Goal: Task Accomplishment & Management: Manage account settings

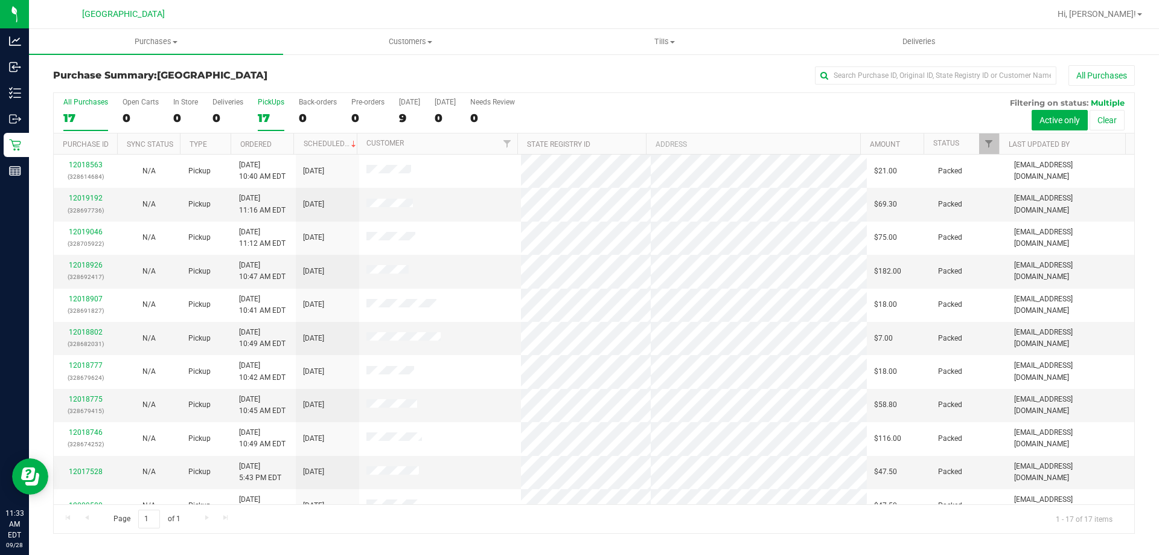
click at [272, 105] on div "PickUps" at bounding box center [271, 102] width 27 height 8
click at [0, 0] on input "PickUps 17" at bounding box center [0, 0] width 0 height 0
click at [274, 99] on div "PickUps" at bounding box center [271, 102] width 27 height 8
click at [0, 0] on input "PickUps 17" at bounding box center [0, 0] width 0 height 0
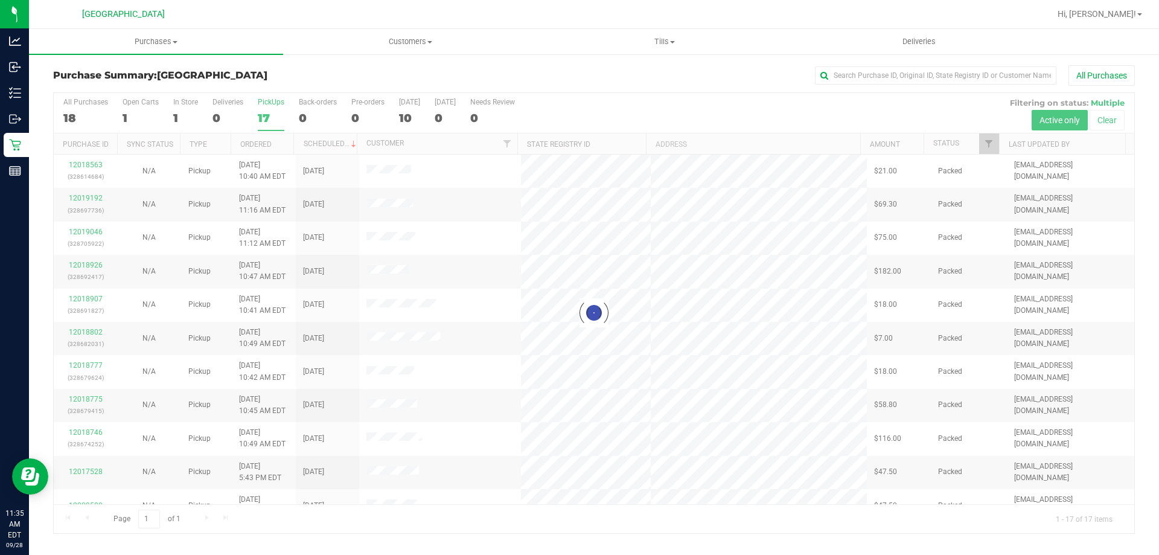
click at [279, 107] on div at bounding box center [594, 313] width 1080 height 440
click at [15, 142] on icon at bounding box center [15, 145] width 12 height 12
click at [269, 110] on div at bounding box center [594, 313] width 1080 height 440
click at [260, 108] on div at bounding box center [594, 313] width 1080 height 440
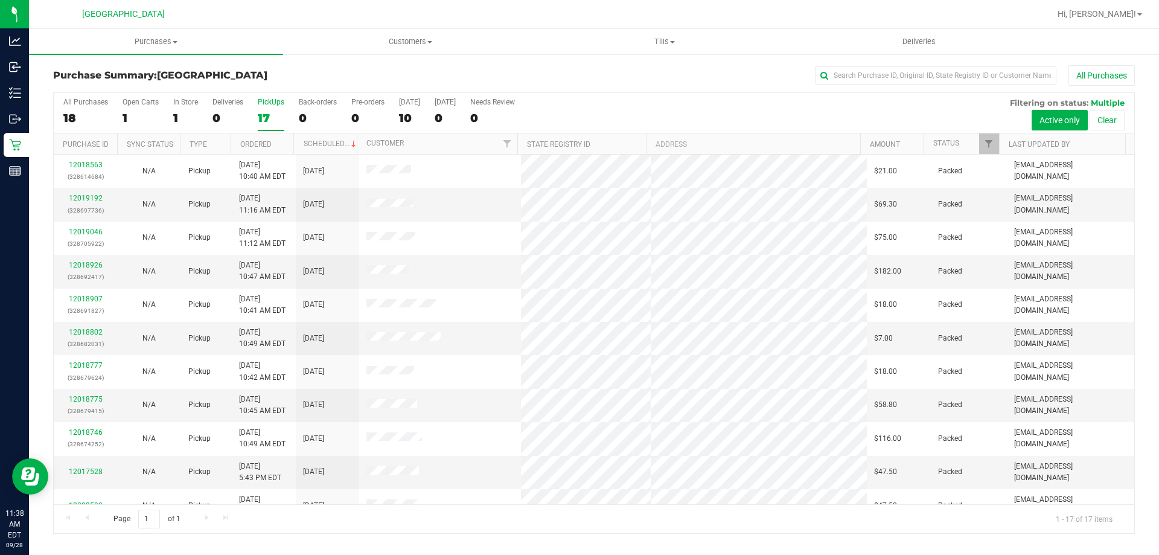
click at [274, 123] on div "17" at bounding box center [271, 118] width 27 height 14
click at [0, 0] on input "PickUps 17" at bounding box center [0, 0] width 0 height 0
click at [261, 112] on div "17" at bounding box center [271, 118] width 27 height 14
click at [0, 0] on input "PickUps 17" at bounding box center [0, 0] width 0 height 0
click at [272, 107] on label "PickUps 17" at bounding box center [271, 114] width 27 height 33
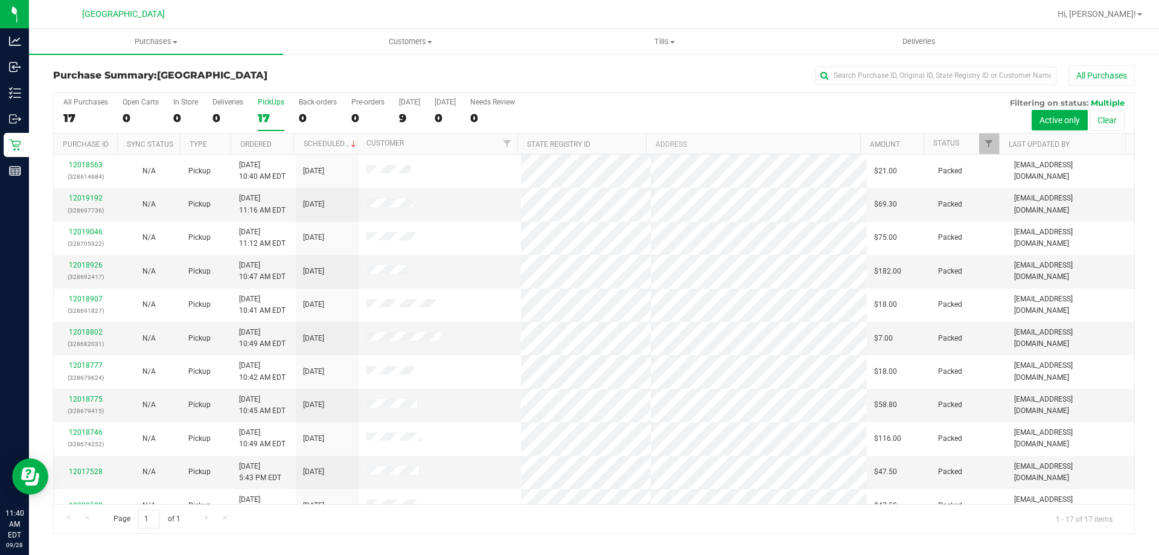
click at [0, 0] on input "PickUps 17" at bounding box center [0, 0] width 0 height 0
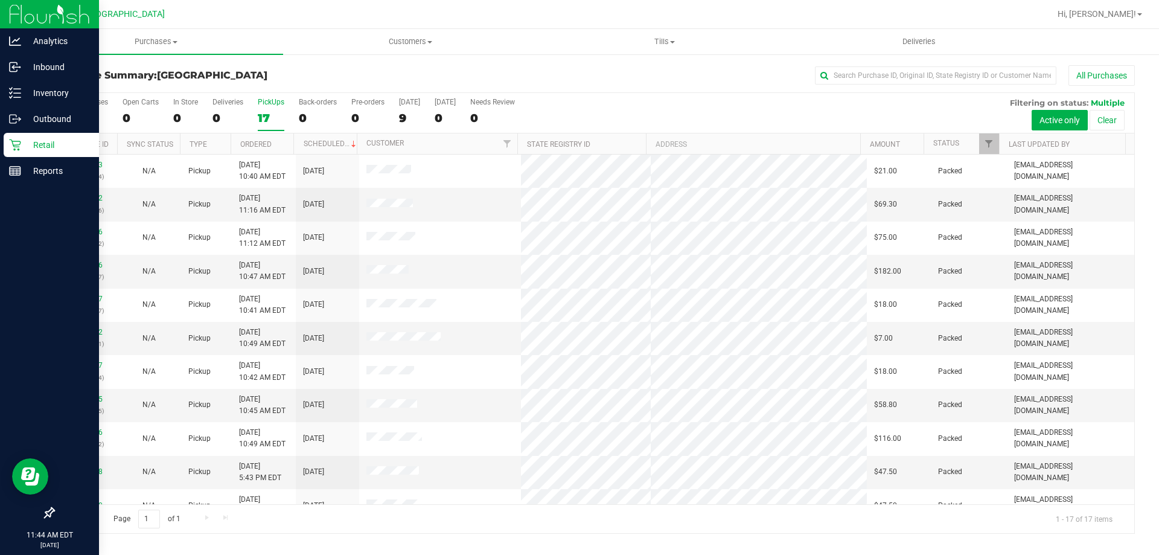
click at [15, 144] on icon at bounding box center [15, 145] width 12 height 12
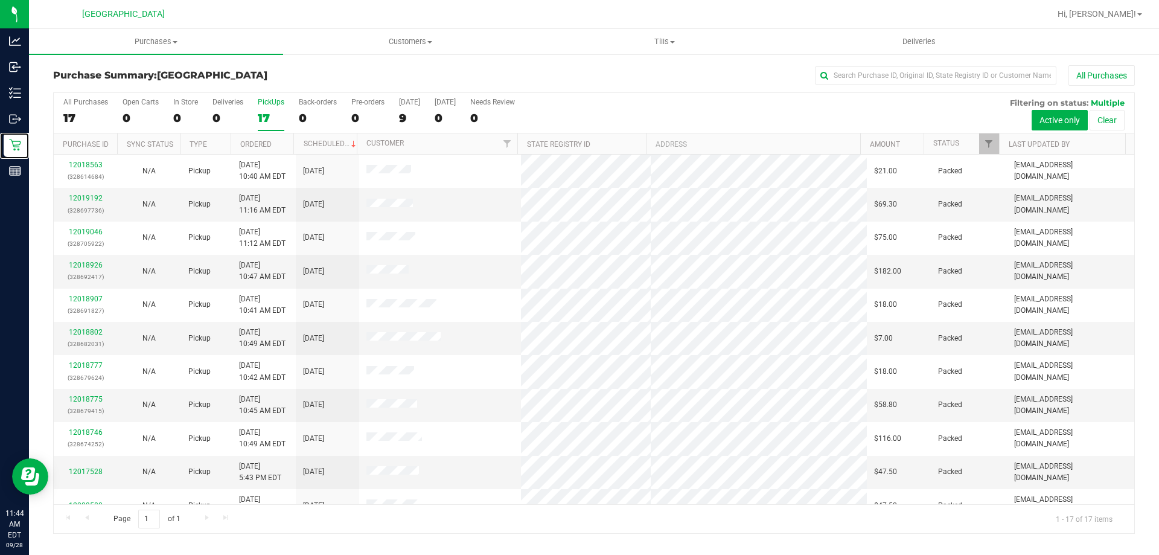
click at [270, 118] on div "17" at bounding box center [271, 118] width 27 height 14
click at [0, 0] on input "PickUps 17" at bounding box center [0, 0] width 0 height 0
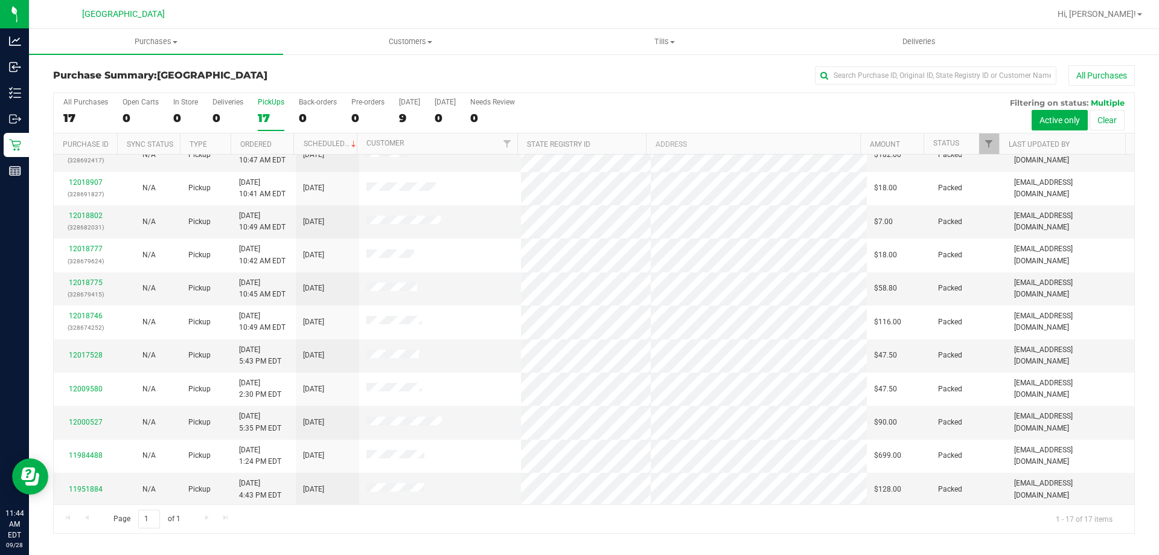
scroll to position [121, 0]
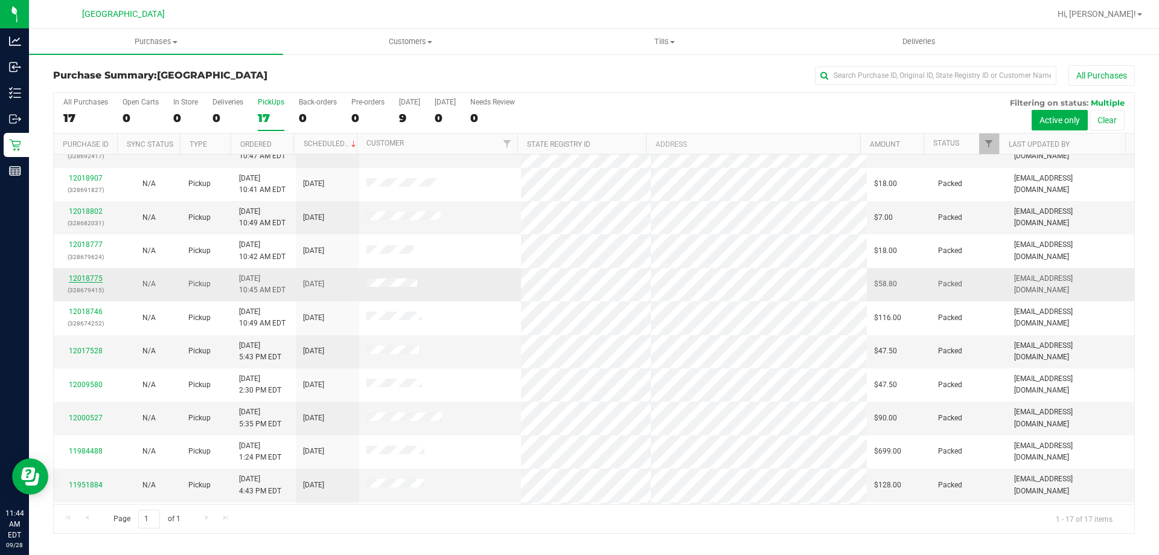
click at [88, 279] on link "12018775" at bounding box center [86, 278] width 34 height 8
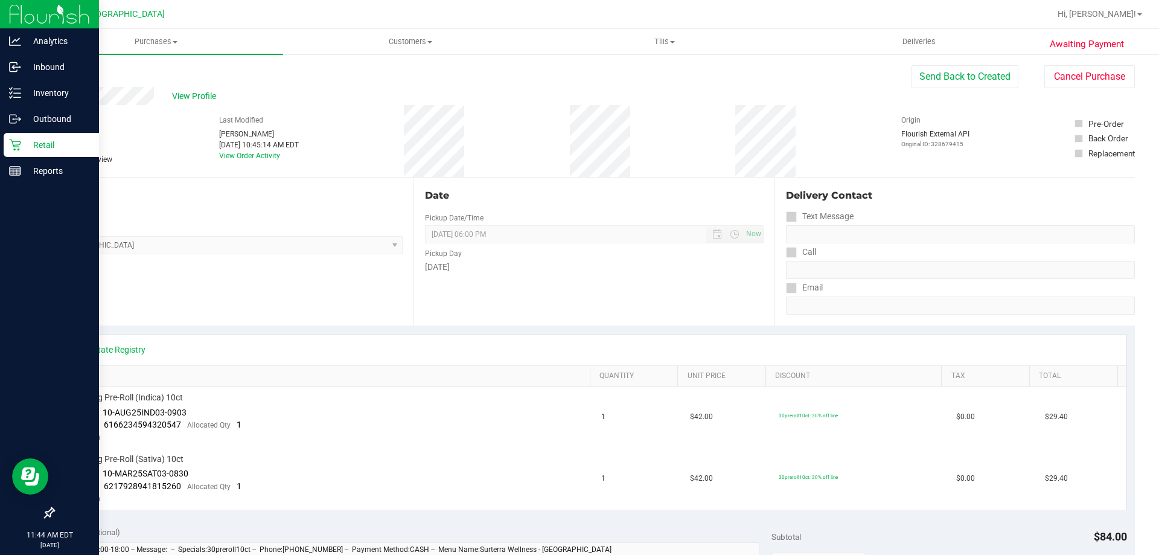
click at [21, 139] on icon at bounding box center [15, 145] width 12 height 12
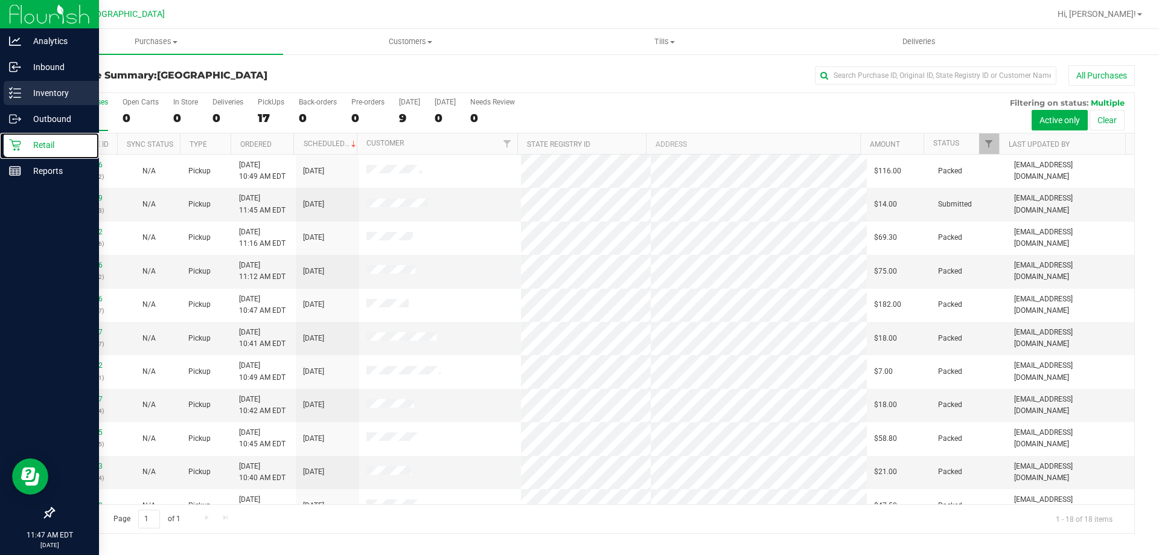
click at [65, 97] on p "Inventory" at bounding box center [57, 93] width 72 height 14
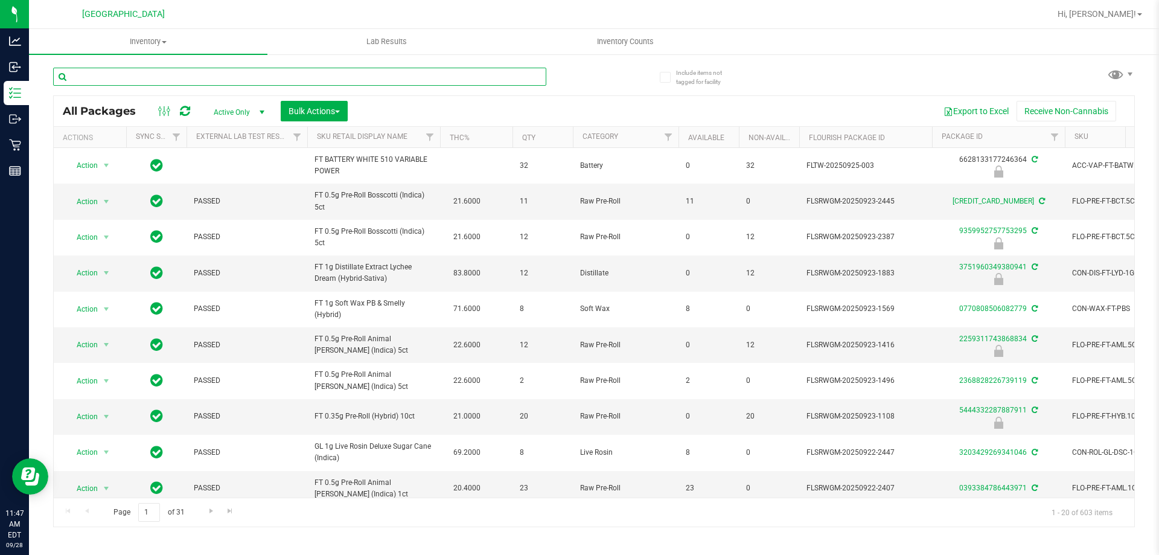
click at [164, 80] on input "text" at bounding box center [299, 77] width 493 height 18
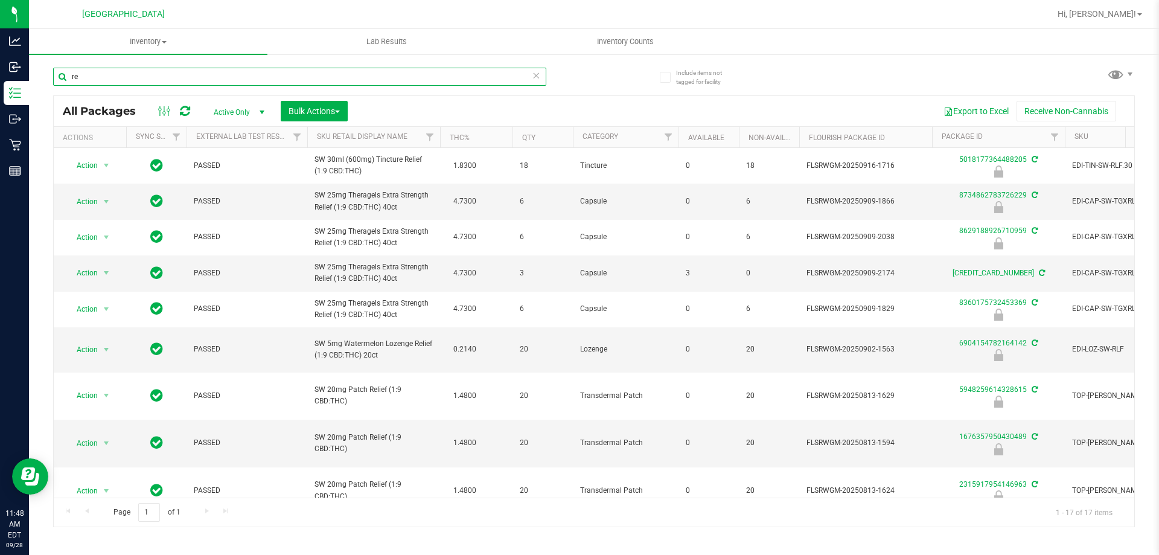
type input "r"
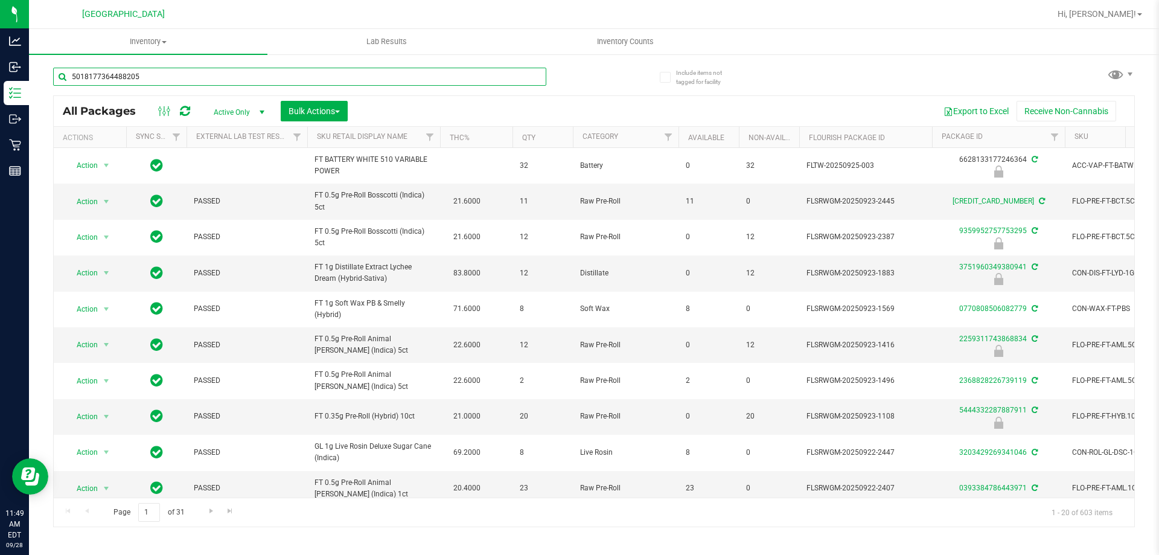
type input "5018177364488205"
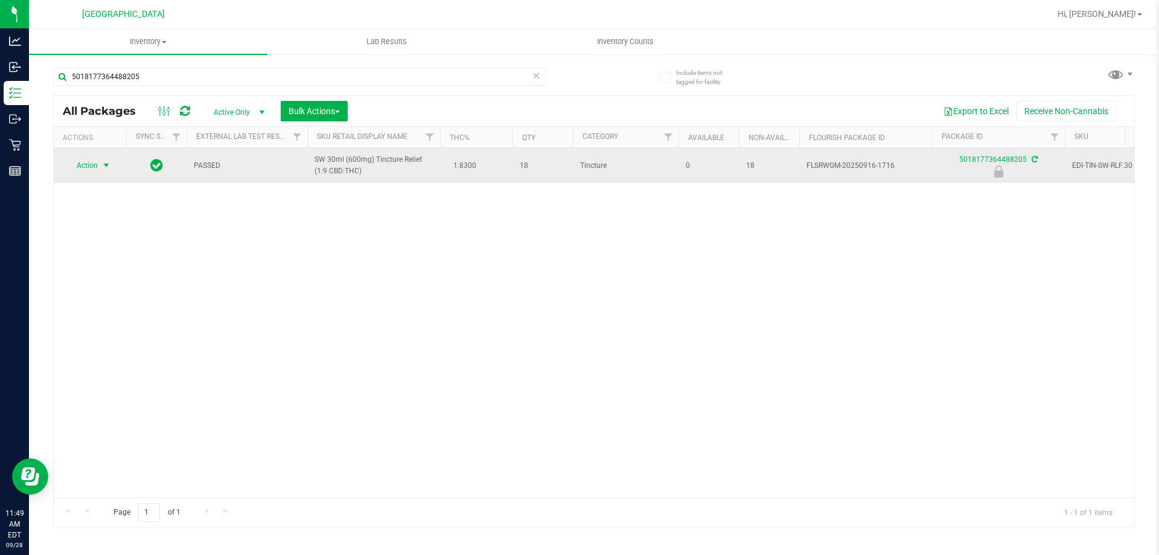
click at [105, 164] on span "select" at bounding box center [106, 166] width 10 height 10
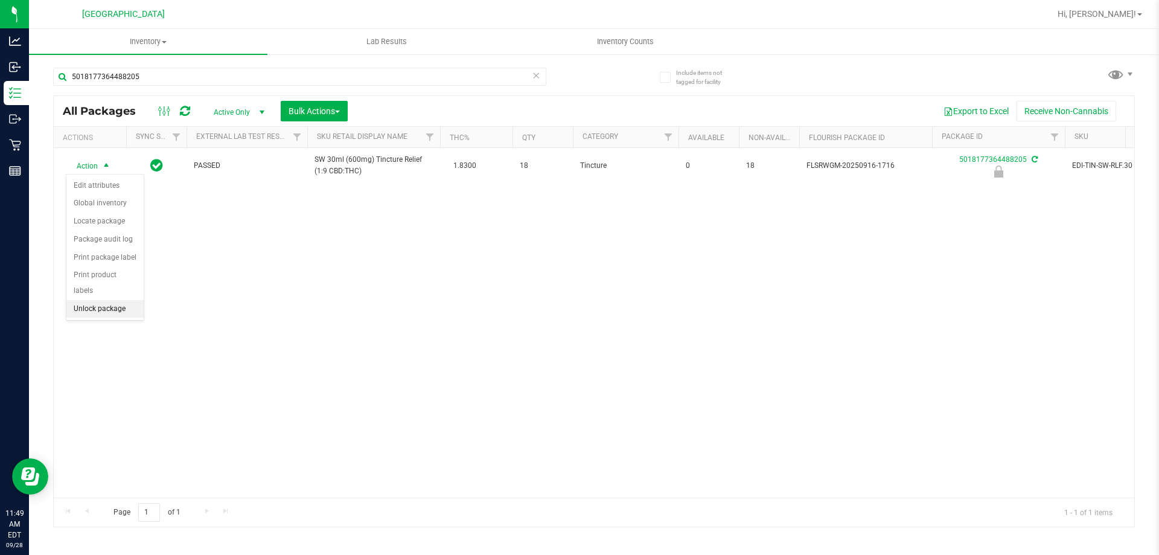
click at [115, 301] on li "Unlock package" at bounding box center [104, 309] width 77 height 18
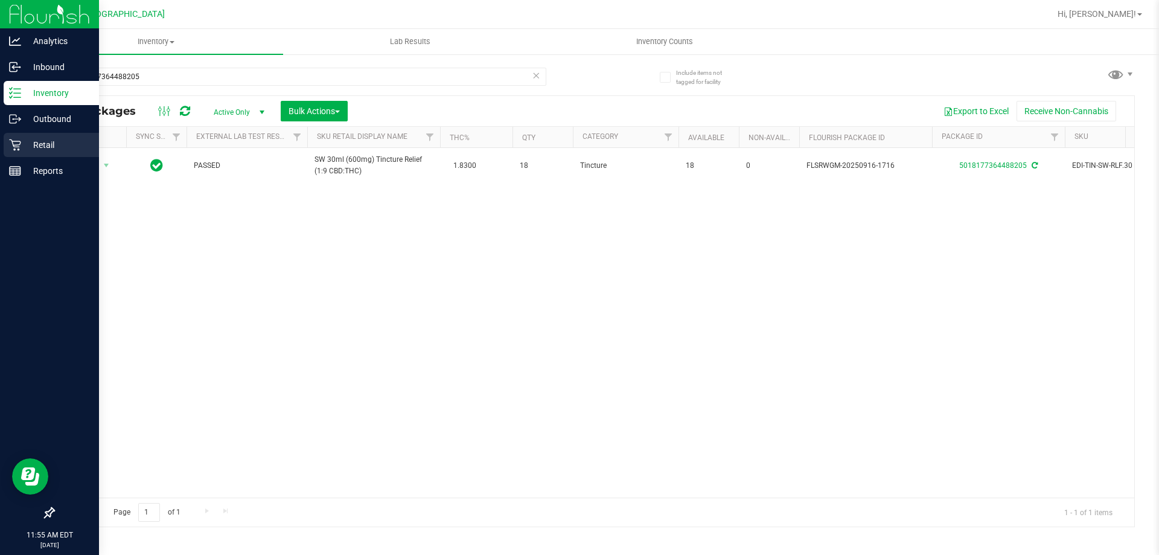
click at [16, 150] on icon at bounding box center [15, 145] width 12 height 12
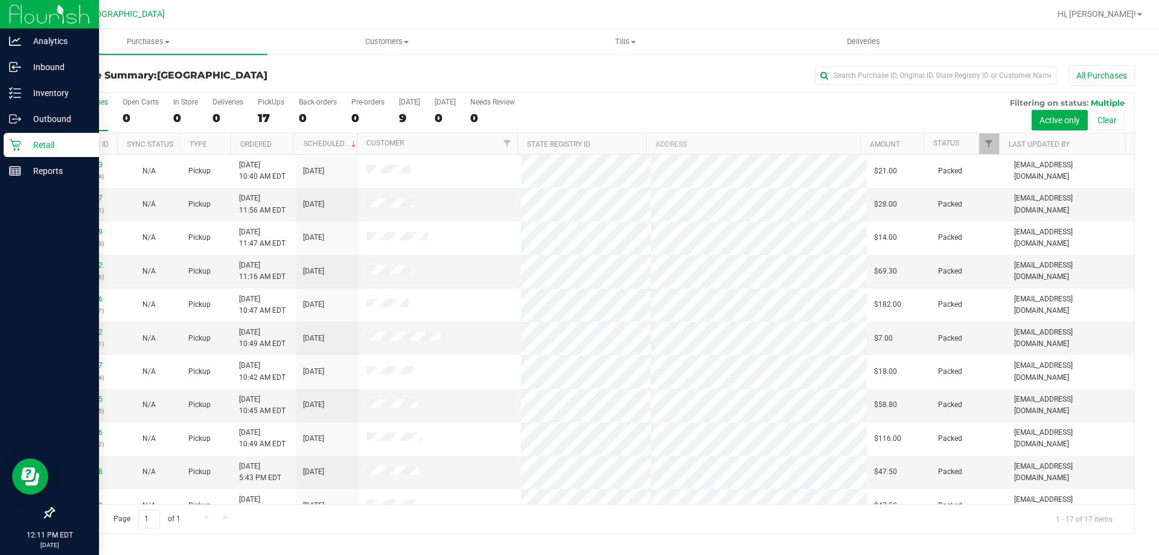
click at [34, 144] on p "Retail" at bounding box center [57, 145] width 72 height 14
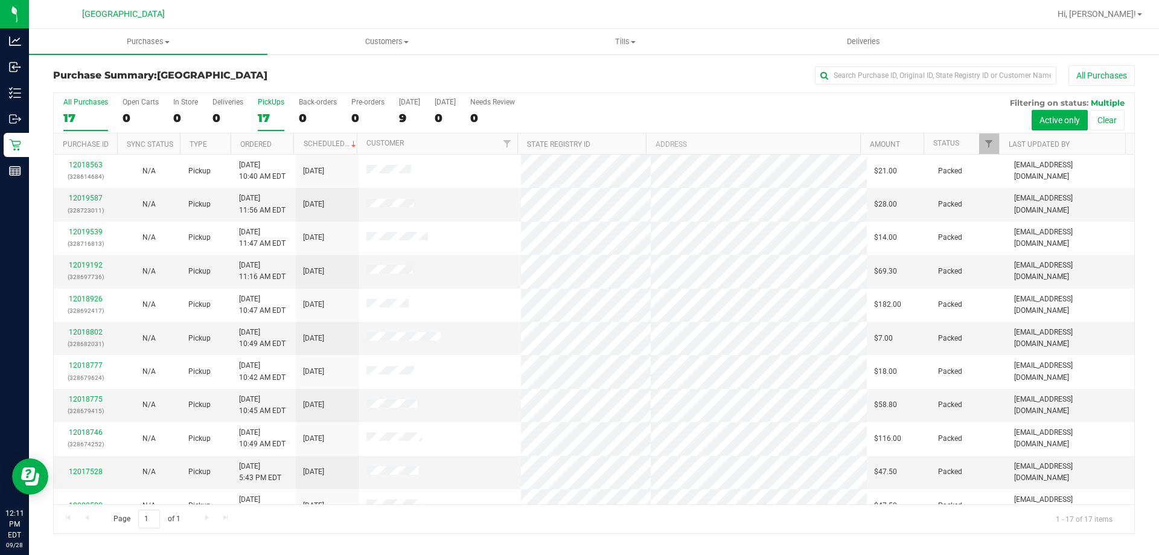
click at [266, 104] on div "PickUps" at bounding box center [271, 102] width 27 height 8
click at [0, 0] on input "PickUps 17" at bounding box center [0, 0] width 0 height 0
click at [273, 112] on div "17" at bounding box center [271, 118] width 27 height 14
click at [0, 0] on input "PickUps 17" at bounding box center [0, 0] width 0 height 0
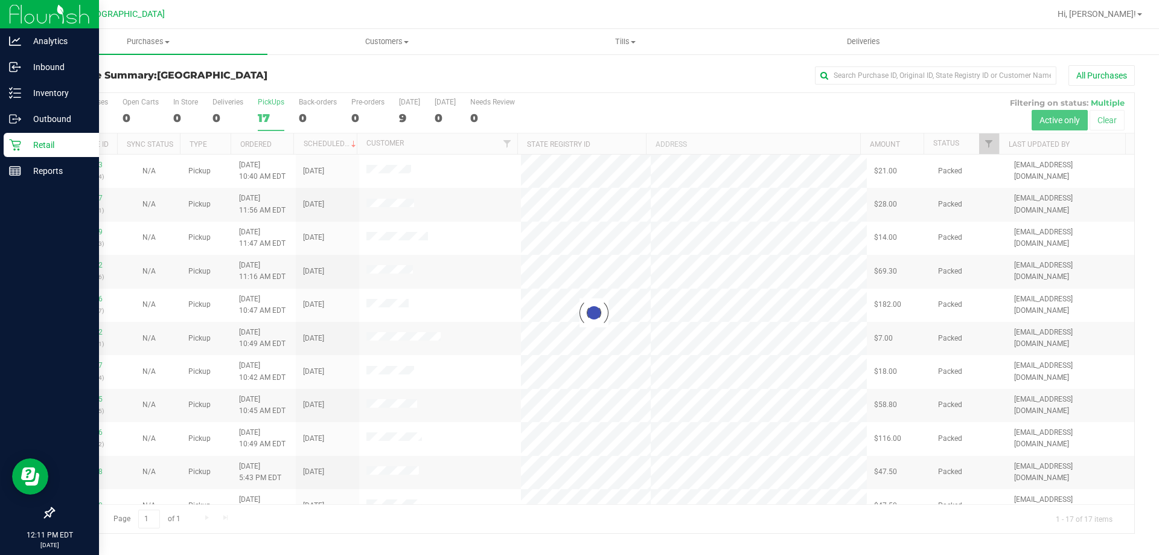
click at [11, 148] on icon at bounding box center [15, 145] width 12 height 12
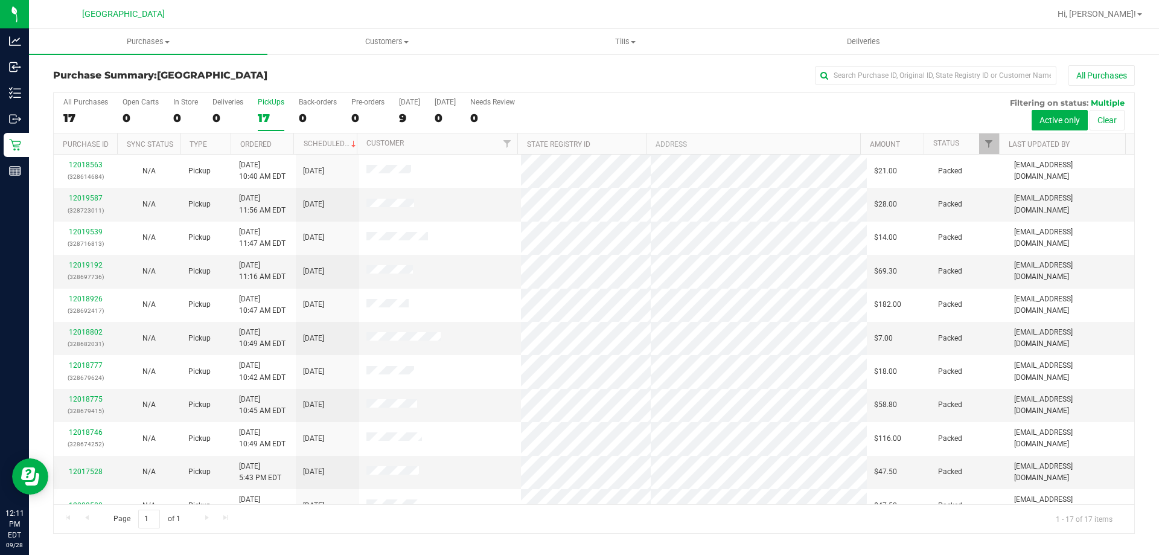
click at [273, 115] on div "17" at bounding box center [271, 118] width 27 height 14
click at [0, 0] on input "PickUps 17" at bounding box center [0, 0] width 0 height 0
click at [267, 111] on div "17" at bounding box center [271, 118] width 27 height 14
click at [0, 0] on input "PickUps 17" at bounding box center [0, 0] width 0 height 0
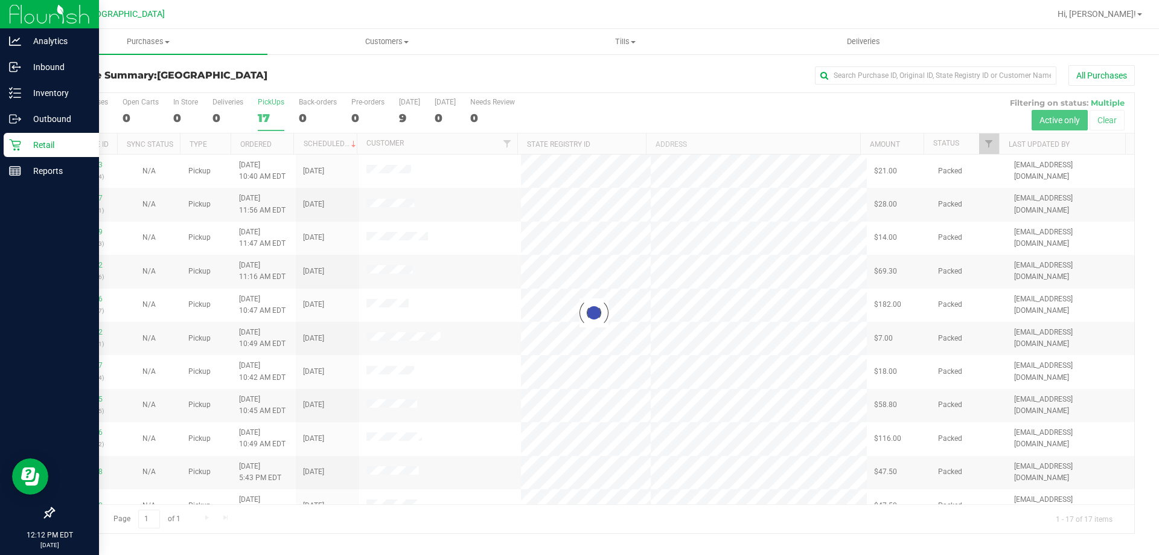
click at [23, 150] on p "Retail" at bounding box center [57, 145] width 72 height 14
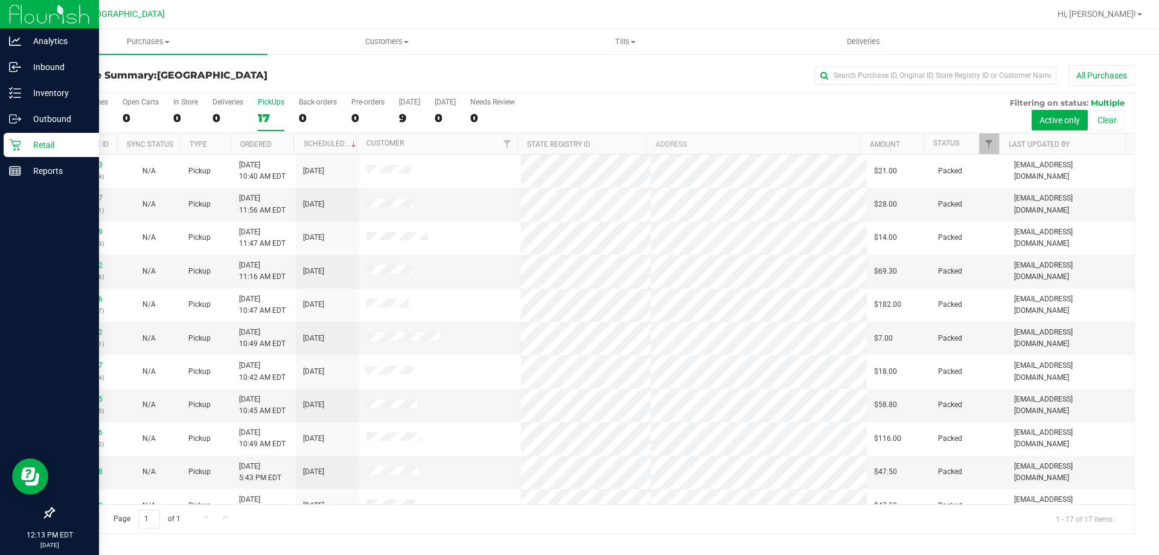
click at [36, 148] on p "Retail" at bounding box center [57, 145] width 72 height 14
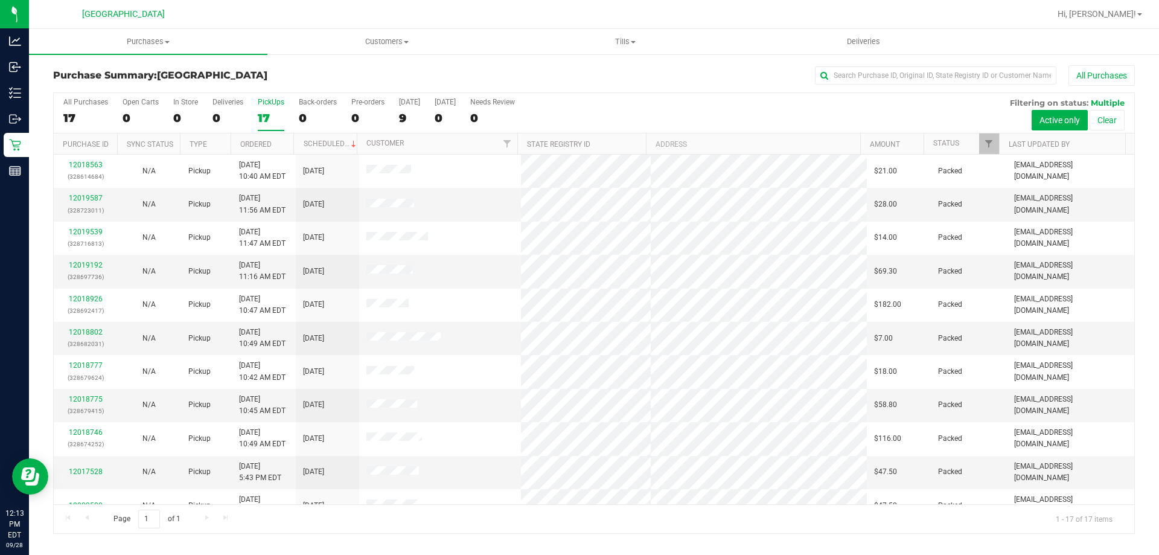
click at [265, 121] on div "17" at bounding box center [271, 118] width 27 height 14
click at [0, 0] on input "PickUps 17" at bounding box center [0, 0] width 0 height 0
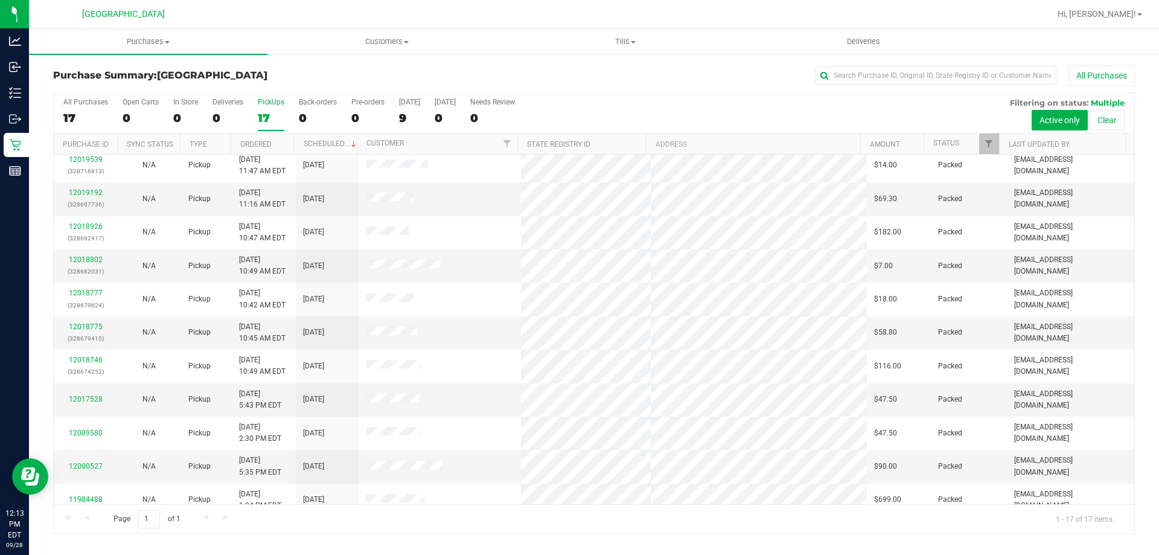
scroll to position [119, 0]
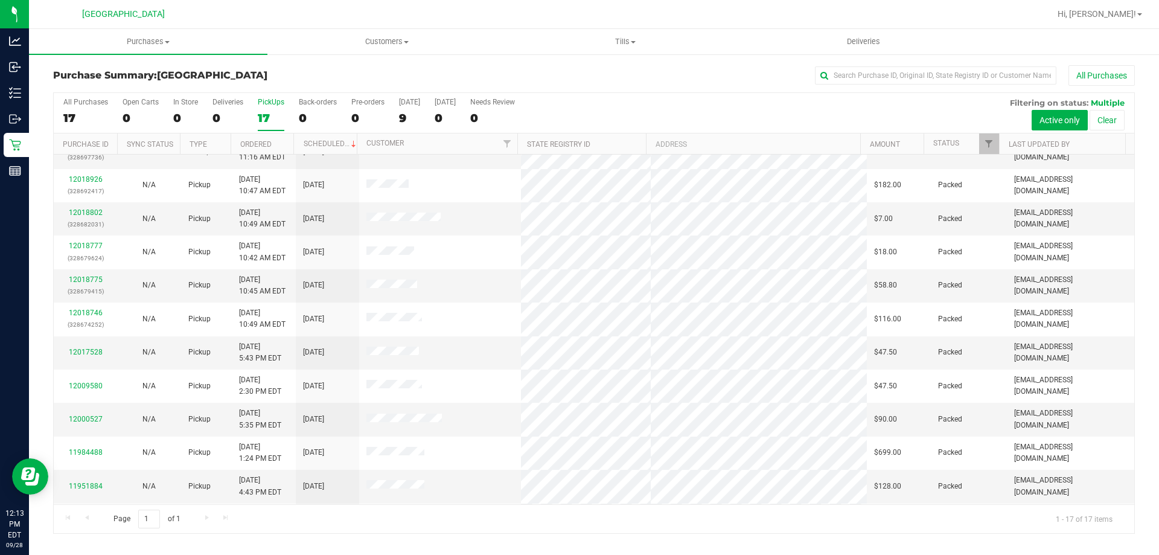
click at [270, 115] on div "17" at bounding box center [271, 118] width 27 height 14
click at [0, 0] on input "PickUps 17" at bounding box center [0, 0] width 0 height 0
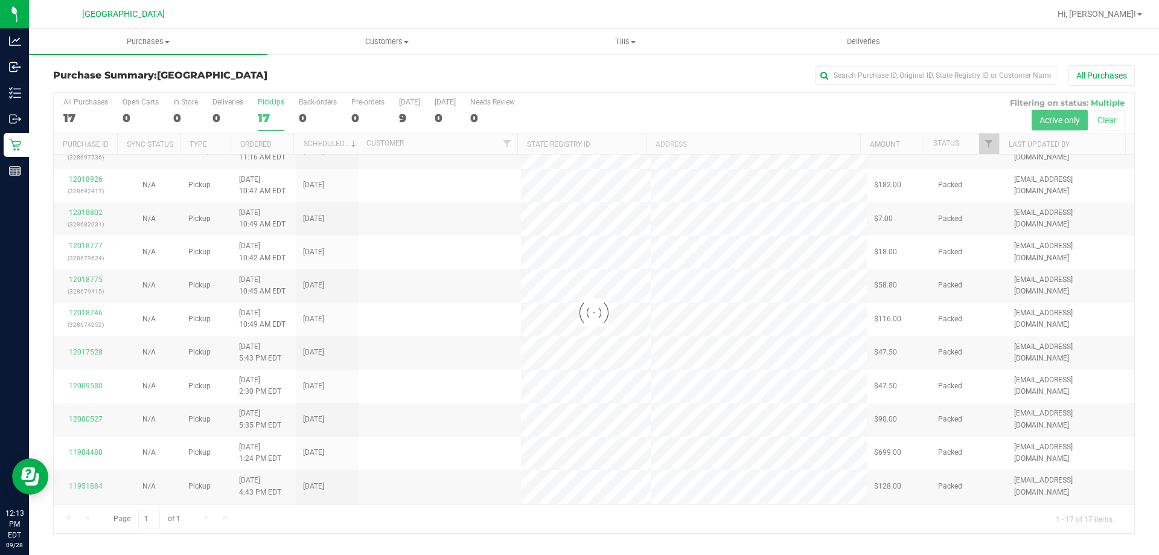
scroll to position [0, 0]
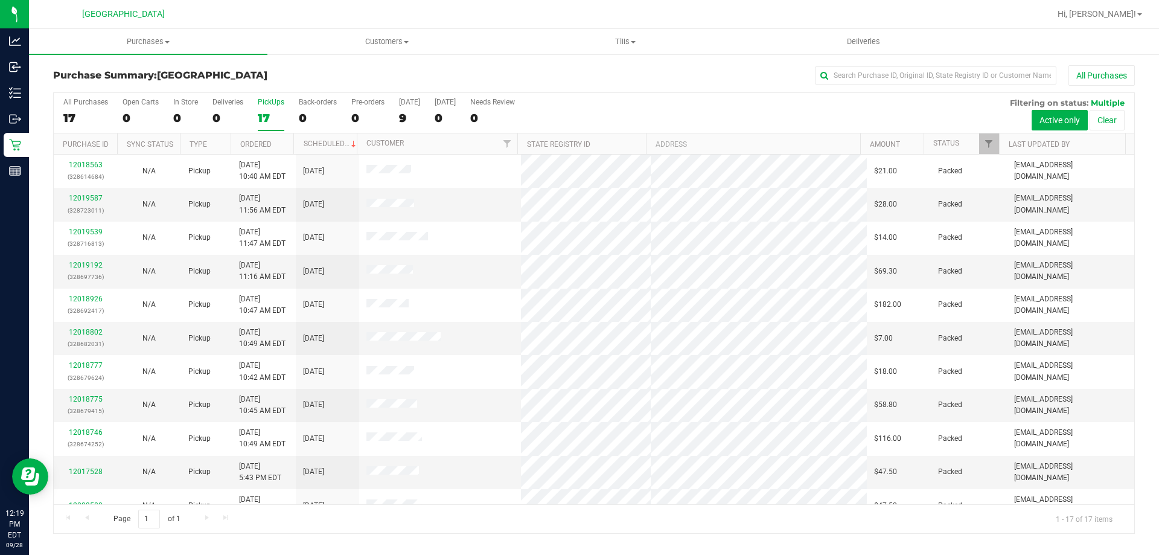
click at [267, 101] on div "PickUps" at bounding box center [271, 102] width 27 height 8
click at [0, 0] on input "PickUps 17" at bounding box center [0, 0] width 0 height 0
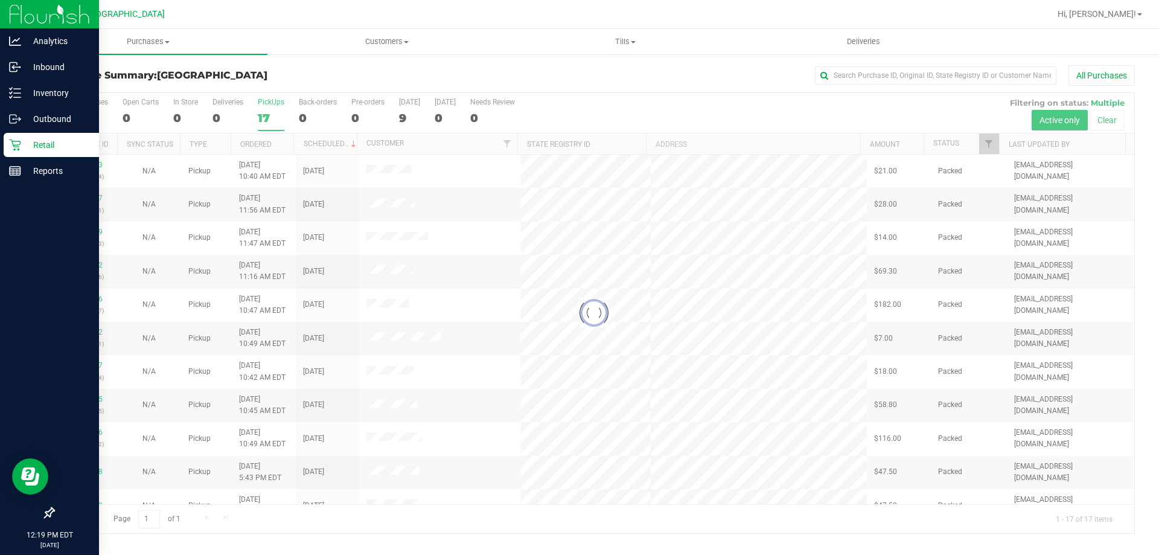
click at [28, 150] on p "Retail" at bounding box center [57, 145] width 72 height 14
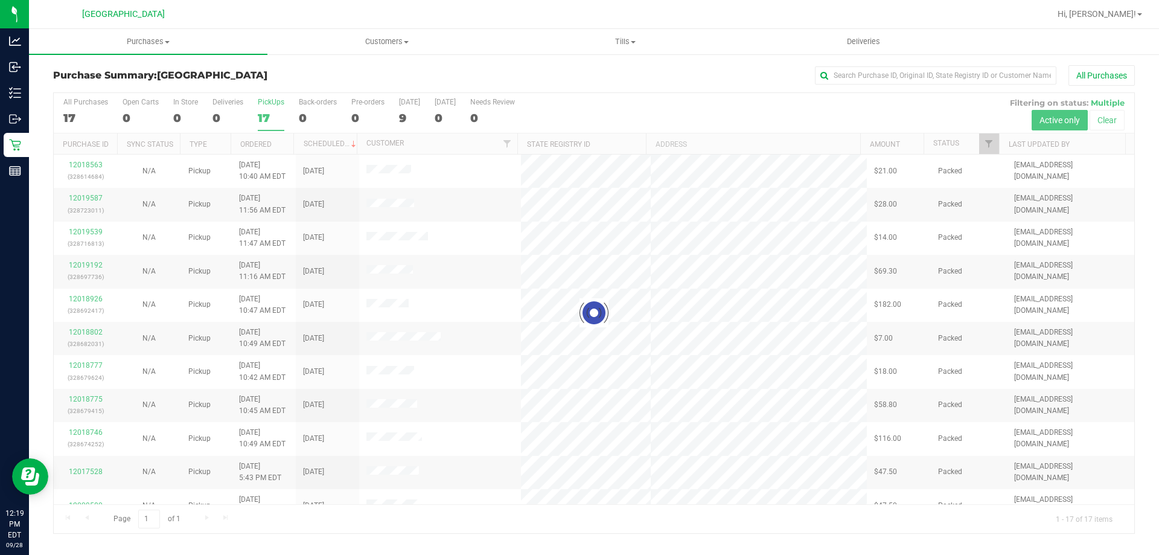
click at [277, 109] on label "PickUps 17" at bounding box center [271, 114] width 27 height 33
click at [0, 0] on input "PickUps 17" at bounding box center [0, 0] width 0 height 0
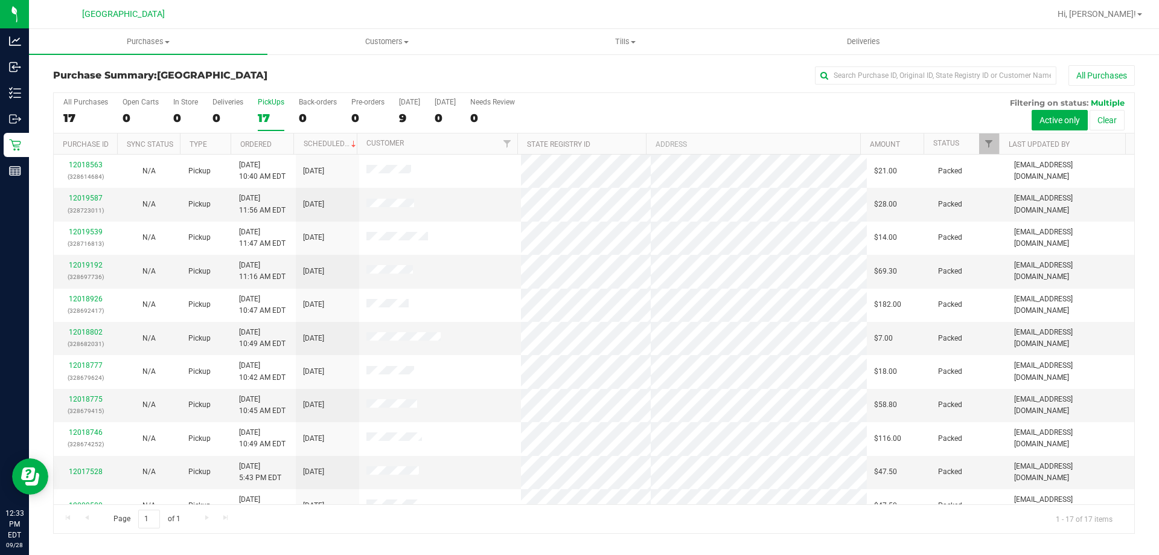
click at [262, 114] on div "17" at bounding box center [271, 118] width 27 height 14
click at [0, 0] on input "PickUps 17" at bounding box center [0, 0] width 0 height 0
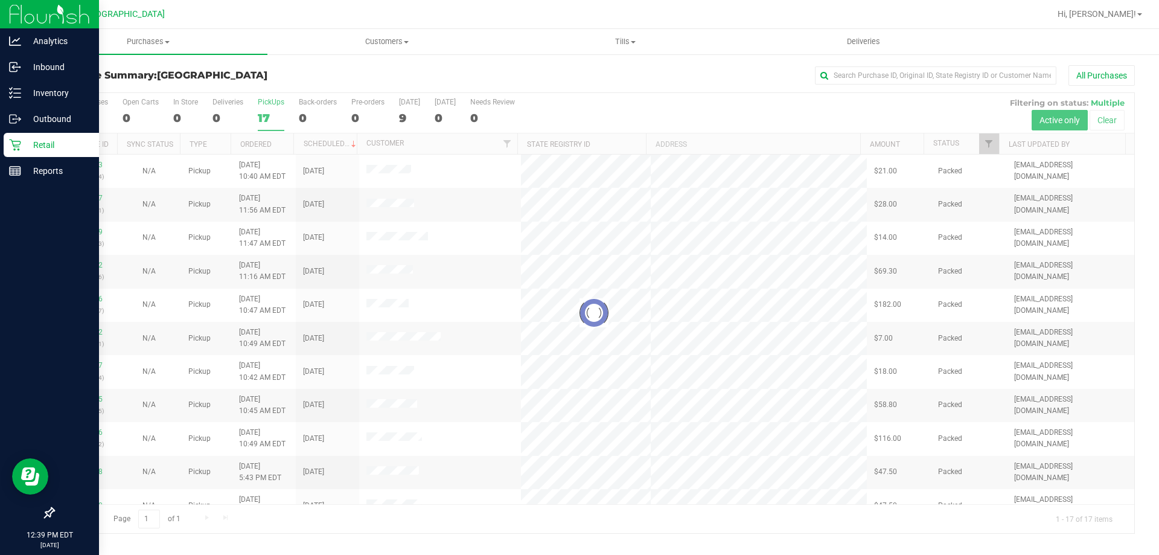
click at [24, 139] on p "Retail" at bounding box center [57, 145] width 72 height 14
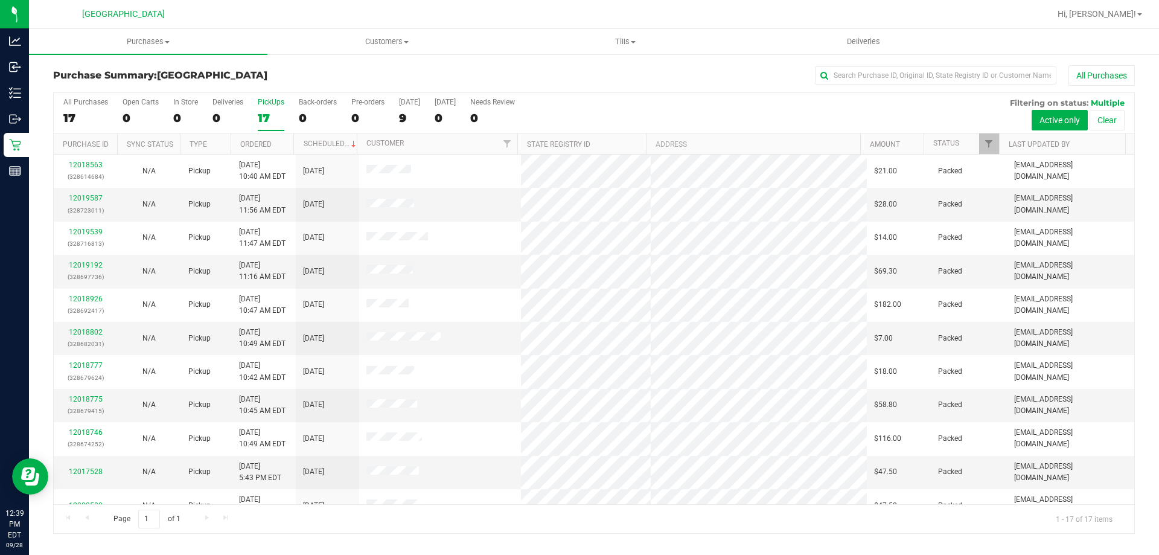
click at [277, 111] on div "17" at bounding box center [271, 118] width 27 height 14
click at [0, 0] on input "PickUps 17" at bounding box center [0, 0] width 0 height 0
click at [279, 114] on div "17" at bounding box center [271, 118] width 27 height 14
click at [0, 0] on input "PickUps 17" at bounding box center [0, 0] width 0 height 0
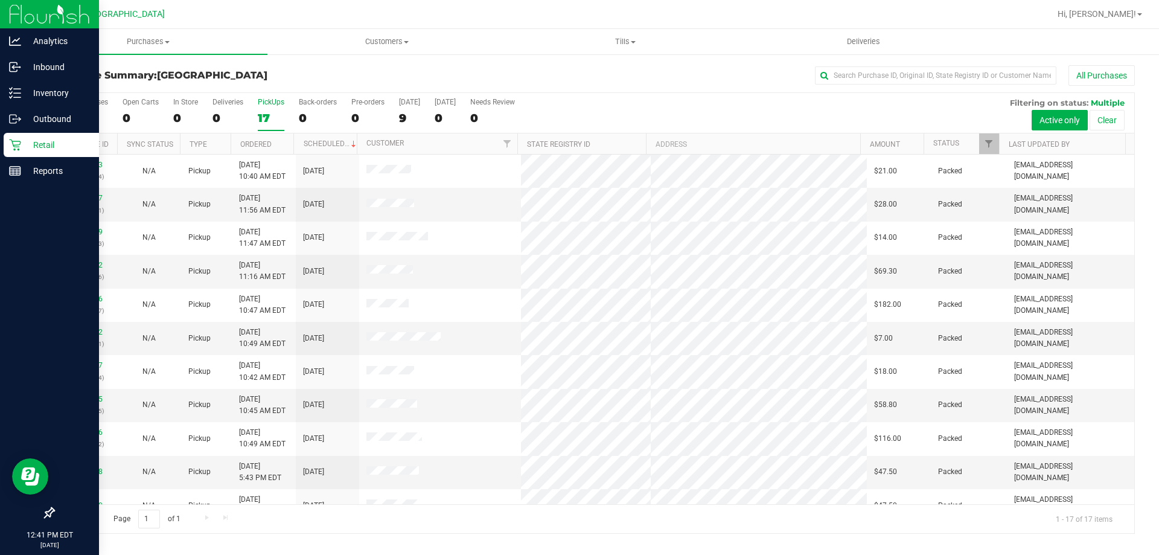
click at [25, 145] on p "Retail" at bounding box center [57, 145] width 72 height 14
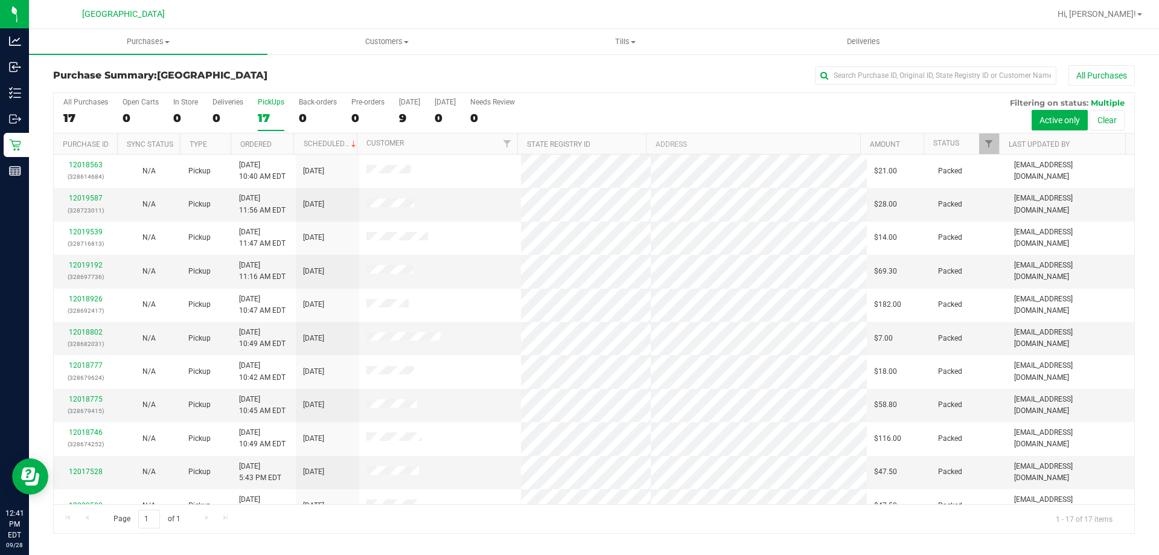
click at [275, 111] on div "17" at bounding box center [271, 118] width 27 height 14
click at [0, 0] on input "PickUps 17" at bounding box center [0, 0] width 0 height 0
click at [269, 100] on div "PickUps" at bounding box center [271, 102] width 27 height 8
click at [0, 0] on input "PickUps 17" at bounding box center [0, 0] width 0 height 0
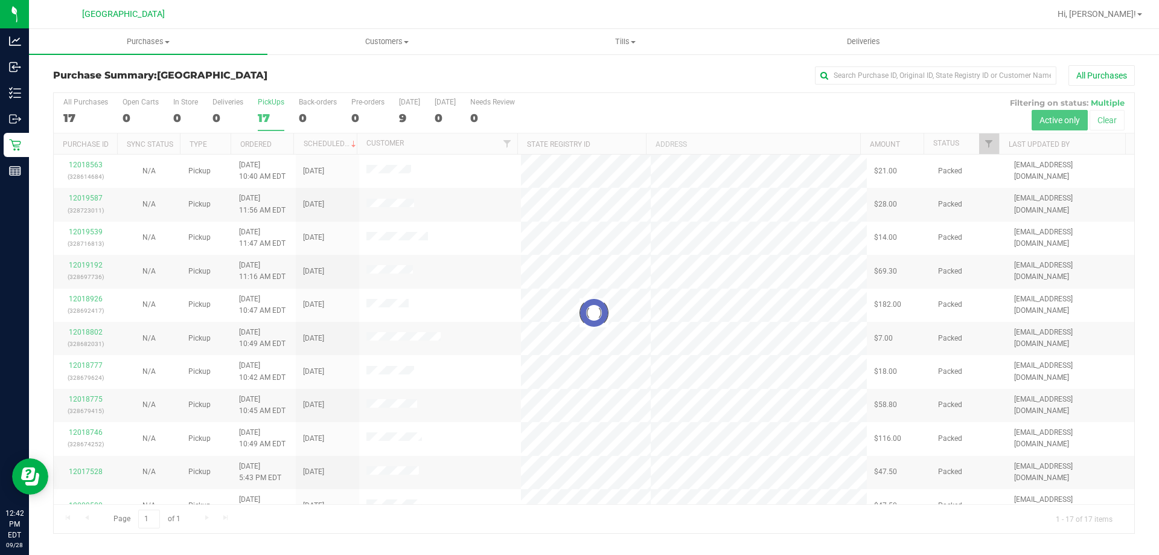
click at [269, 113] on div at bounding box center [594, 313] width 1080 height 440
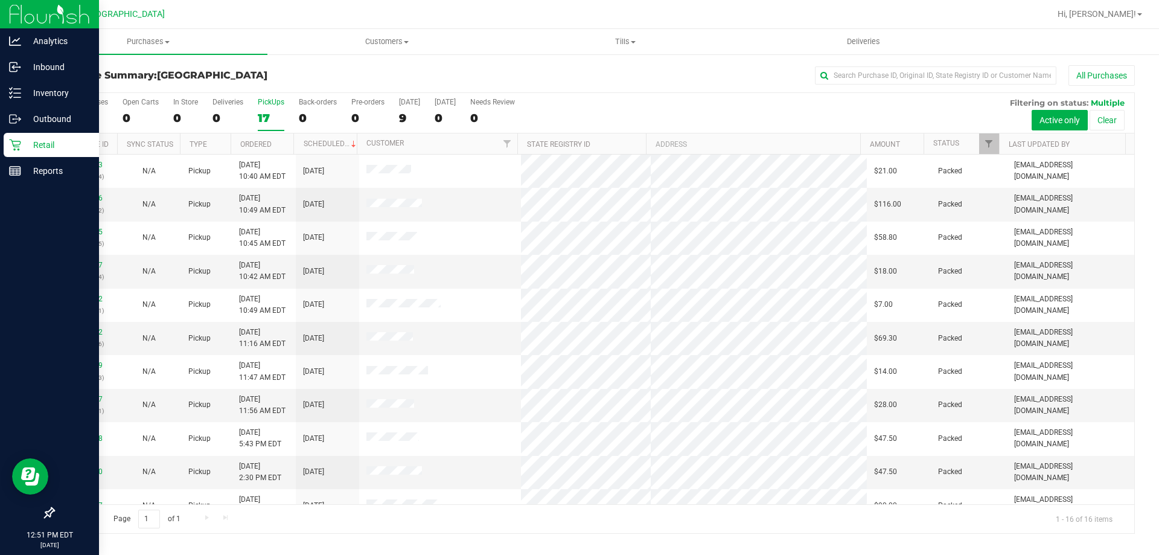
click at [49, 137] on div "Retail" at bounding box center [51, 145] width 95 height 24
click at [49, 142] on p "Retail" at bounding box center [57, 145] width 72 height 14
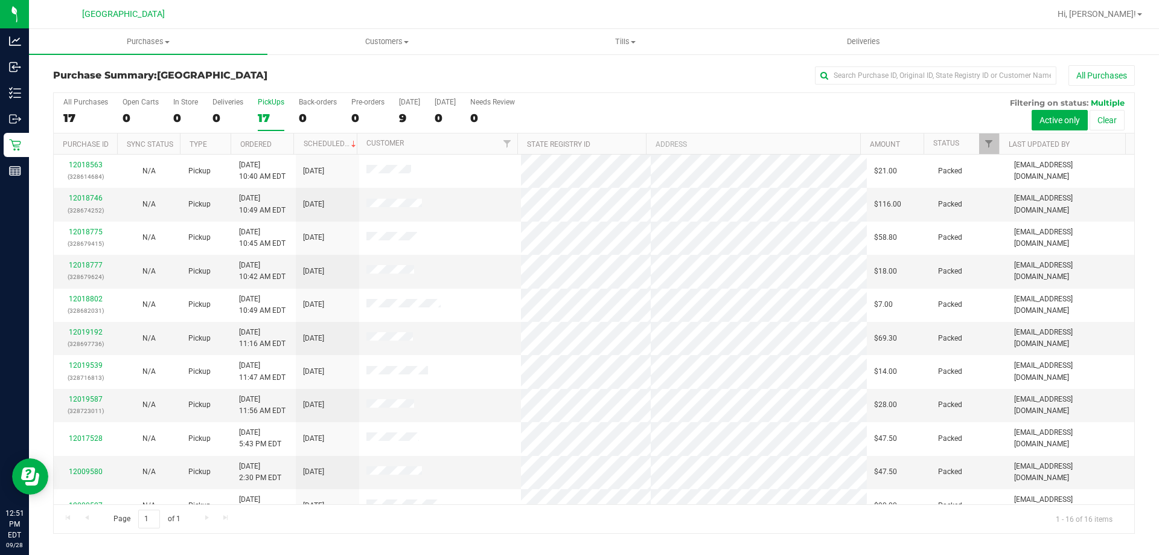
click at [266, 108] on label "PickUps 17" at bounding box center [271, 114] width 27 height 33
click at [0, 0] on input "PickUps 17" at bounding box center [0, 0] width 0 height 0
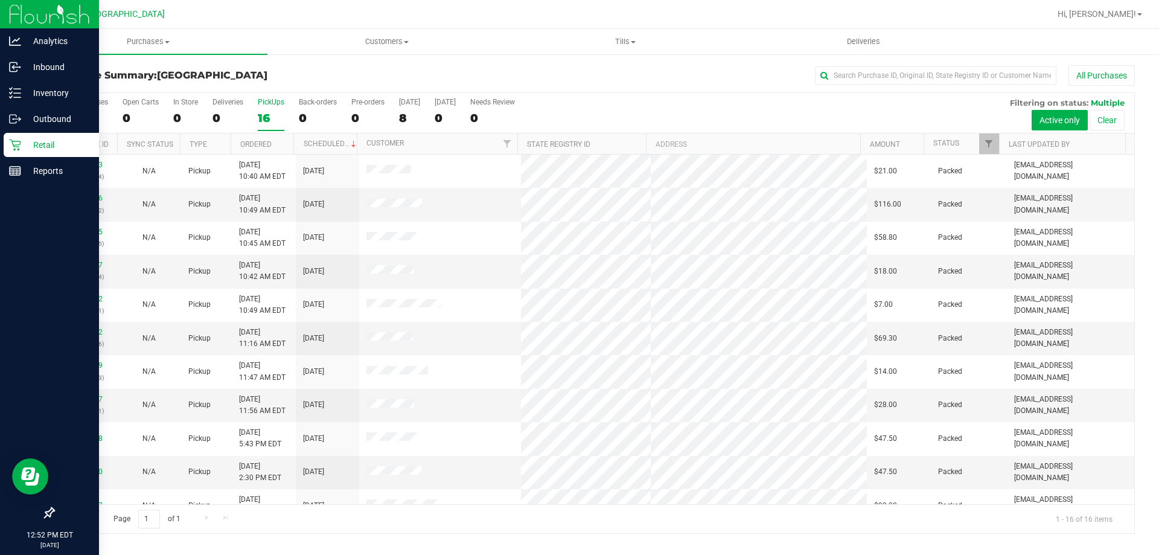
click at [50, 137] on div "Retail" at bounding box center [51, 145] width 95 height 24
click at [54, 145] on p "Retail" at bounding box center [57, 145] width 72 height 14
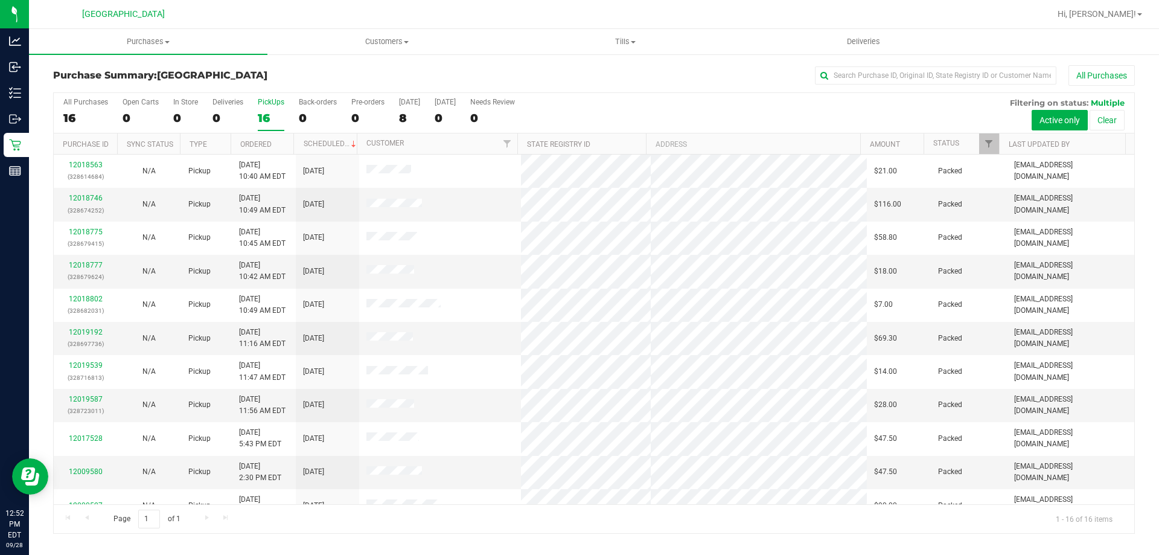
click at [264, 121] on div "16" at bounding box center [271, 118] width 27 height 14
click at [0, 0] on input "PickUps 16" at bounding box center [0, 0] width 0 height 0
click at [269, 118] on div "16" at bounding box center [271, 118] width 27 height 14
click at [0, 0] on input "PickUps 16" at bounding box center [0, 0] width 0 height 0
click at [268, 108] on label "PickUps 16" at bounding box center [271, 114] width 27 height 33
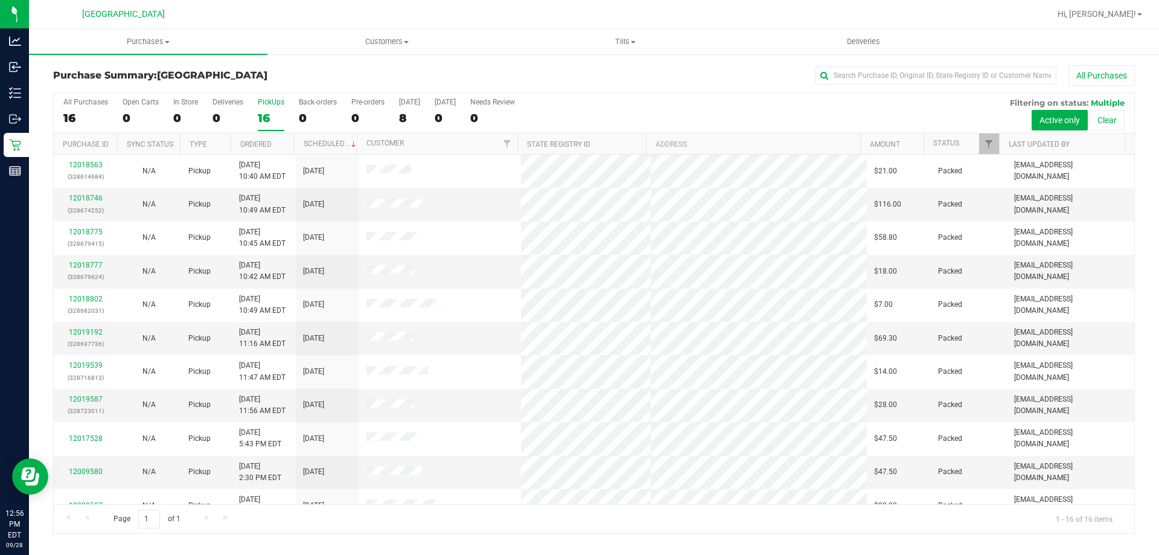
click at [0, 0] on input "PickUps 16" at bounding box center [0, 0] width 0 height 0
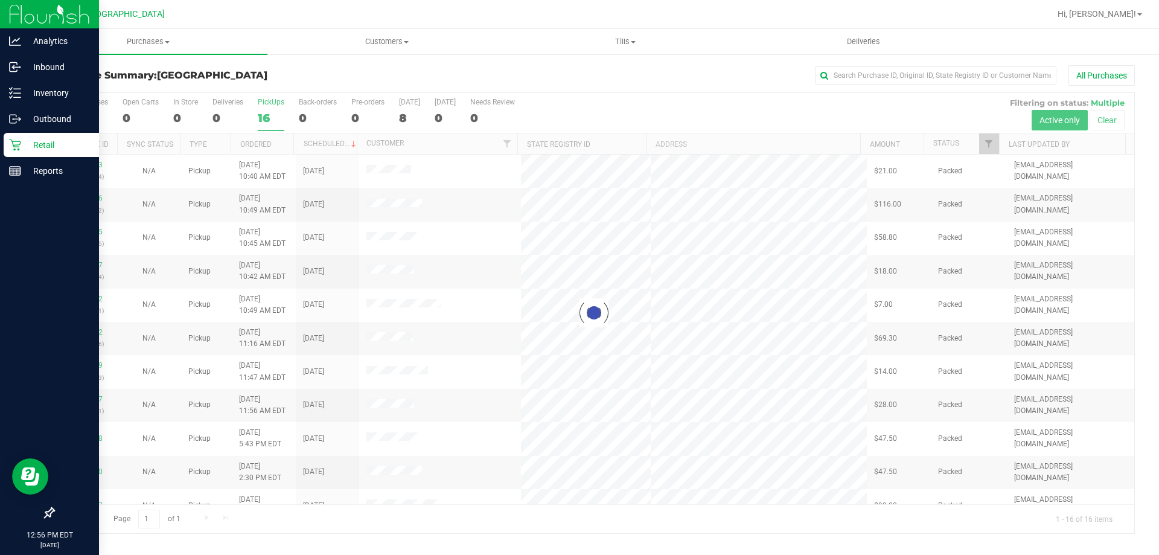
click at [23, 158] on link "Retail" at bounding box center [49, 146] width 99 height 26
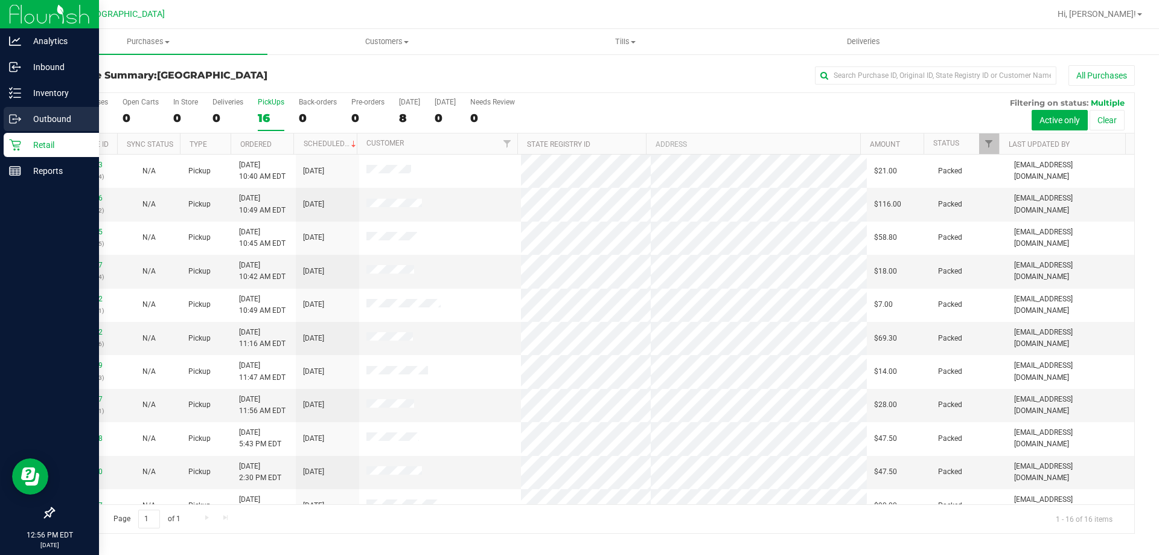
click at [35, 129] on div "Outbound" at bounding box center [51, 119] width 95 height 24
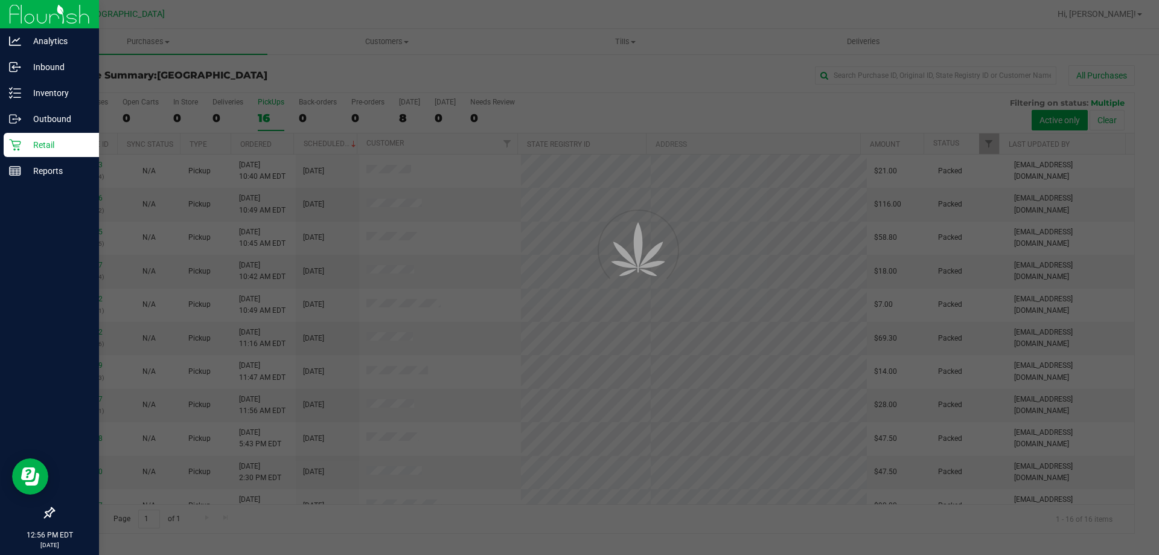
click at [68, 146] on p "Retail" at bounding box center [57, 145] width 72 height 14
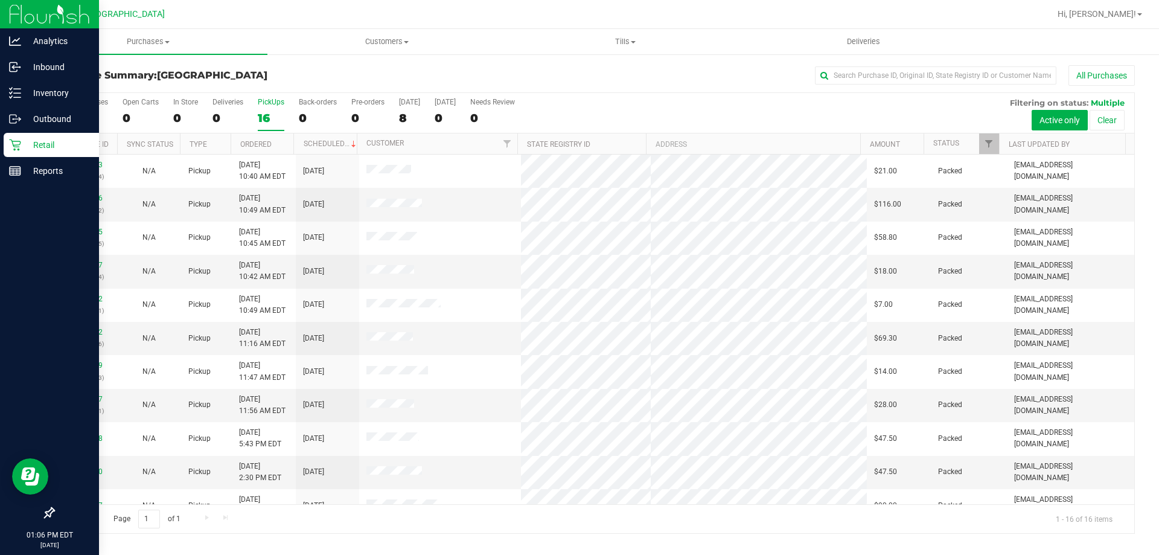
click at [39, 146] on p "Retail" at bounding box center [57, 145] width 72 height 14
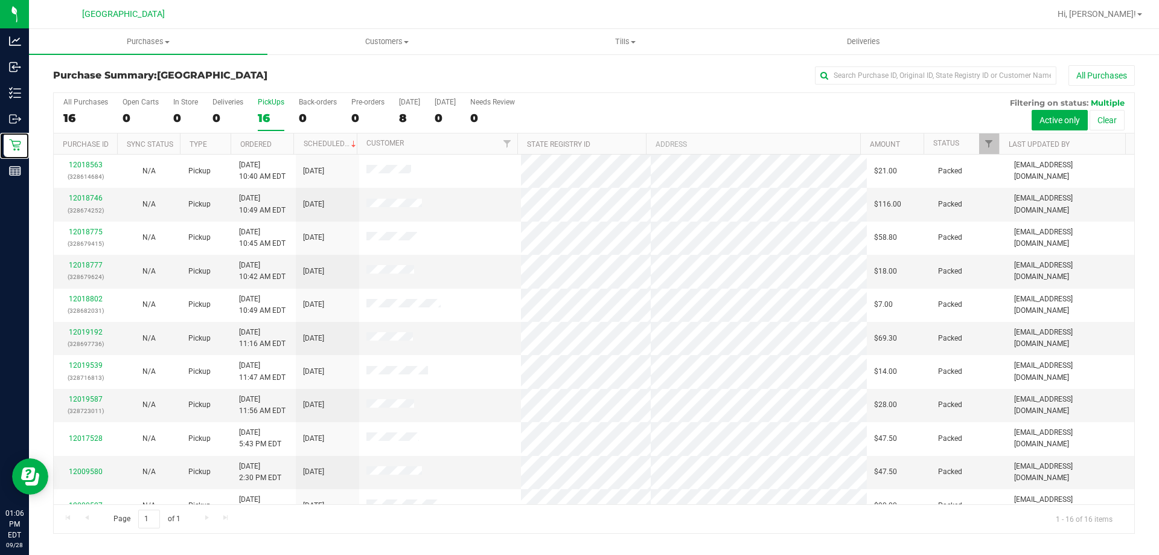
click at [270, 111] on div "16" at bounding box center [271, 118] width 27 height 14
click at [0, 0] on input "PickUps 16" at bounding box center [0, 0] width 0 height 0
click at [270, 111] on div "16" at bounding box center [271, 118] width 27 height 14
click at [0, 0] on input "PickUps 16" at bounding box center [0, 0] width 0 height 0
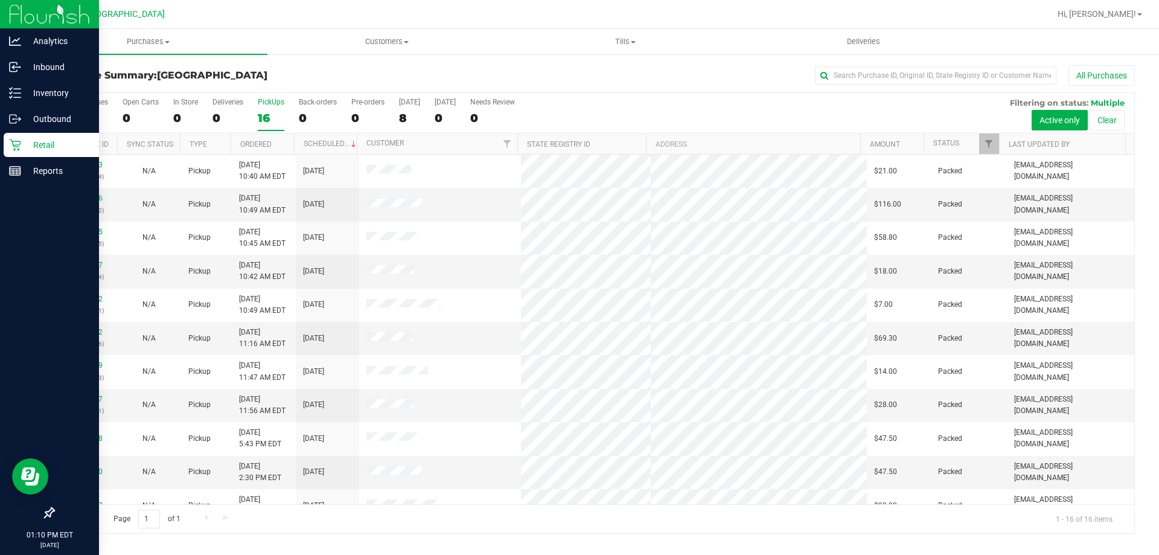
click at [26, 138] on p "Retail" at bounding box center [57, 145] width 72 height 14
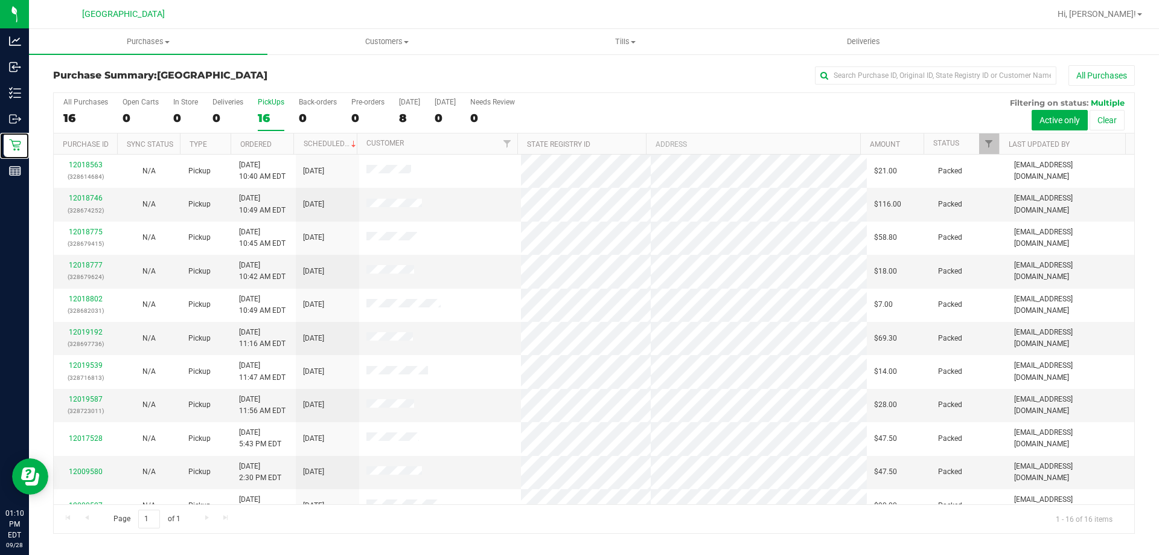
click at [272, 111] on div "16" at bounding box center [271, 118] width 27 height 14
click at [0, 0] on input "PickUps 16" at bounding box center [0, 0] width 0 height 0
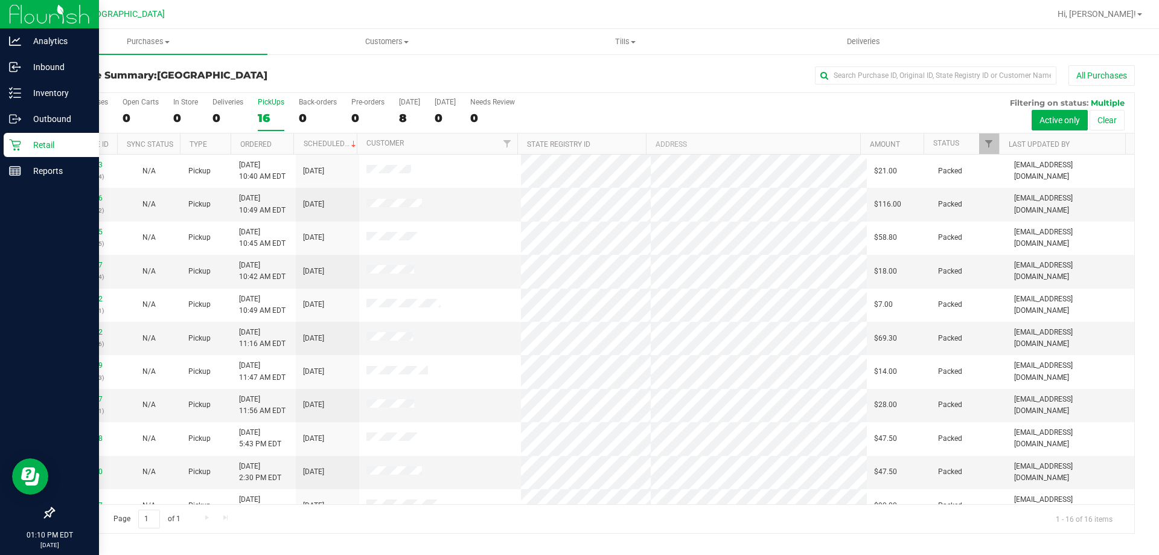
click at [19, 150] on icon at bounding box center [14, 144] width 11 height 11
click at [31, 147] on p "Retail" at bounding box center [57, 145] width 72 height 14
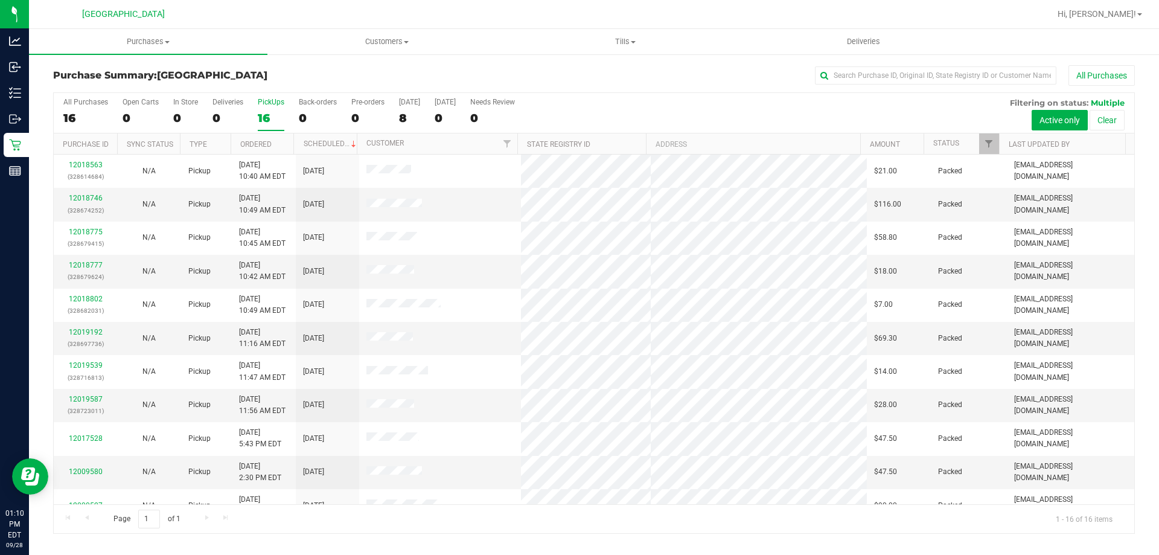
click at [267, 106] on div "PickUps" at bounding box center [271, 102] width 27 height 8
click at [0, 0] on input "PickUps 16" at bounding box center [0, 0] width 0 height 0
click at [267, 115] on div "16" at bounding box center [271, 118] width 27 height 14
click at [0, 0] on input "PickUps 16" at bounding box center [0, 0] width 0 height 0
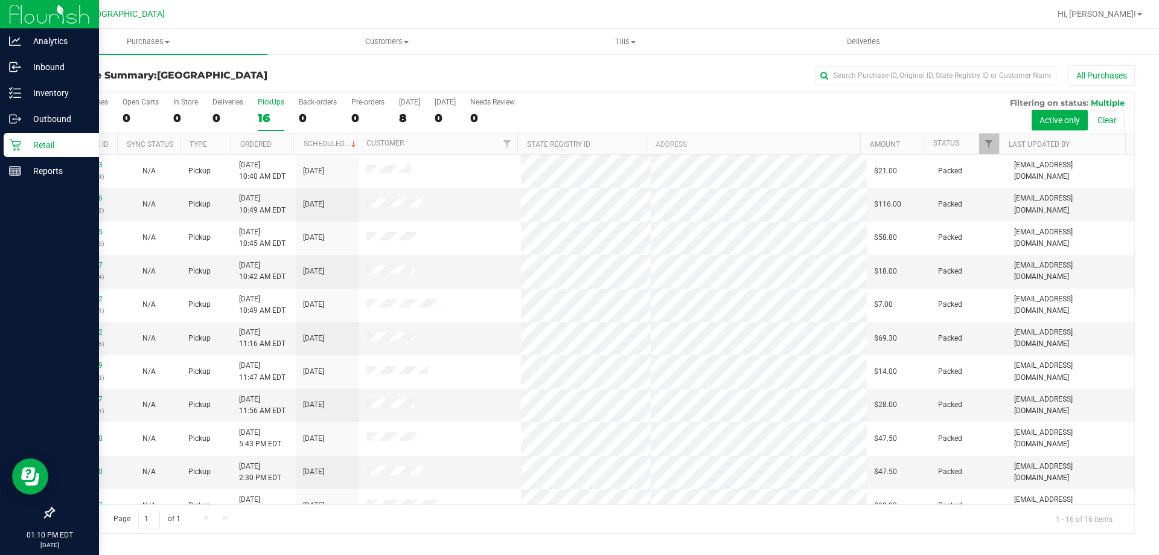
click at [24, 151] on p "Retail" at bounding box center [57, 145] width 72 height 14
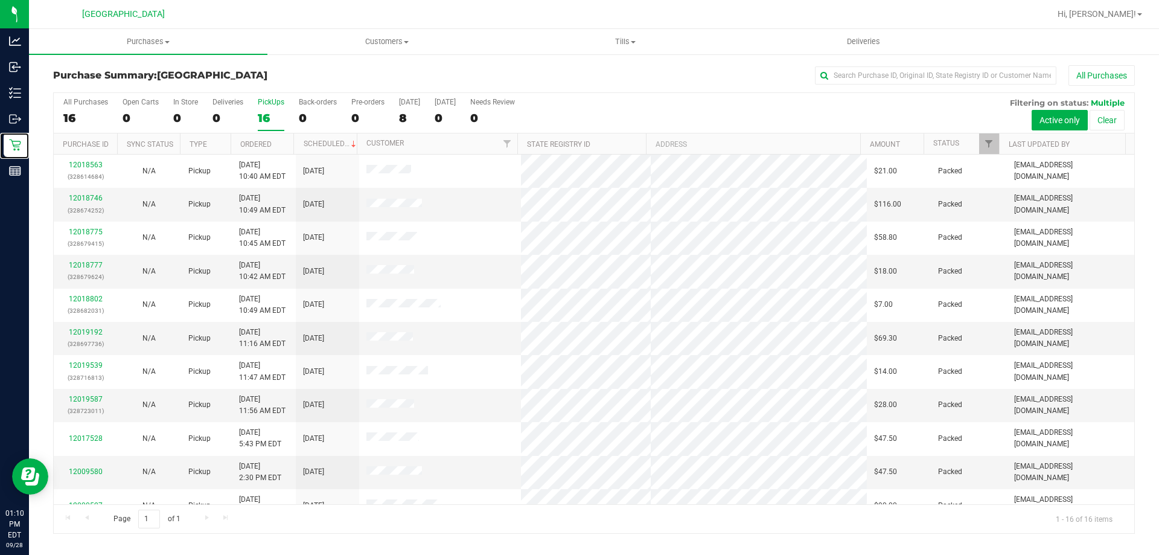
click at [278, 109] on label "PickUps 16" at bounding box center [271, 114] width 27 height 33
click at [0, 0] on input "PickUps 16" at bounding box center [0, 0] width 0 height 0
click at [266, 121] on div "16" at bounding box center [271, 118] width 27 height 14
click at [0, 0] on input "PickUps 16" at bounding box center [0, 0] width 0 height 0
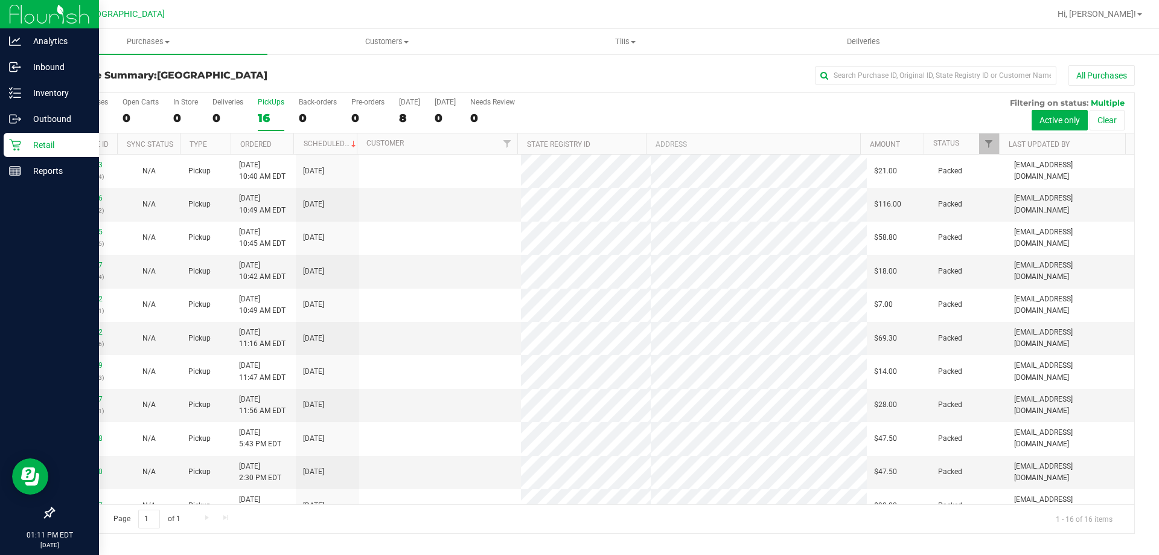
click at [12, 138] on div "Retail" at bounding box center [51, 145] width 95 height 24
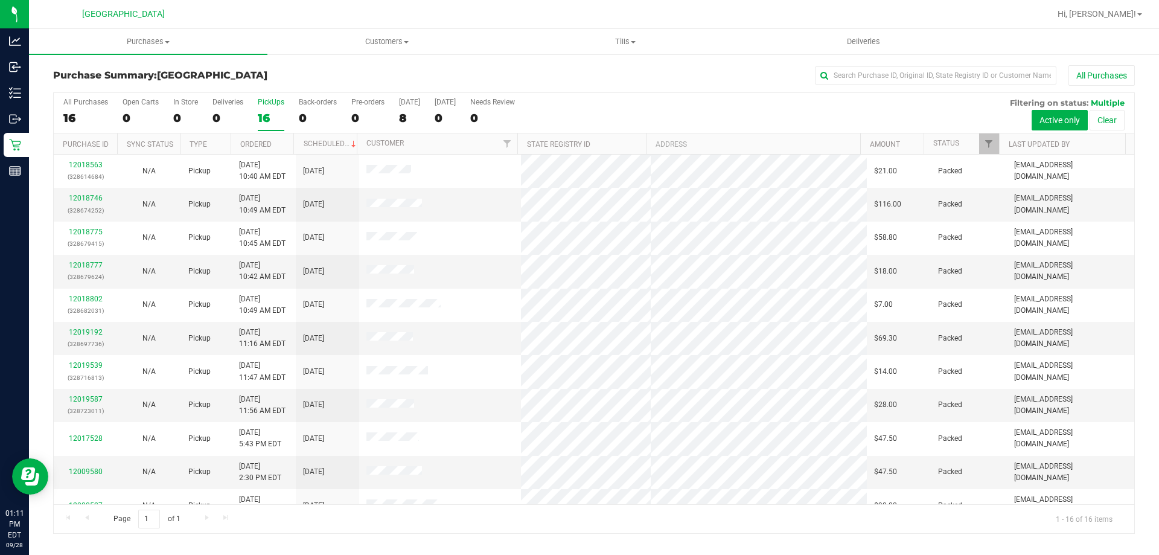
click at [265, 113] on div "16" at bounding box center [271, 118] width 27 height 14
click at [0, 0] on input "PickUps 16" at bounding box center [0, 0] width 0 height 0
click at [268, 111] on div "16" at bounding box center [271, 118] width 27 height 14
click at [0, 0] on input "PickUps 16" at bounding box center [0, 0] width 0 height 0
click at [264, 116] on div "16" at bounding box center [271, 118] width 27 height 14
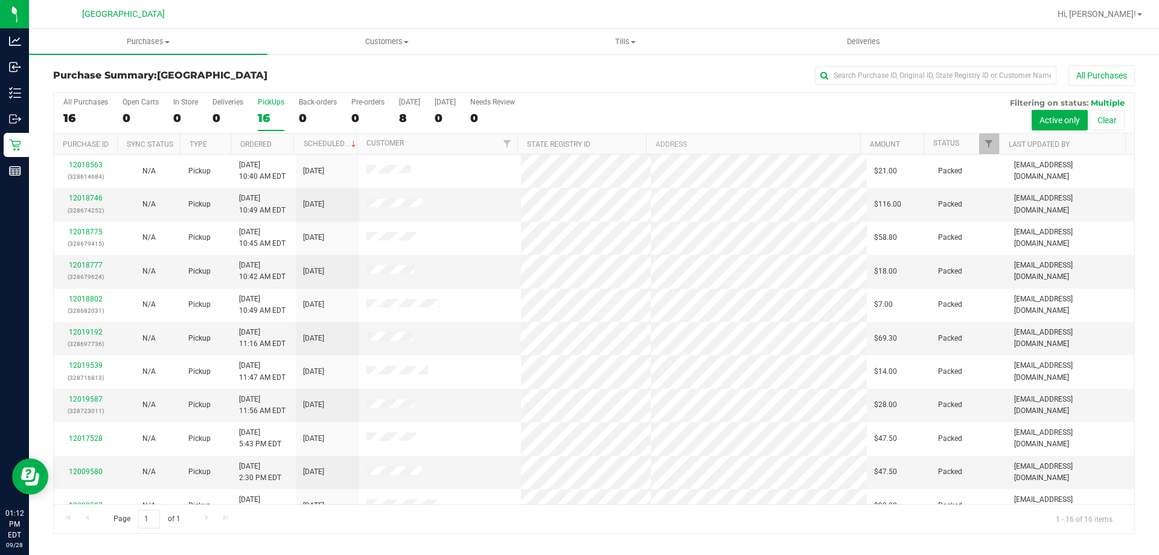
click at [0, 0] on input "PickUps 16" at bounding box center [0, 0] width 0 height 0
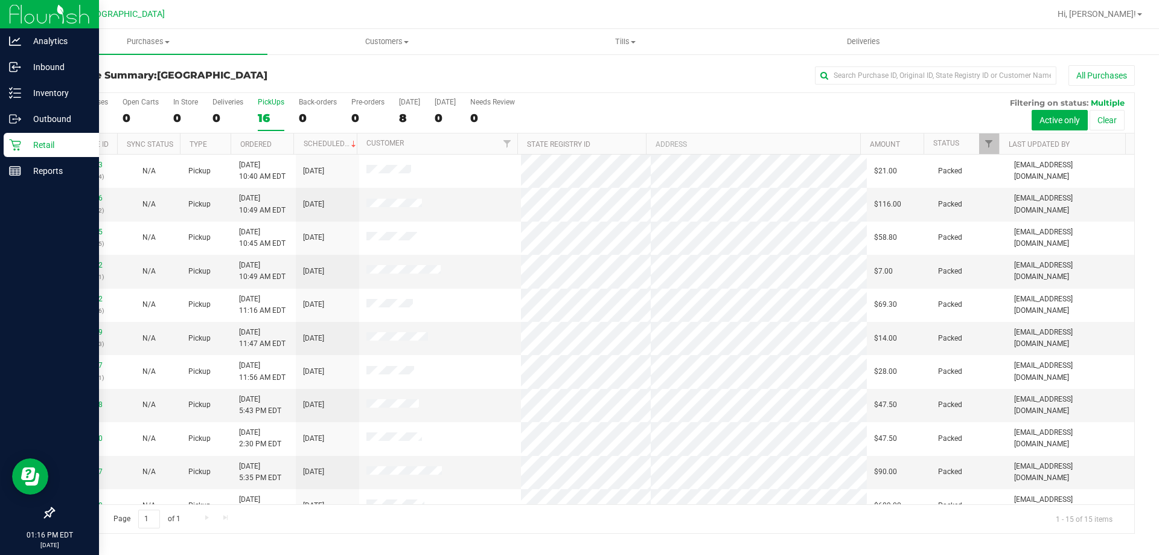
click at [38, 147] on p "Retail" at bounding box center [57, 145] width 72 height 14
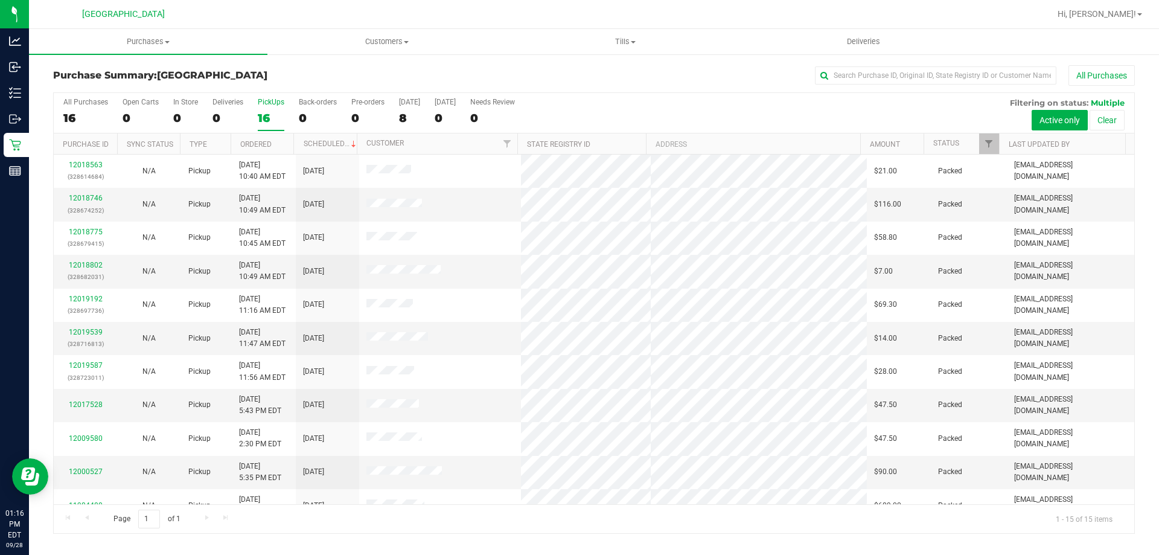
click at [275, 111] on div "16" at bounding box center [271, 118] width 27 height 14
click at [0, 0] on input "PickUps 16" at bounding box center [0, 0] width 0 height 0
click at [264, 114] on div "15" at bounding box center [271, 118] width 27 height 14
click at [0, 0] on input "PickUps 15" at bounding box center [0, 0] width 0 height 0
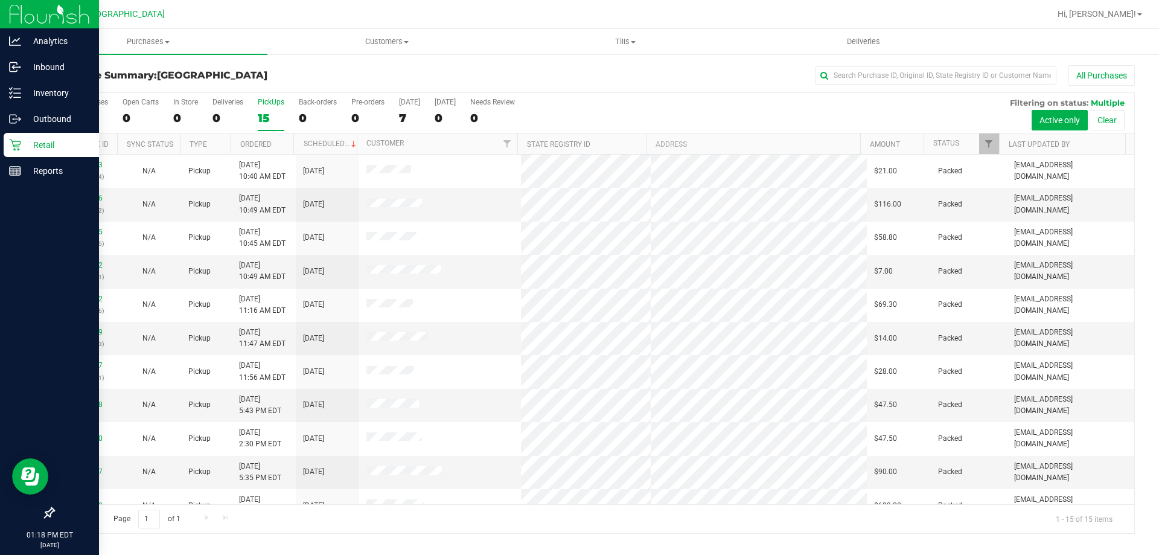
click at [8, 155] on div "Retail" at bounding box center [51, 145] width 95 height 24
click at [36, 136] on div "Retail" at bounding box center [51, 145] width 95 height 24
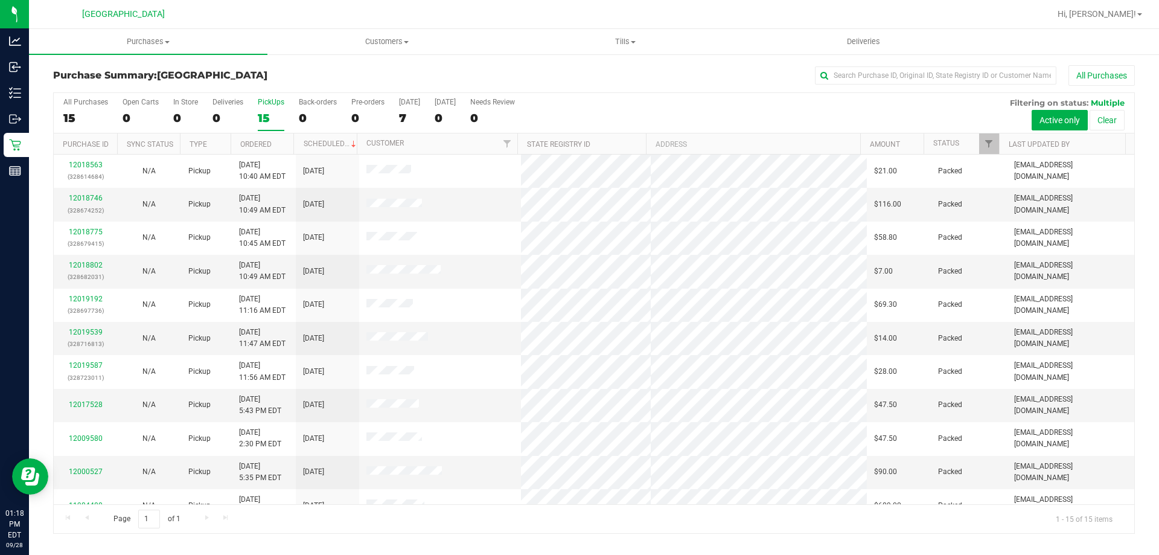
click at [261, 118] on div "15" at bounding box center [271, 118] width 27 height 14
click at [0, 0] on input "PickUps 15" at bounding box center [0, 0] width 0 height 0
click at [270, 110] on label "PickUps 15" at bounding box center [271, 114] width 27 height 33
click at [0, 0] on input "PickUps 15" at bounding box center [0, 0] width 0 height 0
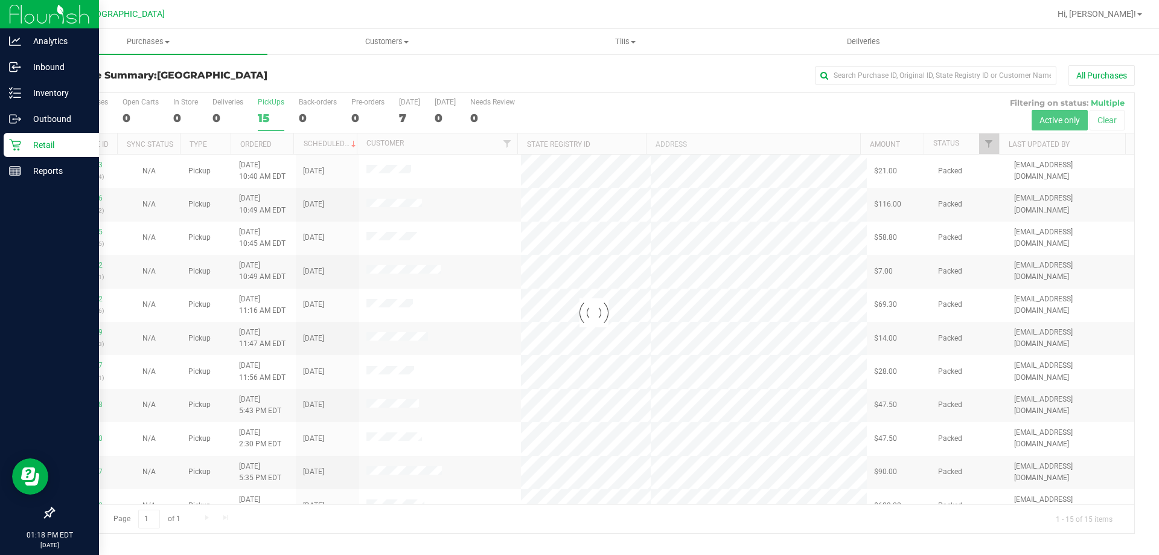
click at [20, 149] on icon at bounding box center [15, 145] width 12 height 12
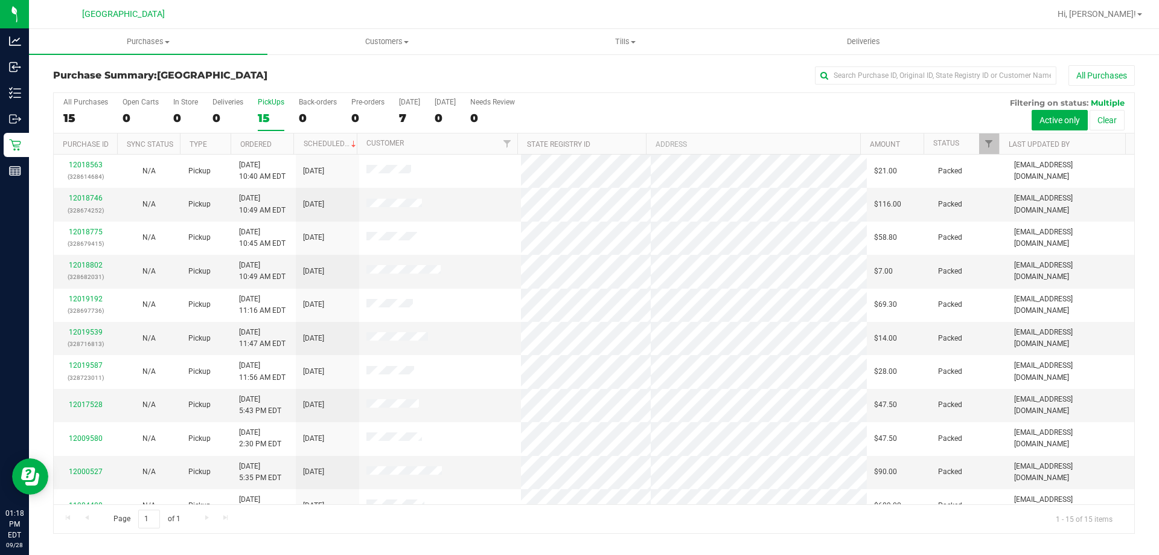
click at [278, 120] on div "15" at bounding box center [271, 118] width 27 height 14
click at [0, 0] on input "PickUps 15" at bounding box center [0, 0] width 0 height 0
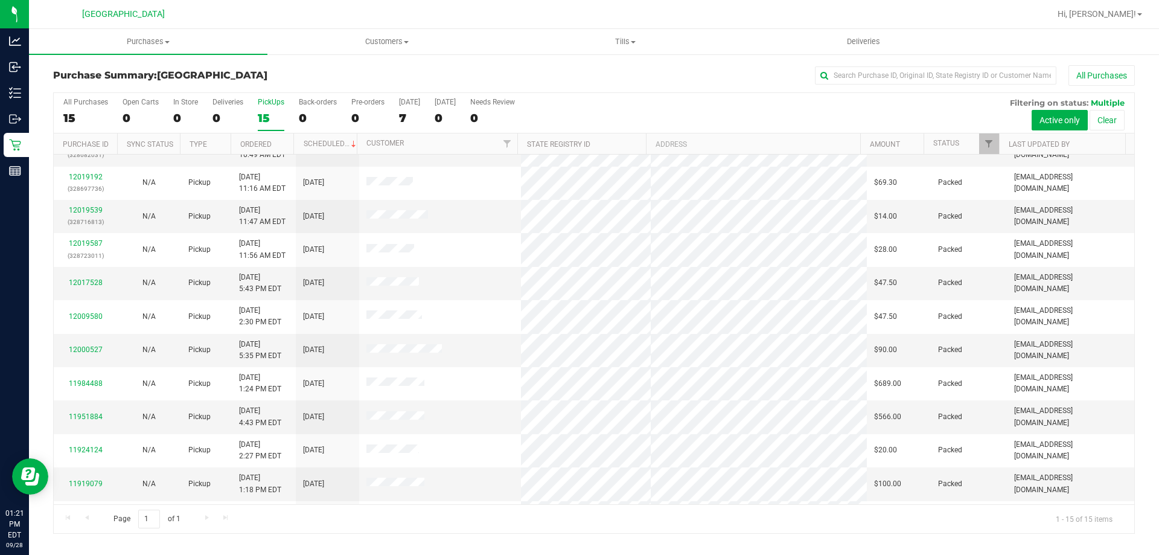
scroll to position [113, 0]
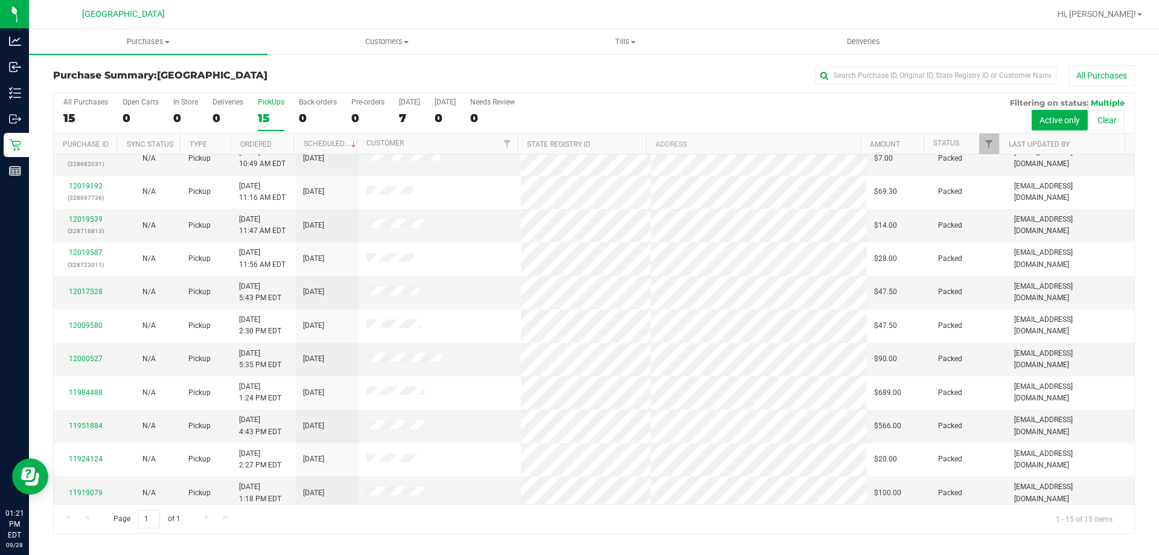
click at [263, 107] on label "PickUps 15" at bounding box center [271, 114] width 27 height 33
click at [0, 0] on input "PickUps 15" at bounding box center [0, 0] width 0 height 0
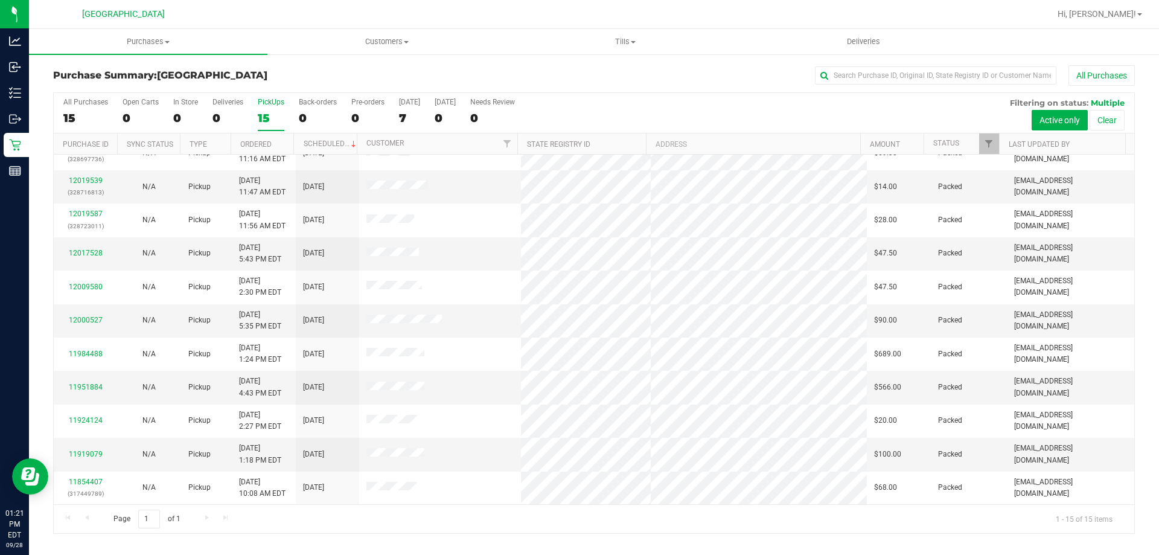
scroll to position [151, 0]
click at [278, 112] on div "15" at bounding box center [271, 118] width 27 height 14
click at [0, 0] on input "PickUps 15" at bounding box center [0, 0] width 0 height 0
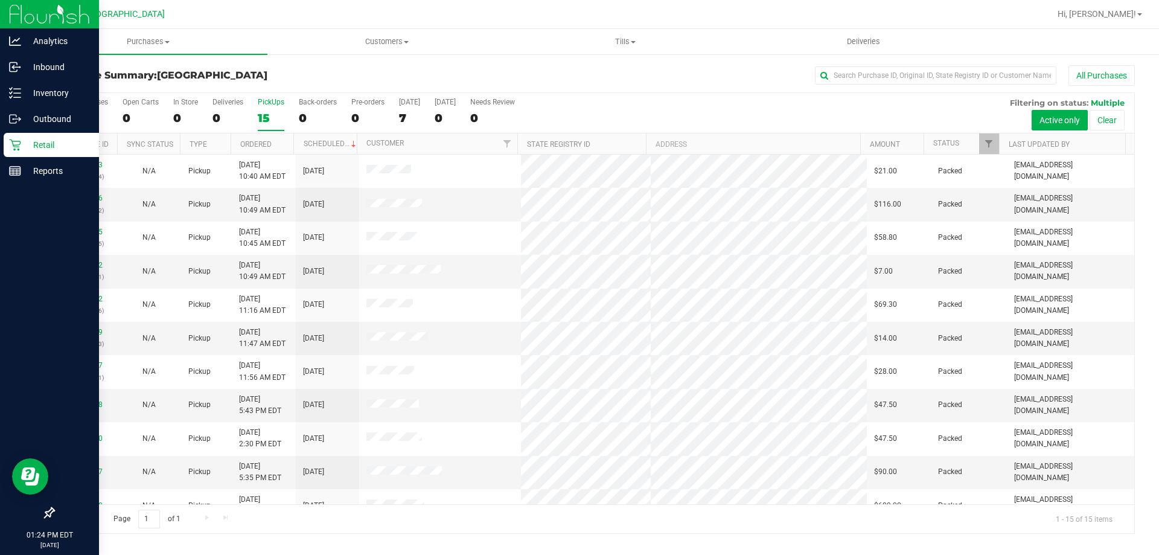
click at [19, 144] on icon at bounding box center [15, 145] width 12 height 12
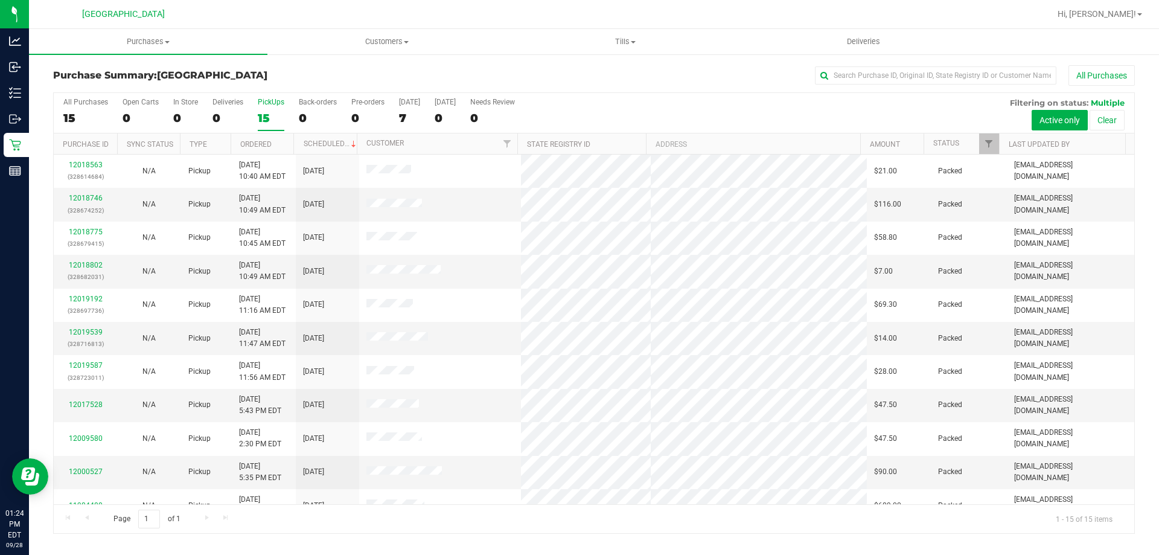
click at [259, 110] on label "PickUps 15" at bounding box center [271, 114] width 27 height 33
click at [0, 0] on input "PickUps 15" at bounding box center [0, 0] width 0 height 0
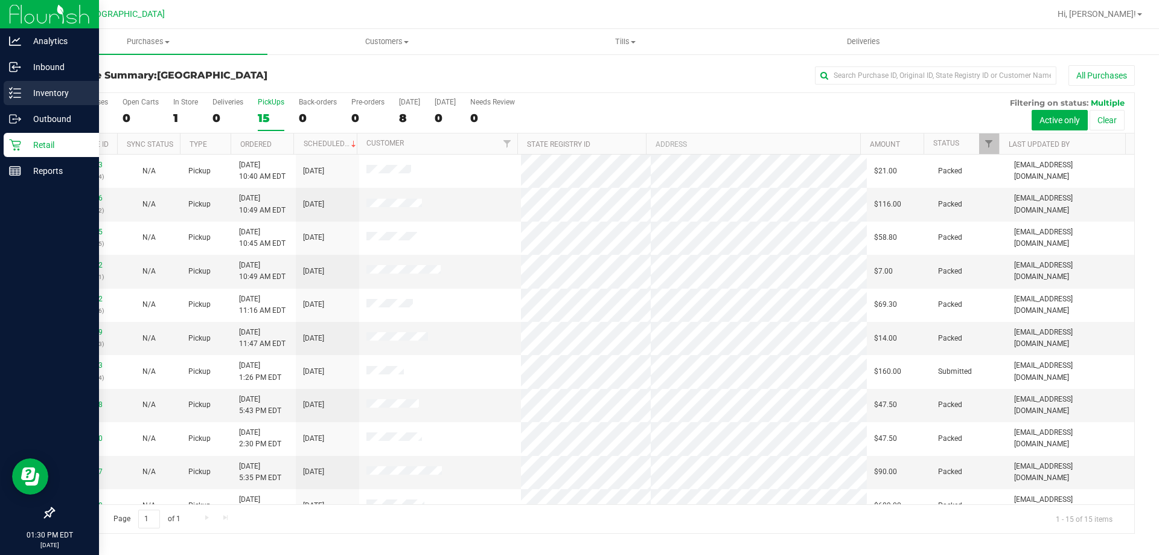
click at [17, 89] on line at bounding box center [17, 89] width 7 height 0
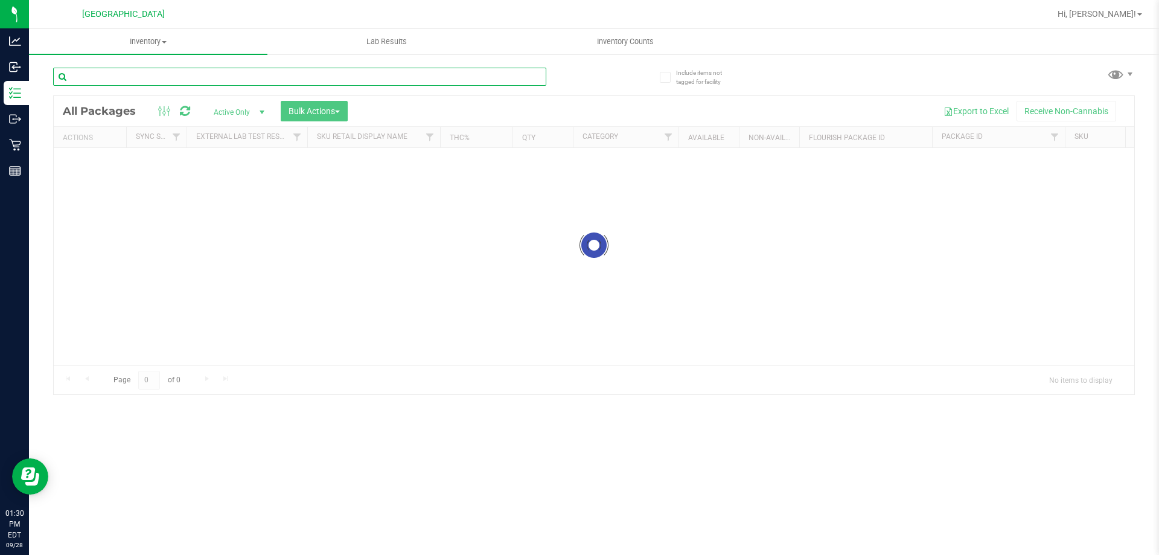
click at [180, 78] on input "text" at bounding box center [299, 77] width 493 height 18
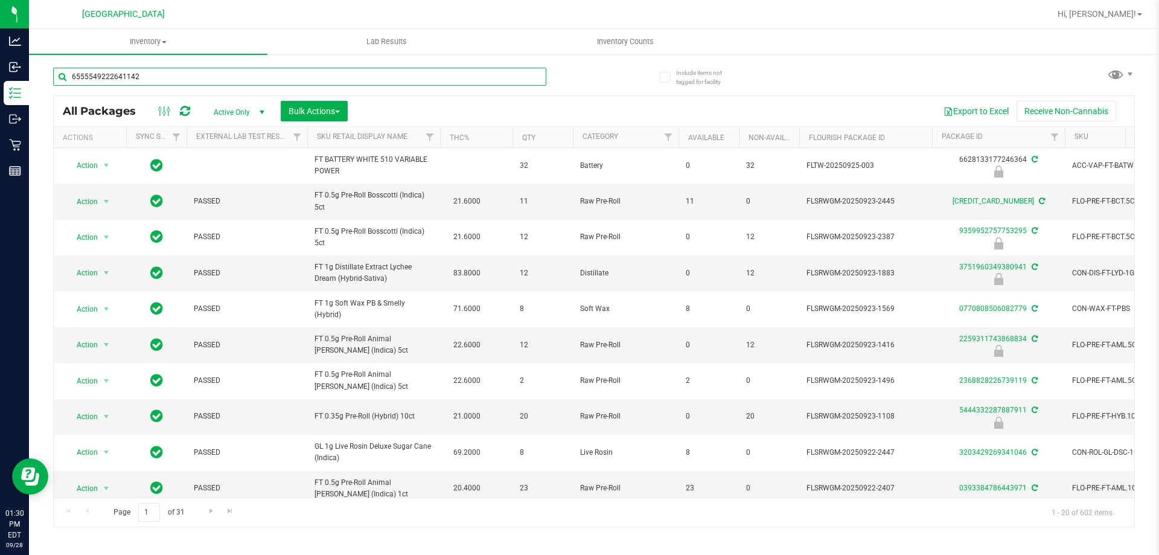
type input "6555549222641142"
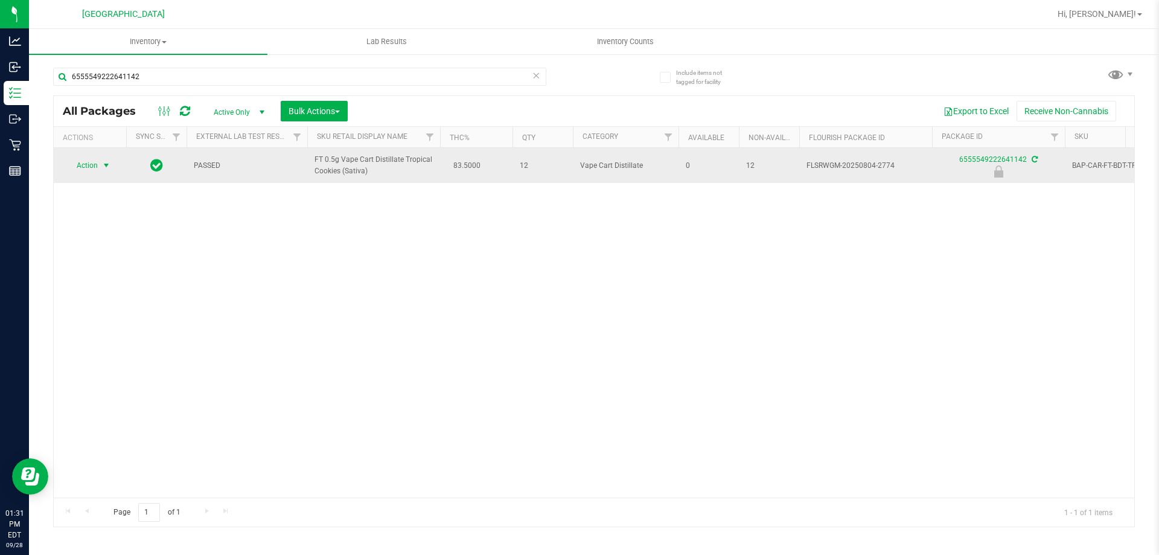
click at [111, 167] on span "select" at bounding box center [106, 166] width 10 height 10
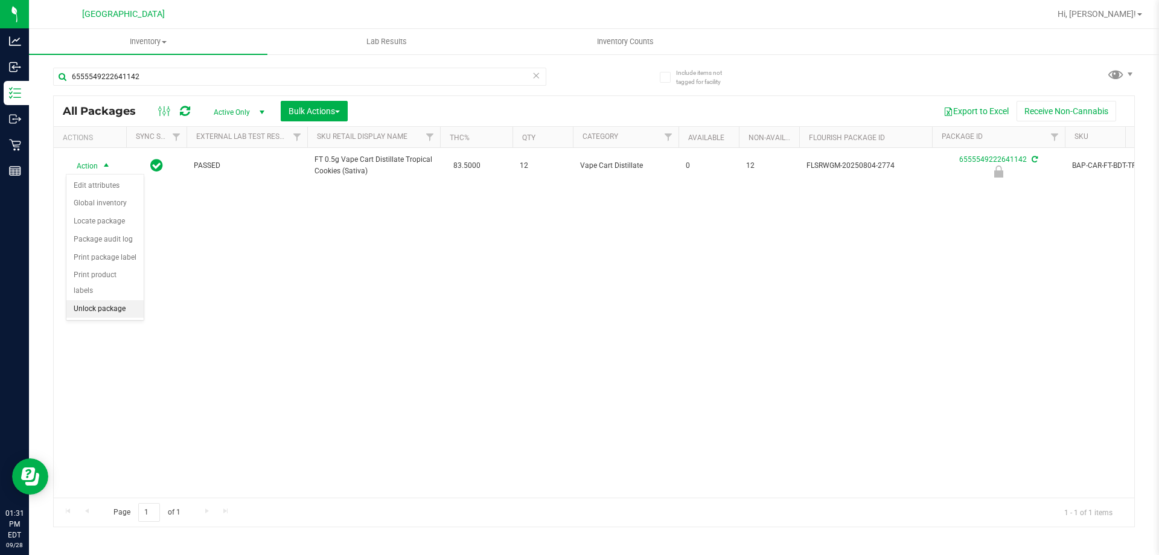
click at [122, 300] on li "Unlock package" at bounding box center [104, 309] width 77 height 18
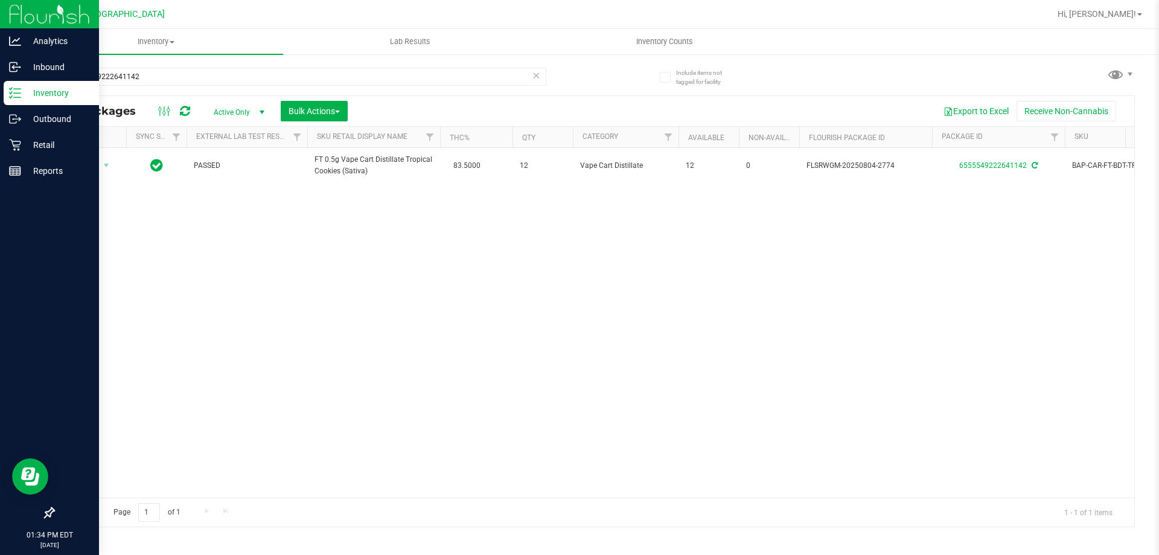
click at [17, 93] on line at bounding box center [17, 93] width 7 height 0
click at [61, 148] on p "Retail" at bounding box center [57, 145] width 72 height 14
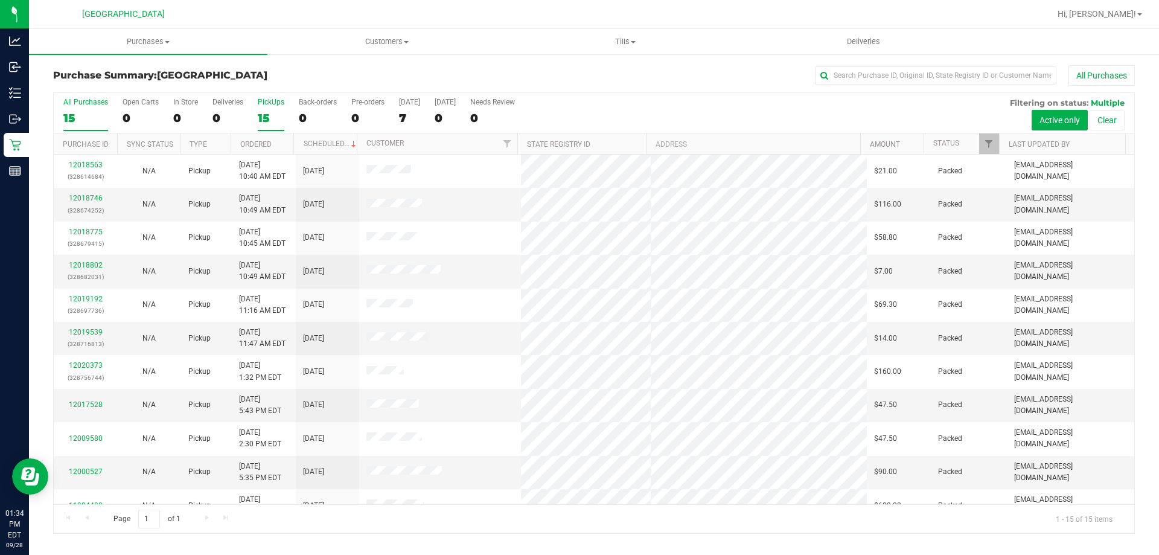
click at [258, 114] on div "15" at bounding box center [271, 118] width 27 height 14
click at [0, 0] on input "PickUps 15" at bounding box center [0, 0] width 0 height 0
click at [279, 109] on label "PickUps 15" at bounding box center [271, 114] width 27 height 33
click at [0, 0] on input "PickUps 15" at bounding box center [0, 0] width 0 height 0
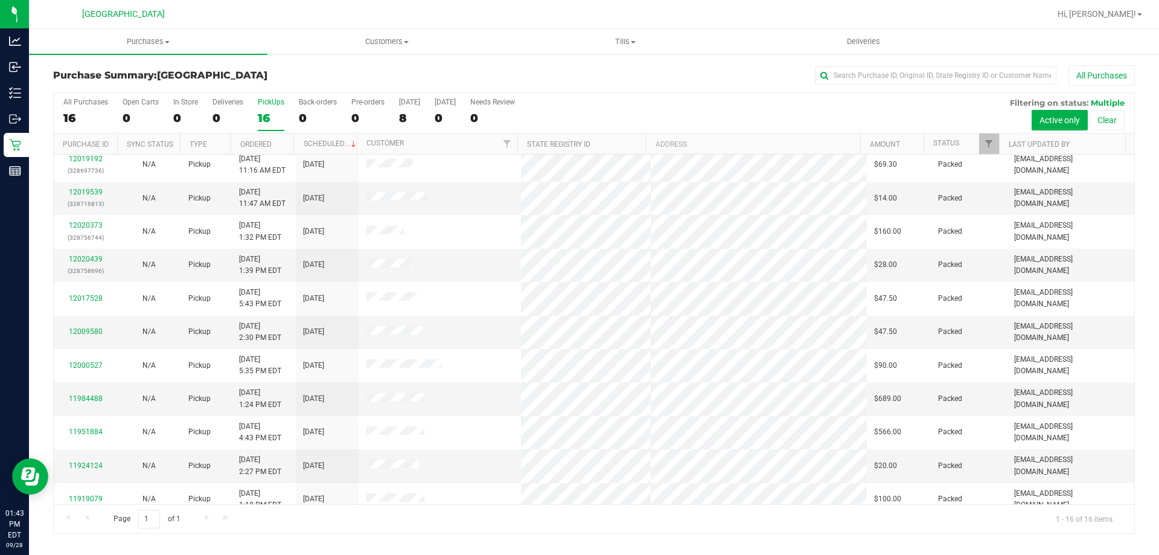
scroll to position [138, 0]
click at [265, 110] on label "PickUps 16" at bounding box center [271, 114] width 27 height 33
click at [0, 0] on input "PickUps 16" at bounding box center [0, 0] width 0 height 0
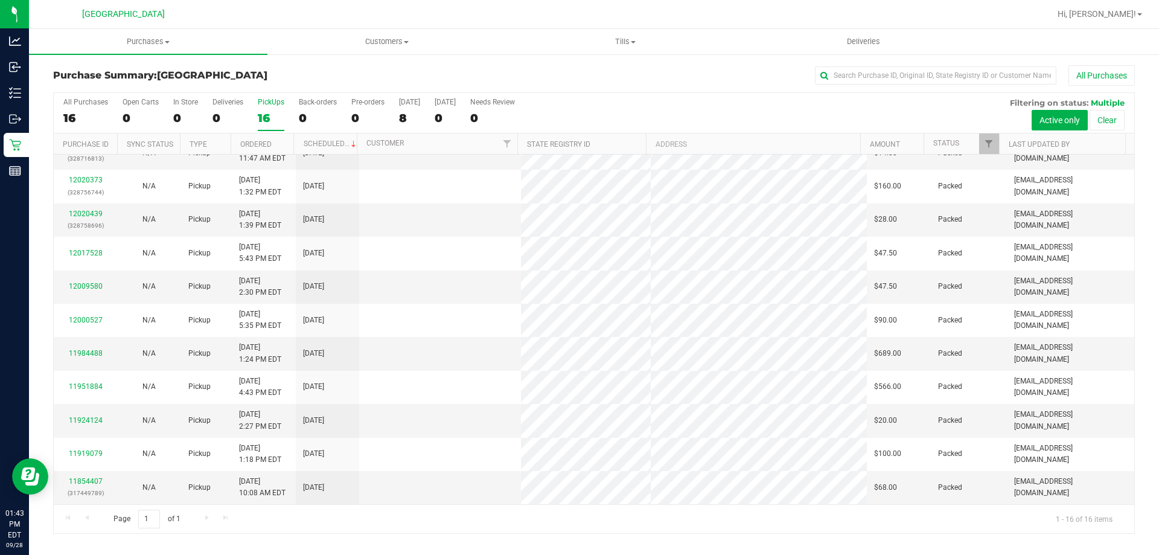
scroll to position [0, 0]
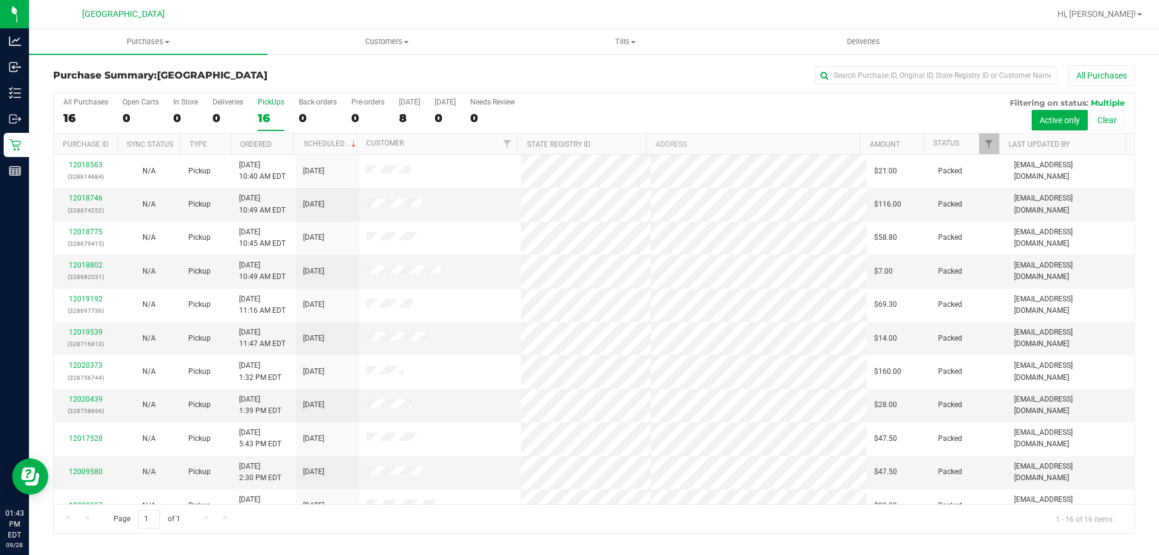
click at [265, 106] on div "PickUps" at bounding box center [271, 102] width 27 height 8
click at [0, 0] on input "PickUps 16" at bounding box center [0, 0] width 0 height 0
click at [264, 117] on div "16" at bounding box center [271, 118] width 27 height 14
click at [0, 0] on input "PickUps 16" at bounding box center [0, 0] width 0 height 0
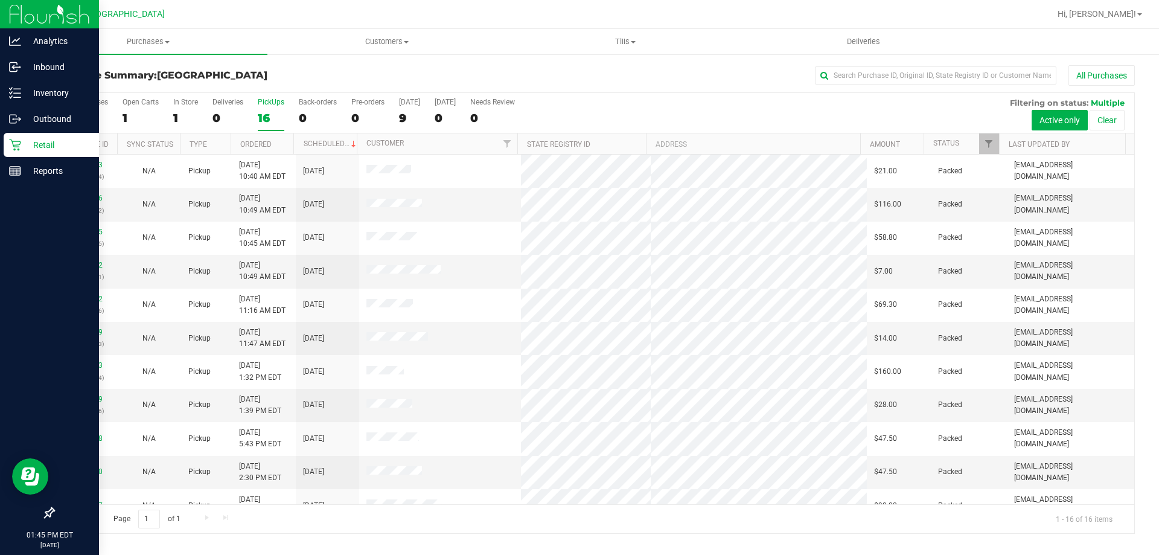
click at [19, 150] on icon at bounding box center [14, 144] width 11 height 11
click at [49, 145] on p "Retail" at bounding box center [57, 145] width 72 height 14
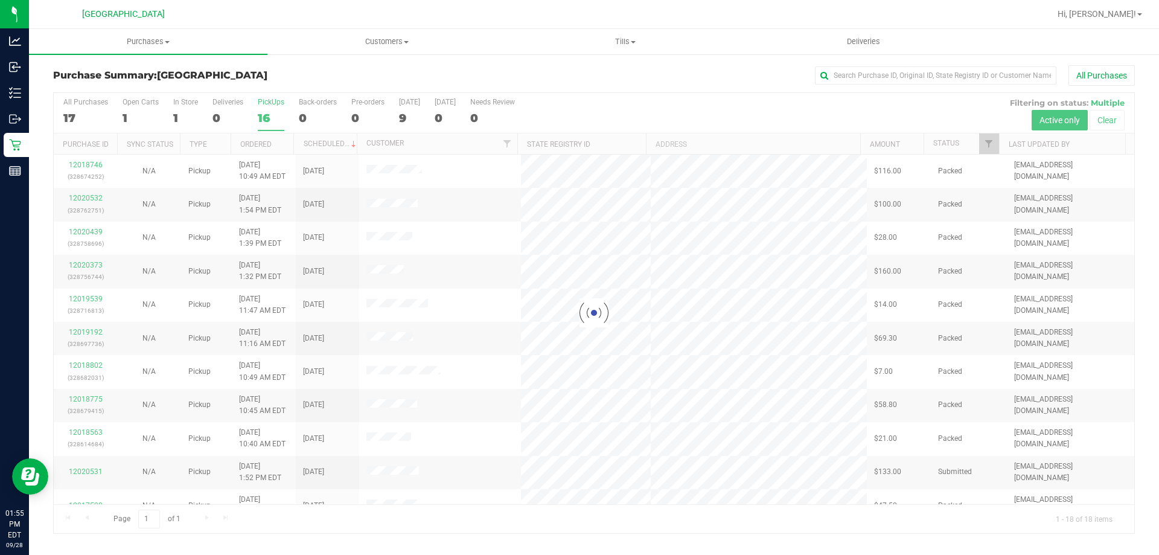
click at [270, 109] on div at bounding box center [594, 313] width 1080 height 440
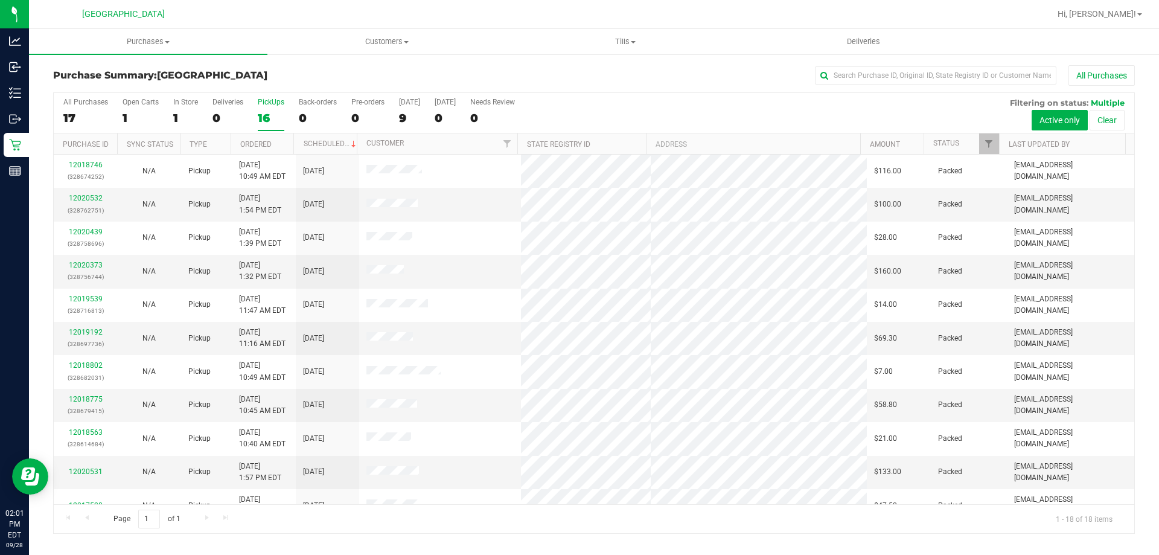
click at [275, 116] on div "16" at bounding box center [271, 118] width 27 height 14
click at [0, 0] on input "PickUps 16" at bounding box center [0, 0] width 0 height 0
click at [270, 105] on div "PickUps" at bounding box center [271, 102] width 27 height 8
click at [0, 0] on input "PickUps 18" at bounding box center [0, 0] width 0 height 0
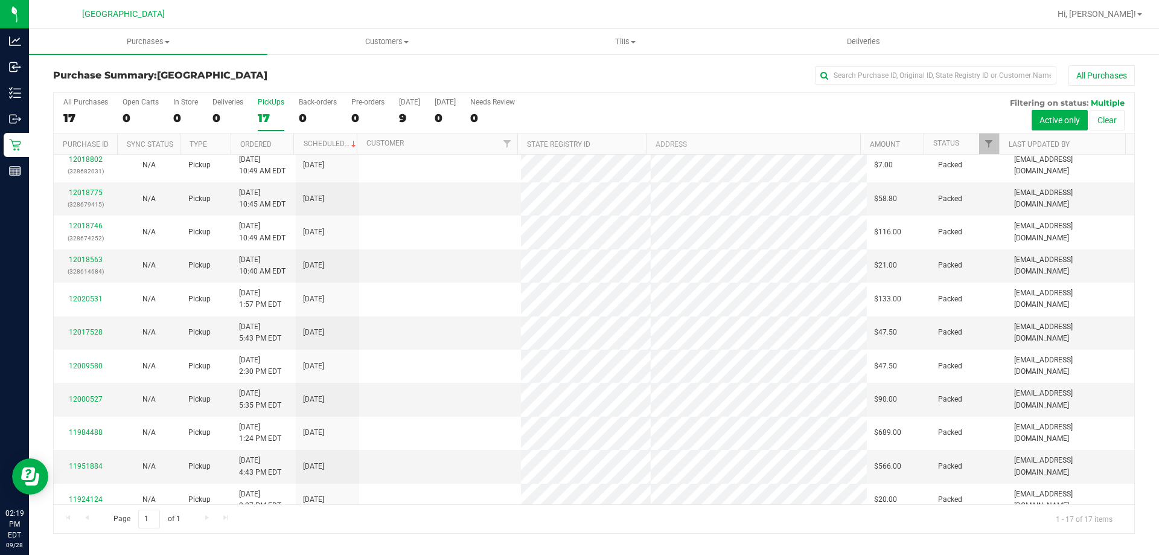
scroll to position [0, 0]
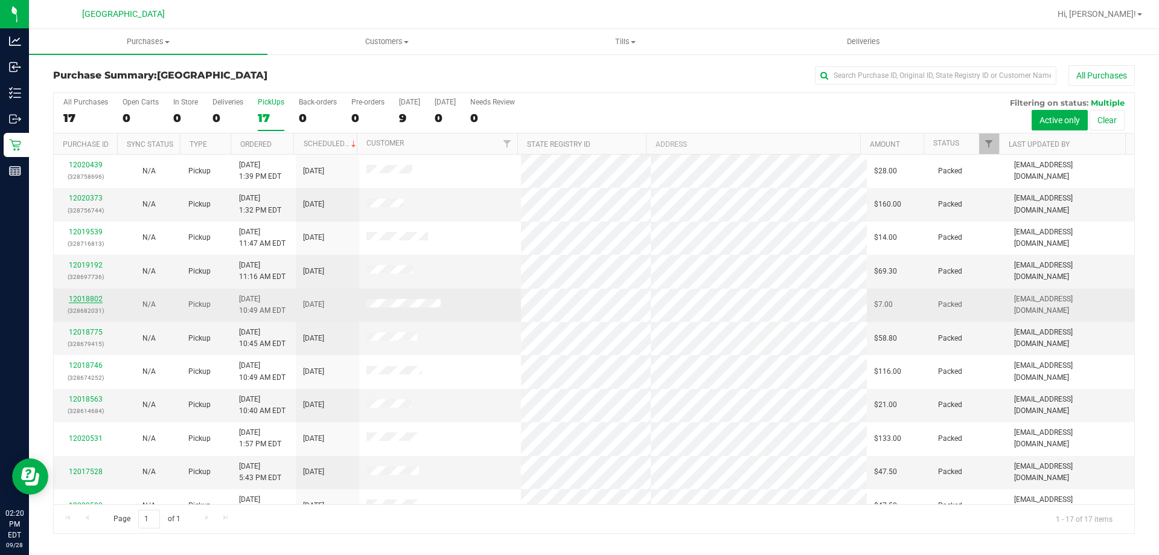
click at [92, 302] on link "12018802" at bounding box center [86, 299] width 34 height 8
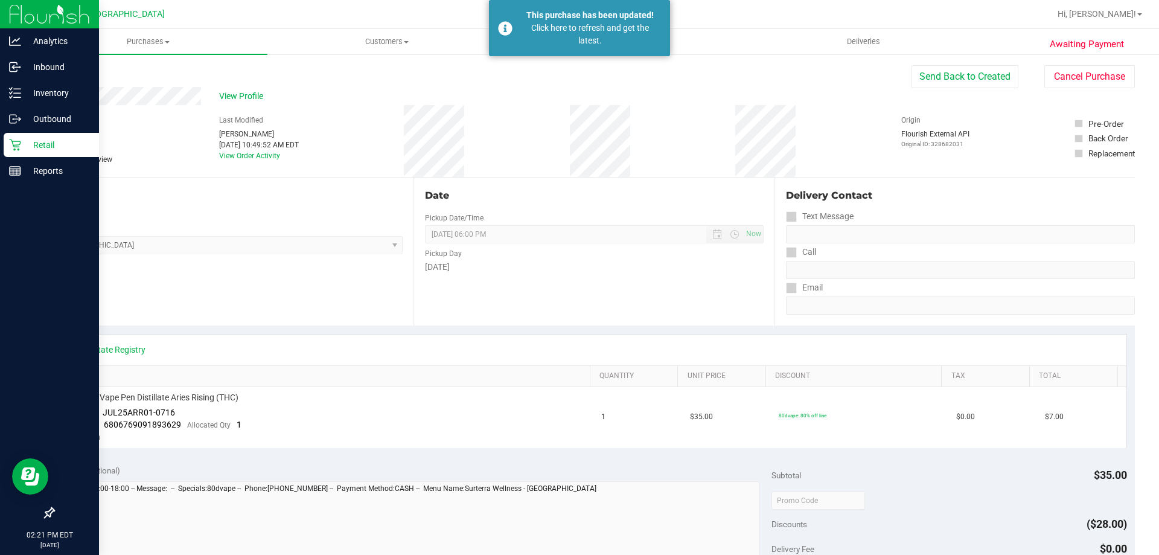
click at [20, 143] on icon at bounding box center [14, 144] width 11 height 11
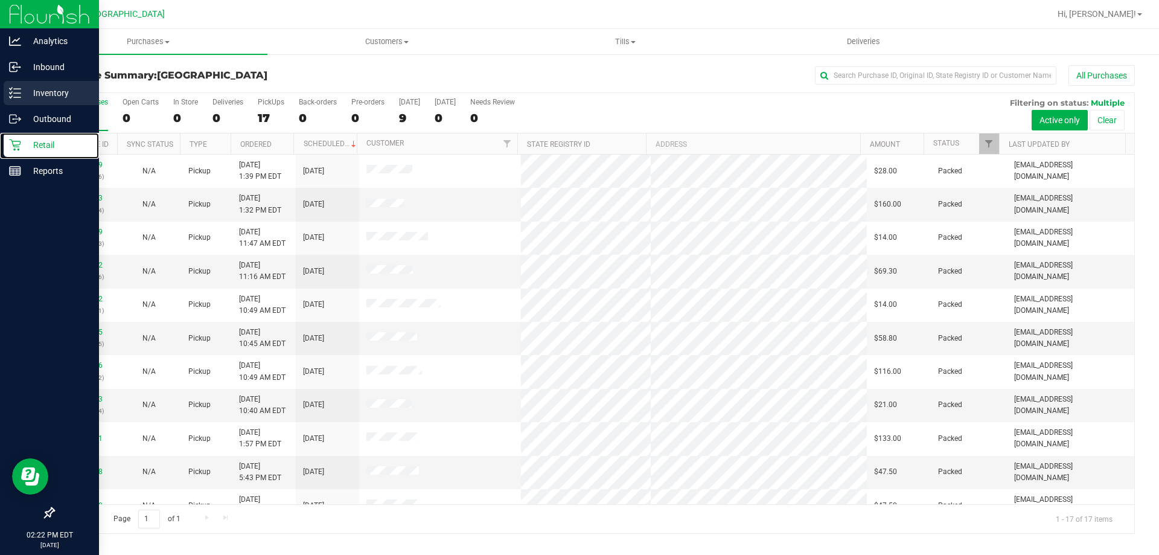
click at [78, 99] on p "Inventory" at bounding box center [57, 93] width 72 height 14
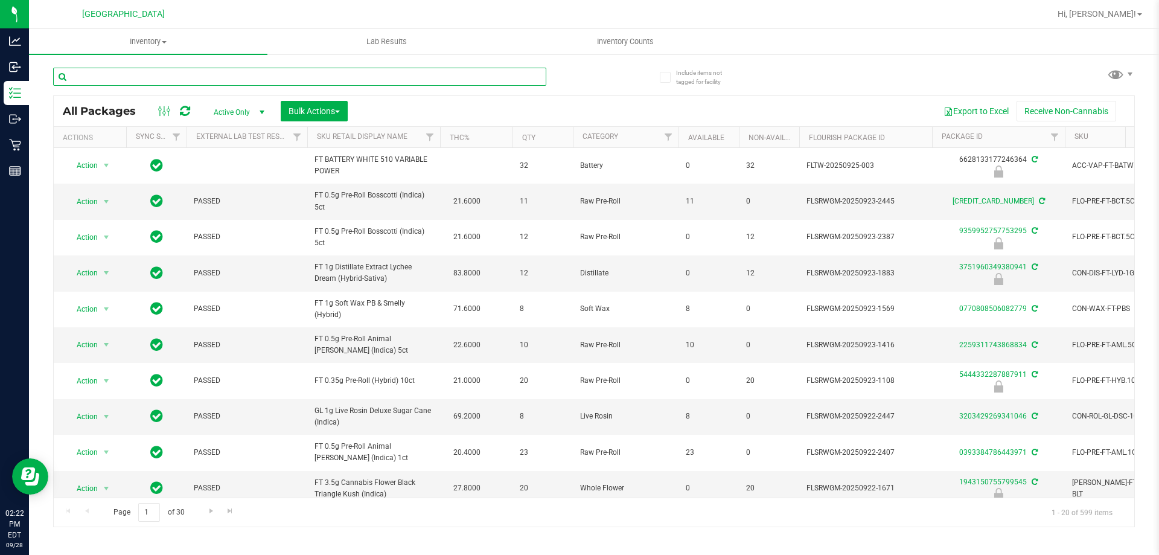
click at [197, 77] on input "text" at bounding box center [299, 77] width 493 height 18
type input "3878108963380432"
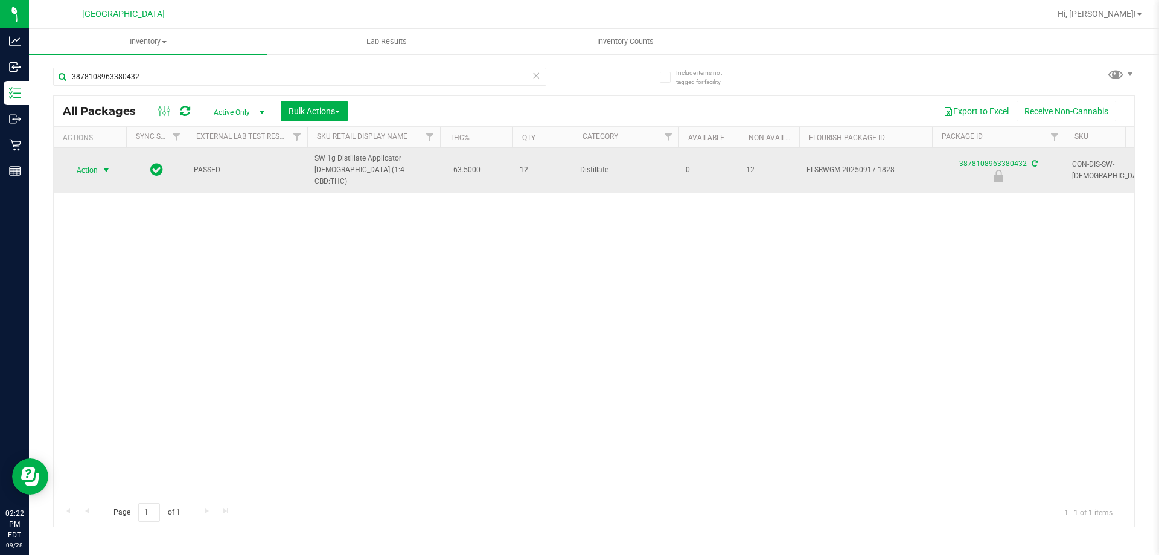
click at [101, 173] on span "select" at bounding box center [106, 170] width 10 height 10
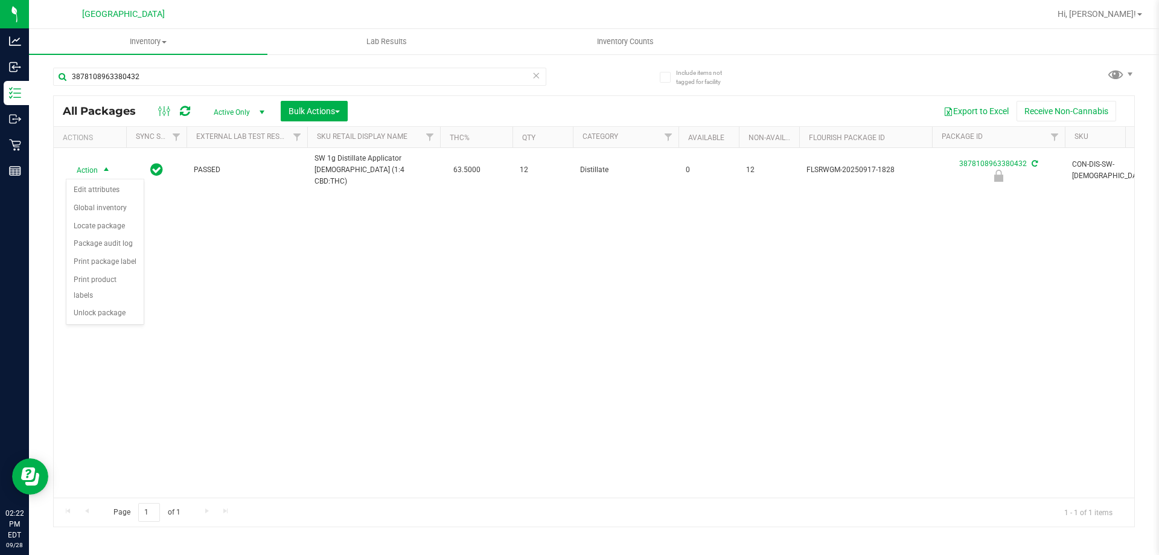
click at [113, 310] on div "Action Action Edit attributes Global inventory Locate package Package audit log…" at bounding box center [594, 322] width 1080 height 349
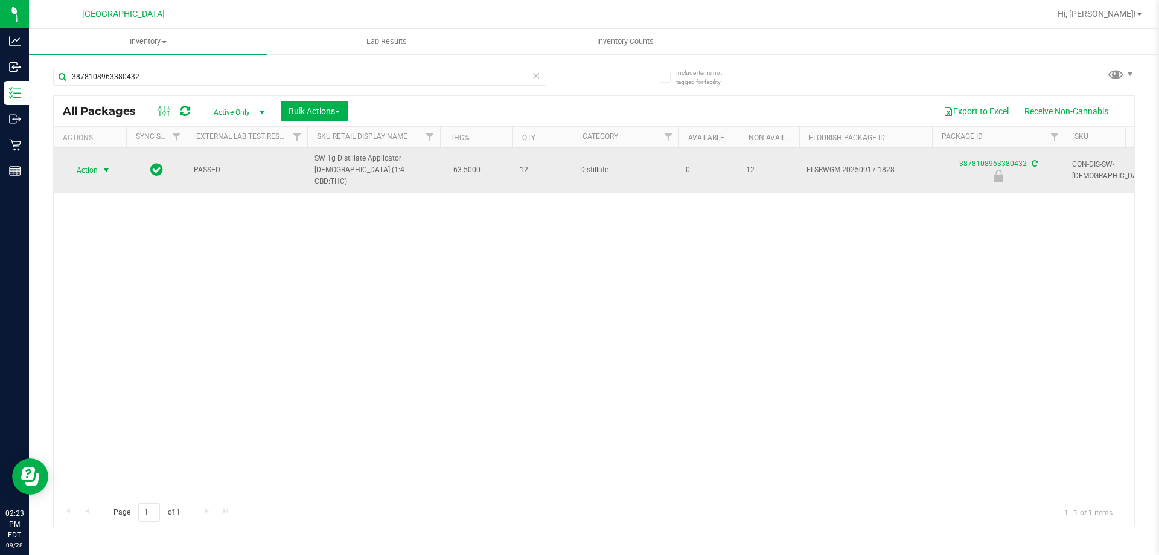
click at [106, 169] on span "select" at bounding box center [106, 170] width 10 height 10
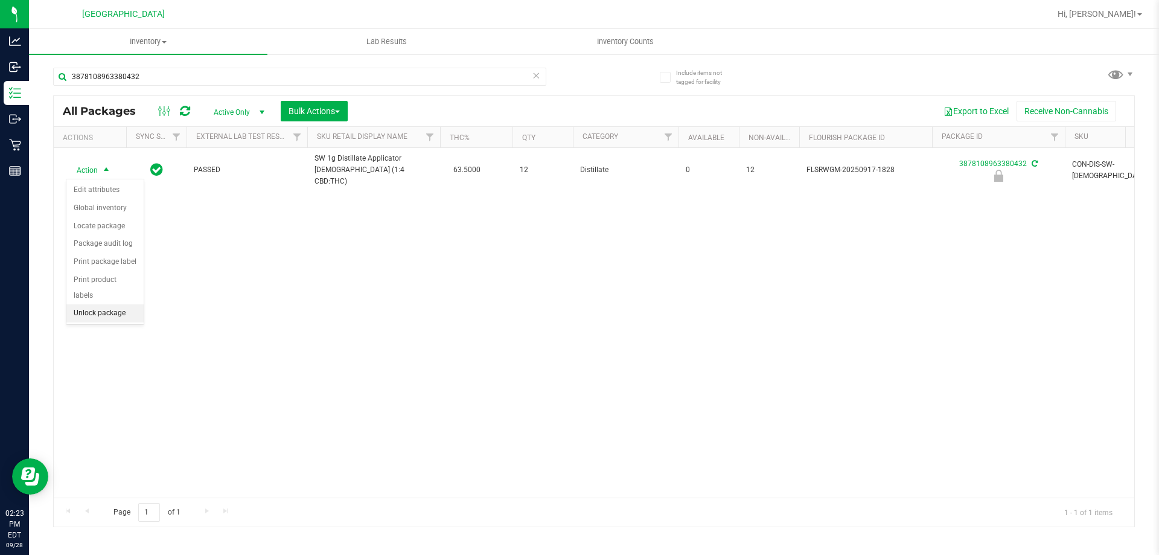
click at [110, 305] on li "Unlock package" at bounding box center [104, 313] width 77 height 18
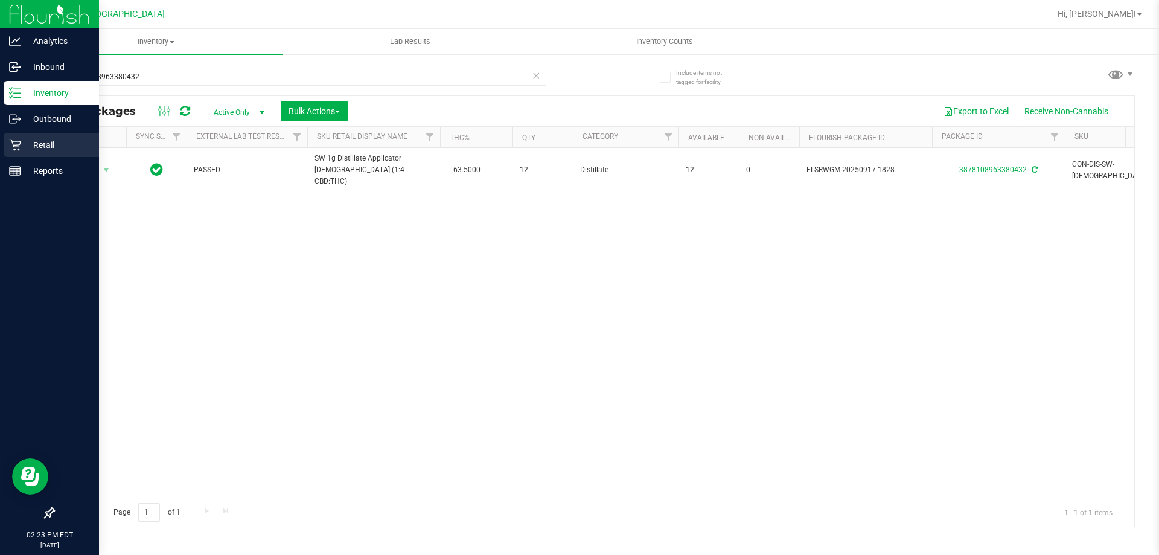
click at [16, 156] on div "Retail" at bounding box center [51, 145] width 95 height 24
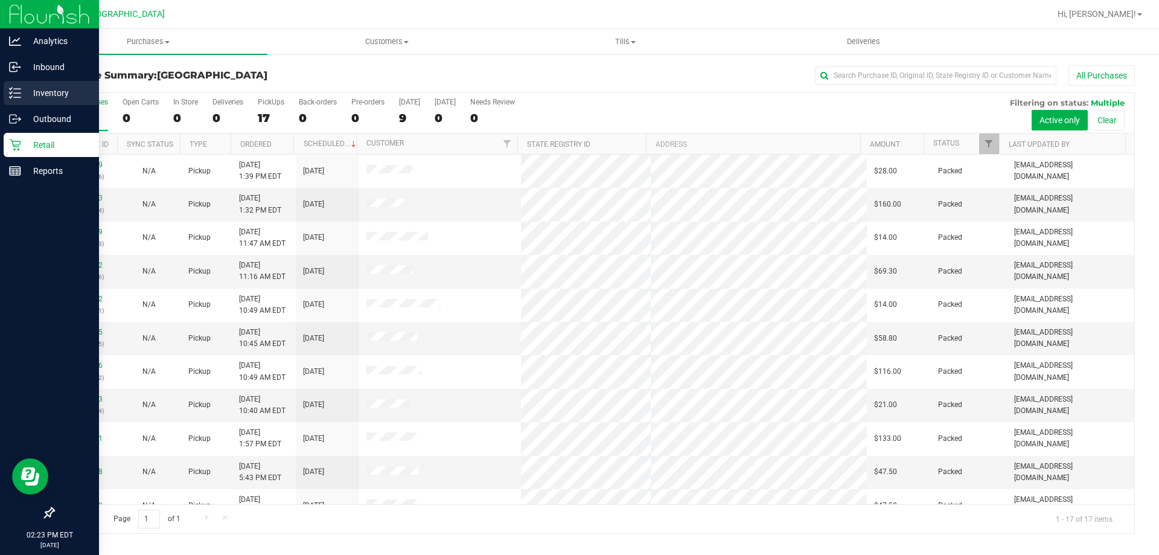
click at [66, 92] on p "Inventory" at bounding box center [57, 93] width 72 height 14
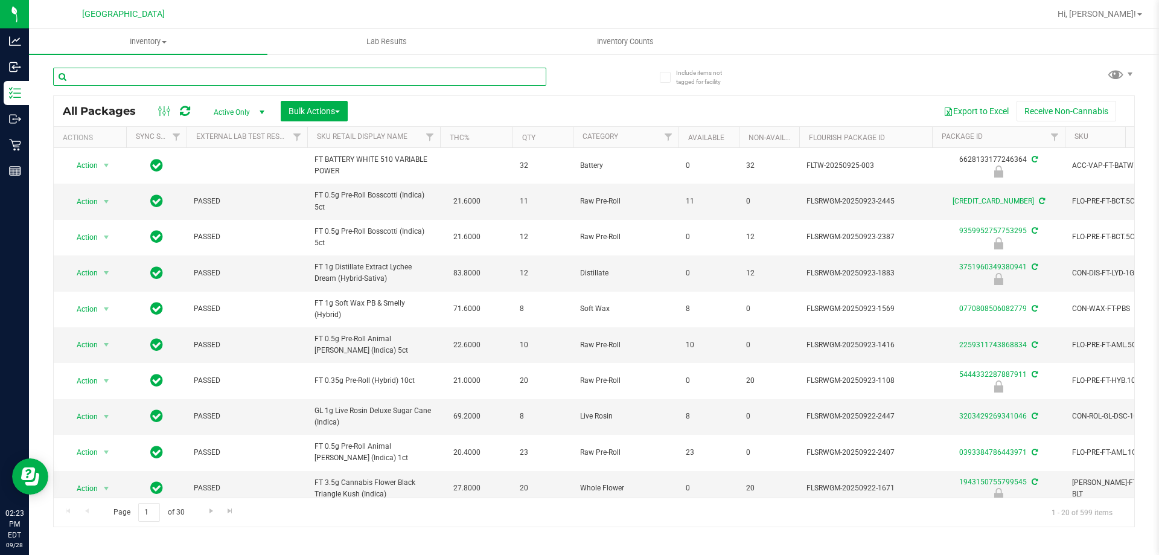
click at [181, 75] on input "text" at bounding box center [299, 77] width 493 height 18
type input "3878108963380432"
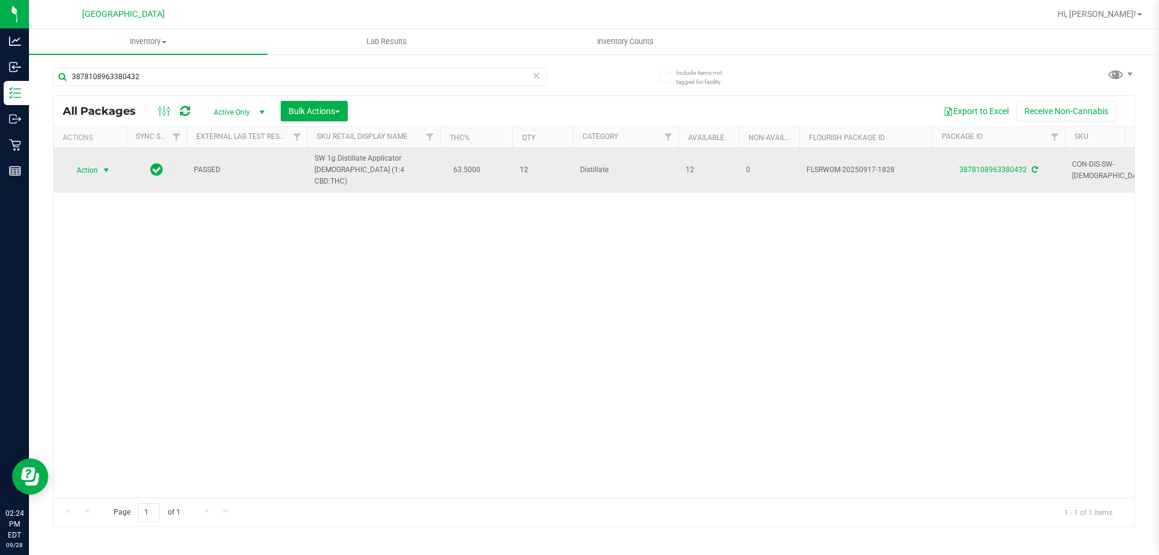
click at [101, 169] on span "select" at bounding box center [106, 170] width 10 height 10
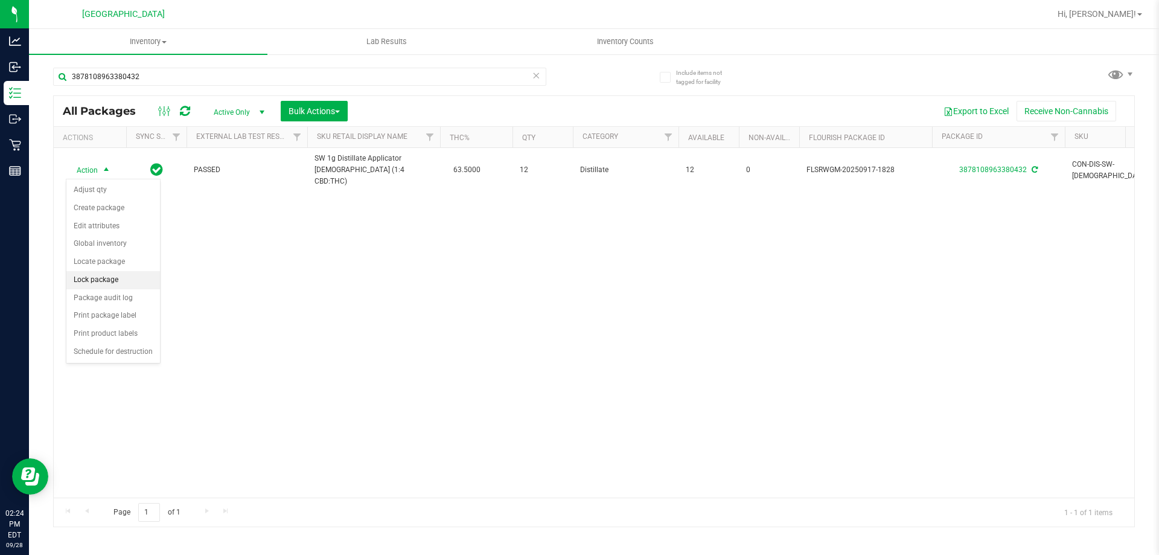
click at [100, 279] on li "Lock package" at bounding box center [113, 280] width 94 height 18
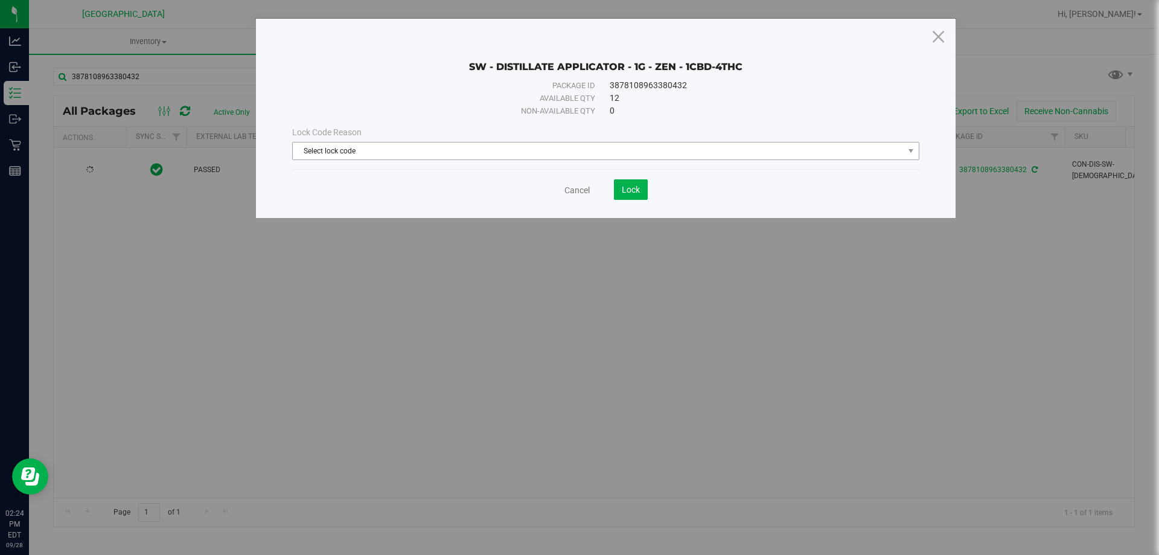
click at [437, 147] on span "Select lock code" at bounding box center [598, 150] width 611 height 17
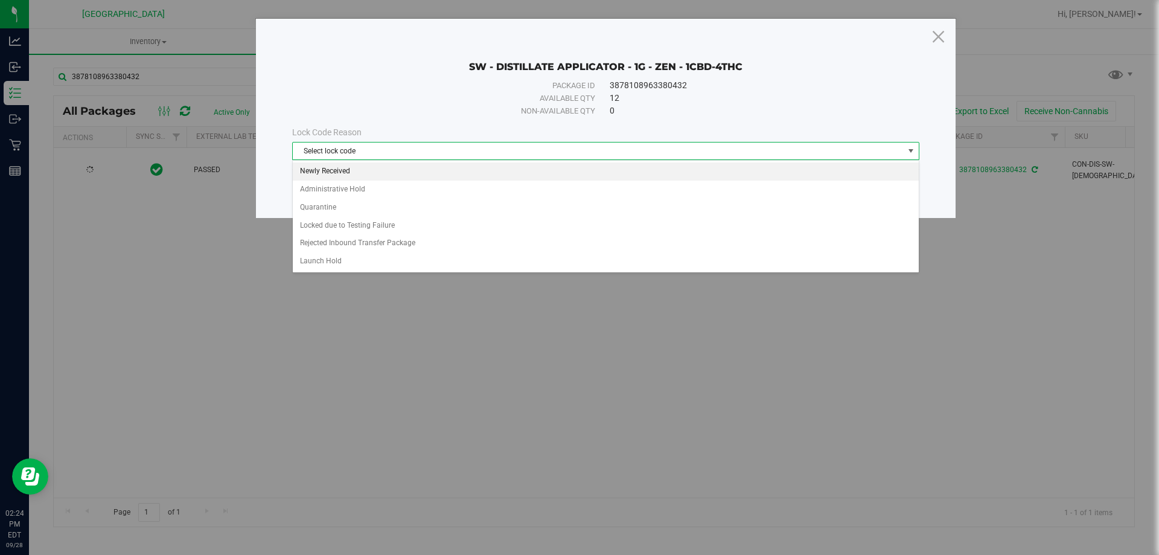
click at [336, 174] on li "Newly Received" at bounding box center [606, 171] width 626 height 18
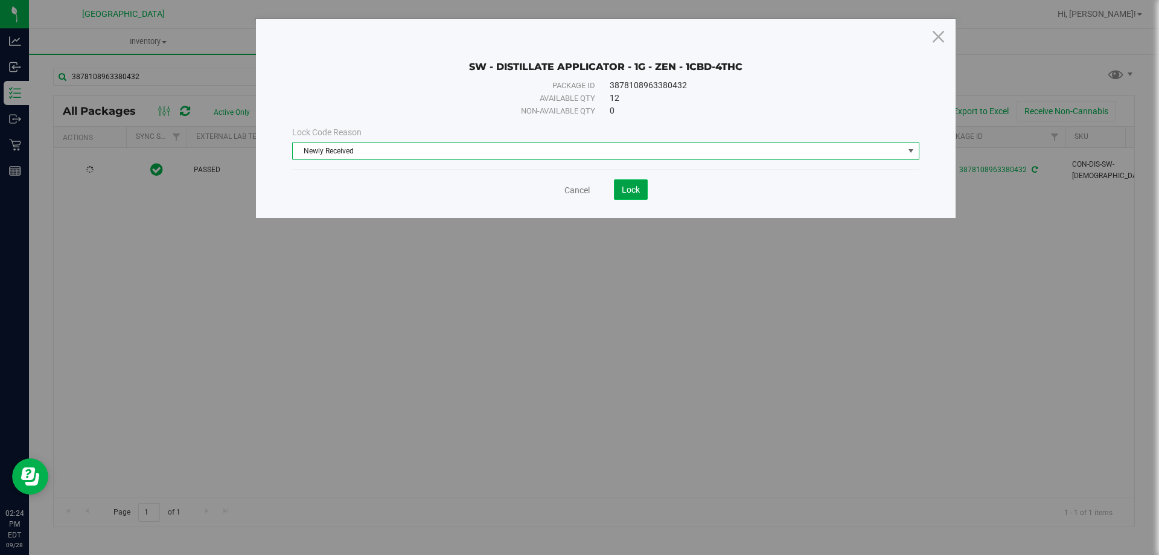
click at [646, 191] on button "Lock" at bounding box center [631, 189] width 34 height 21
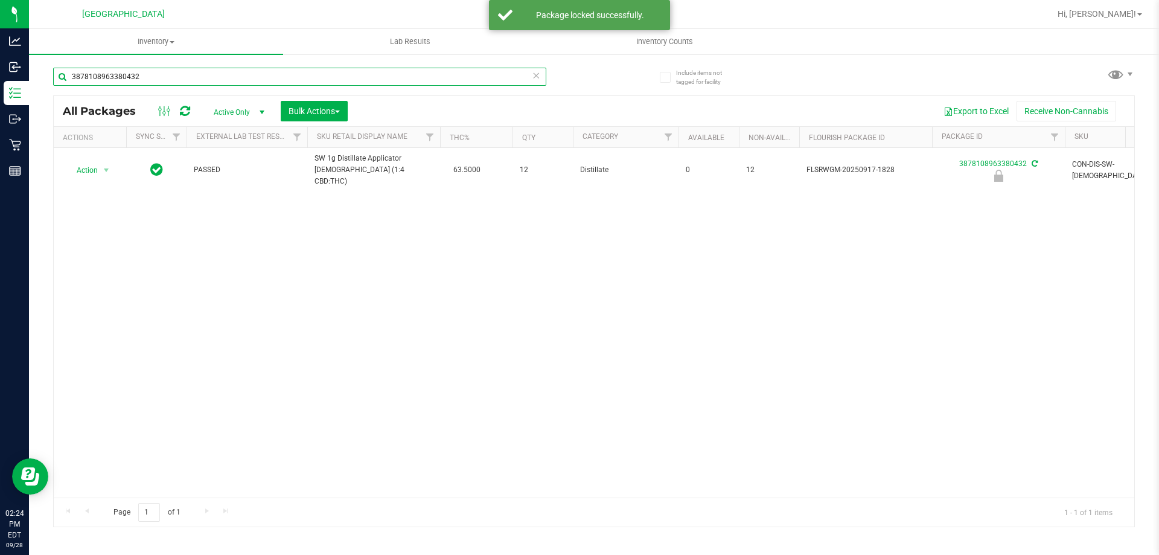
click at [145, 77] on input "3878108963380432" at bounding box center [299, 77] width 493 height 18
click at [151, 80] on input "3878108963380432" at bounding box center [299, 77] width 493 height 18
click at [156, 75] on input "3878108963380432" at bounding box center [299, 77] width 493 height 18
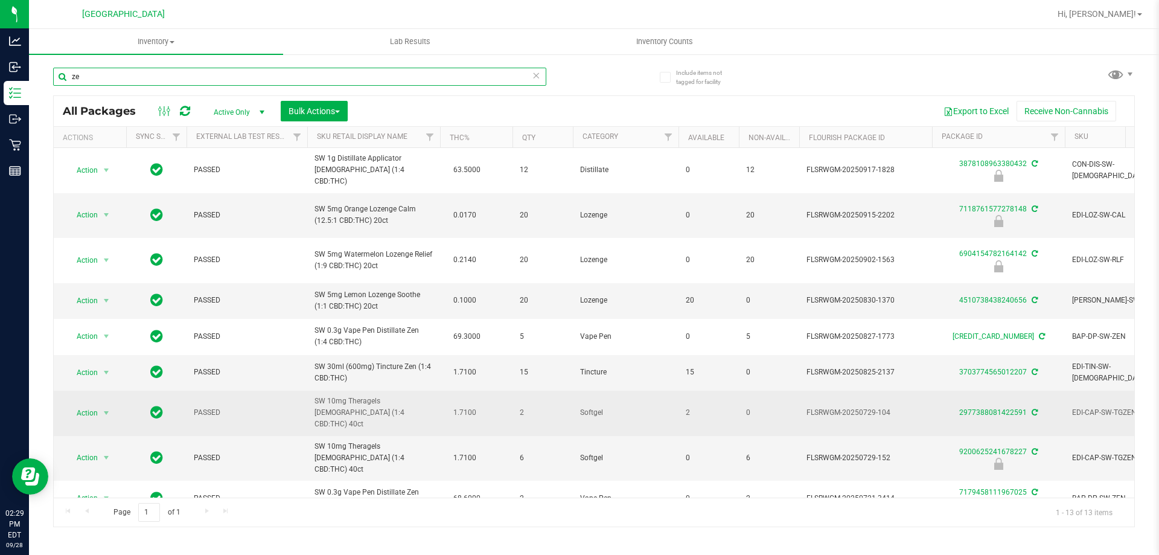
type input "z"
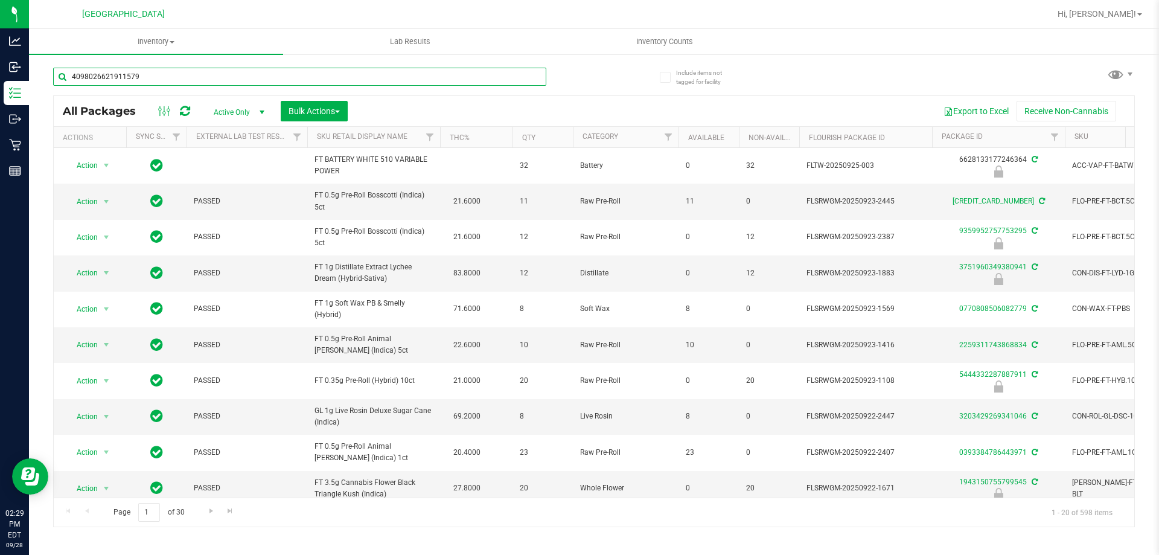
type input "4098026621911579"
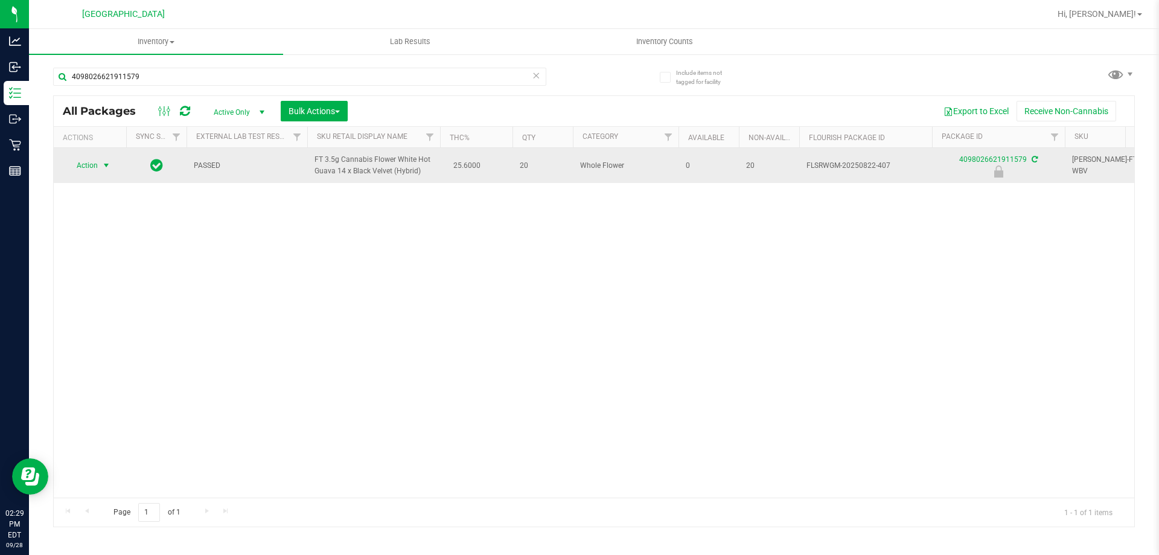
click at [110, 167] on span "select" at bounding box center [106, 166] width 10 height 10
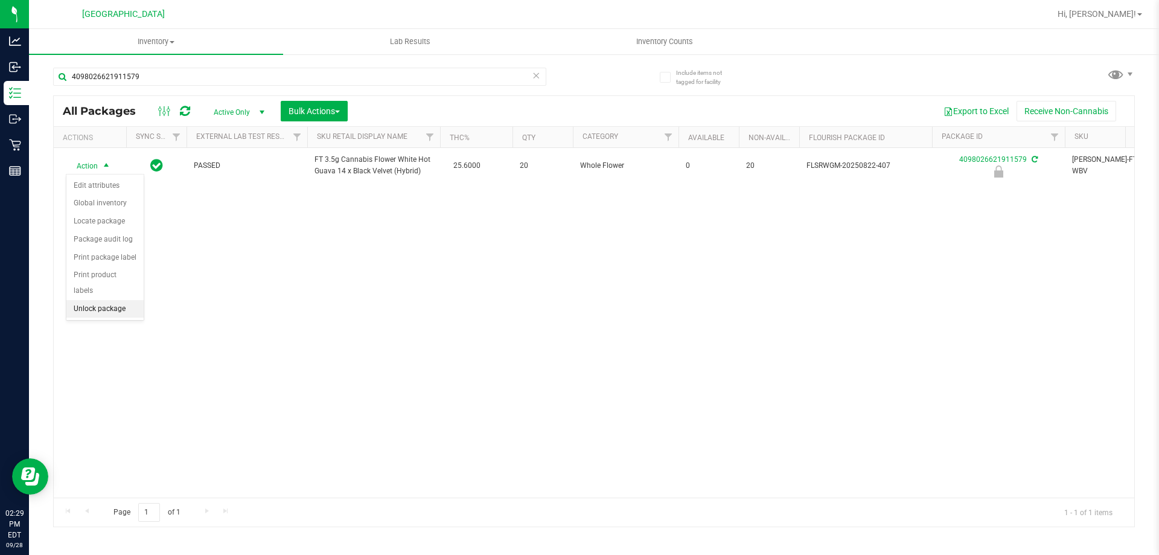
click at [113, 300] on li "Unlock package" at bounding box center [104, 309] width 77 height 18
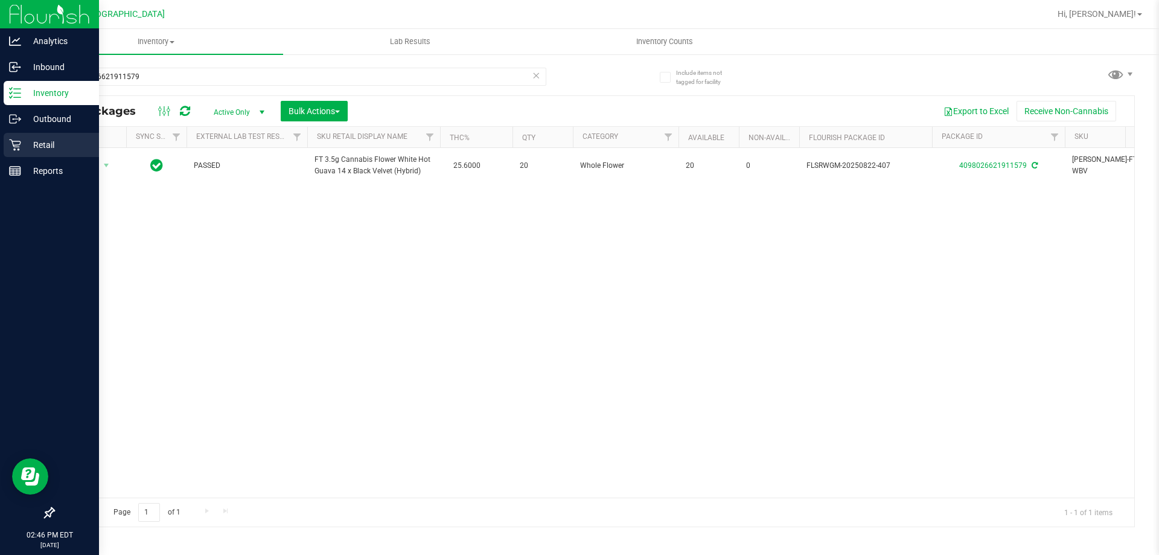
click at [13, 144] on icon at bounding box center [14, 144] width 11 height 11
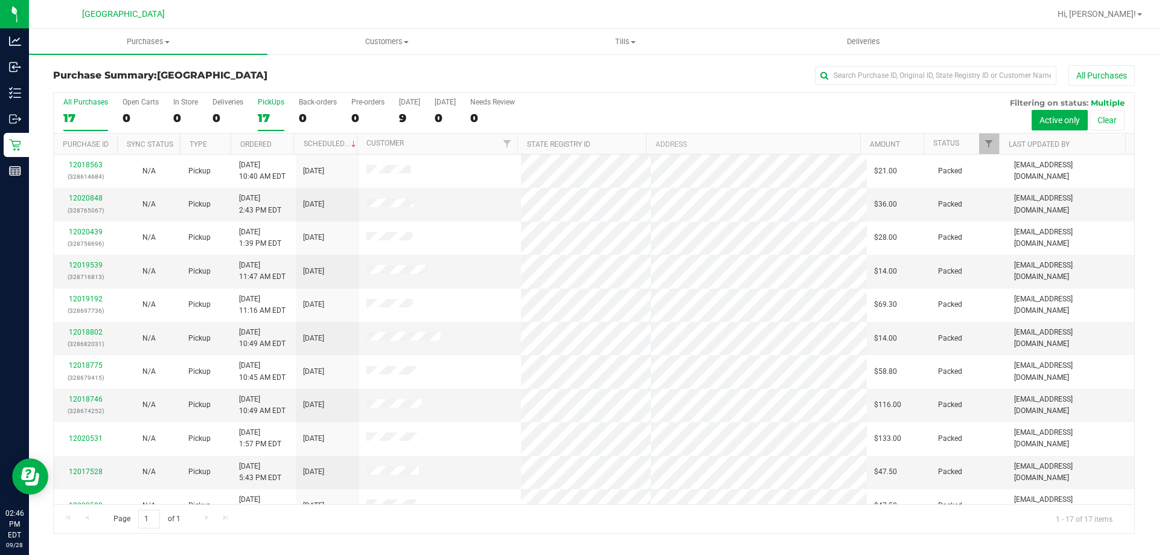
click at [271, 114] on div "17" at bounding box center [271, 118] width 27 height 14
click at [0, 0] on input "PickUps 17" at bounding box center [0, 0] width 0 height 0
click at [267, 113] on div "17" at bounding box center [271, 118] width 27 height 14
click at [0, 0] on input "PickUps 17" at bounding box center [0, 0] width 0 height 0
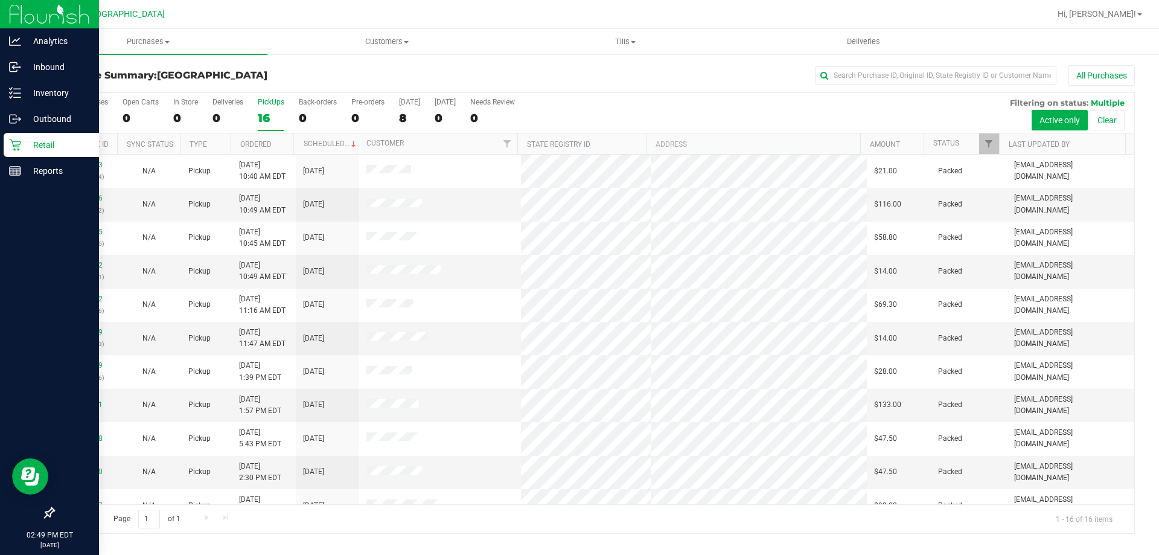
click at [8, 145] on div "Retail" at bounding box center [51, 145] width 95 height 24
click at [42, 141] on p "Retail" at bounding box center [57, 145] width 72 height 14
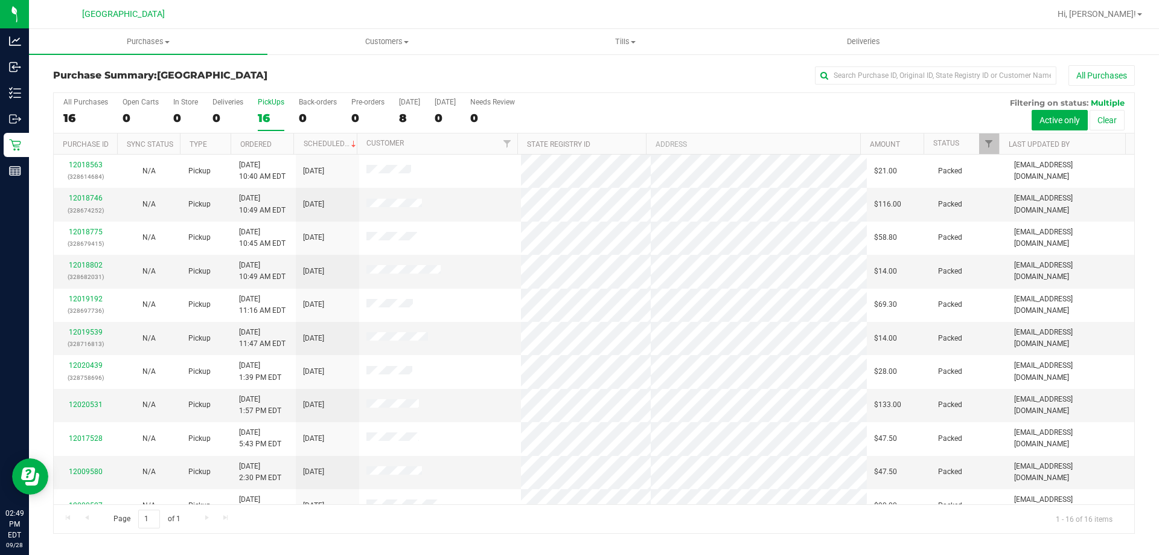
click at [272, 118] on div "16" at bounding box center [271, 118] width 27 height 14
click at [0, 0] on input "PickUps 16" at bounding box center [0, 0] width 0 height 0
click at [91, 194] on link "12020954" at bounding box center [86, 198] width 34 height 8
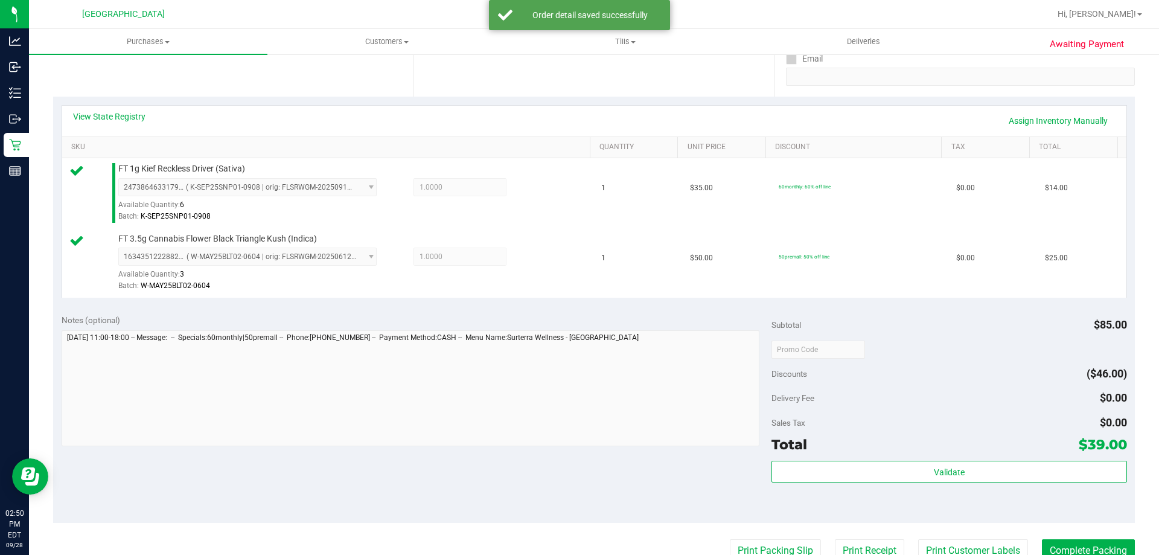
scroll to position [261, 0]
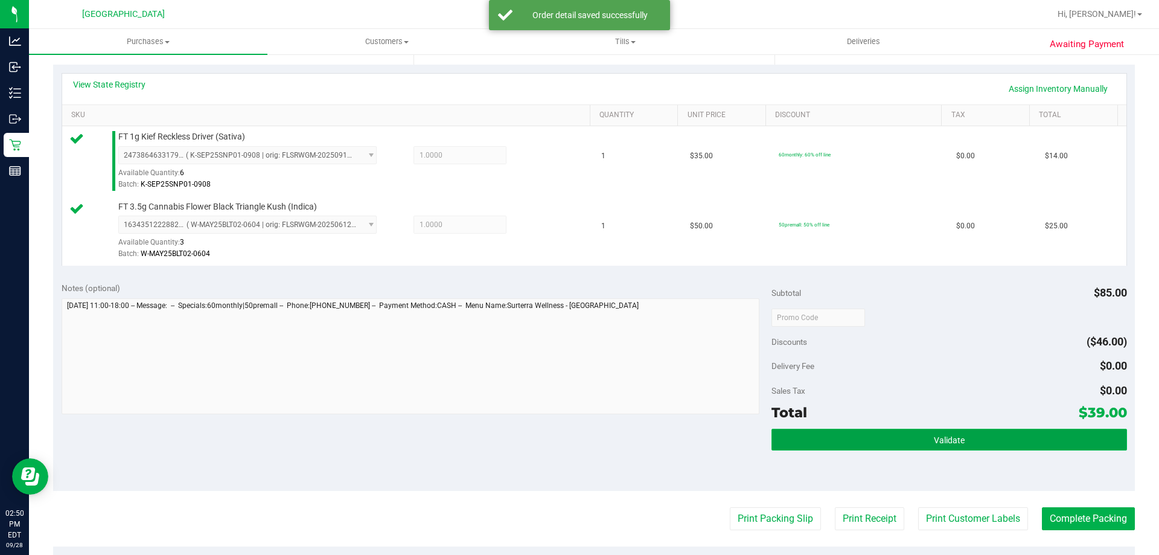
click at [959, 438] on button "Validate" at bounding box center [948, 439] width 355 height 22
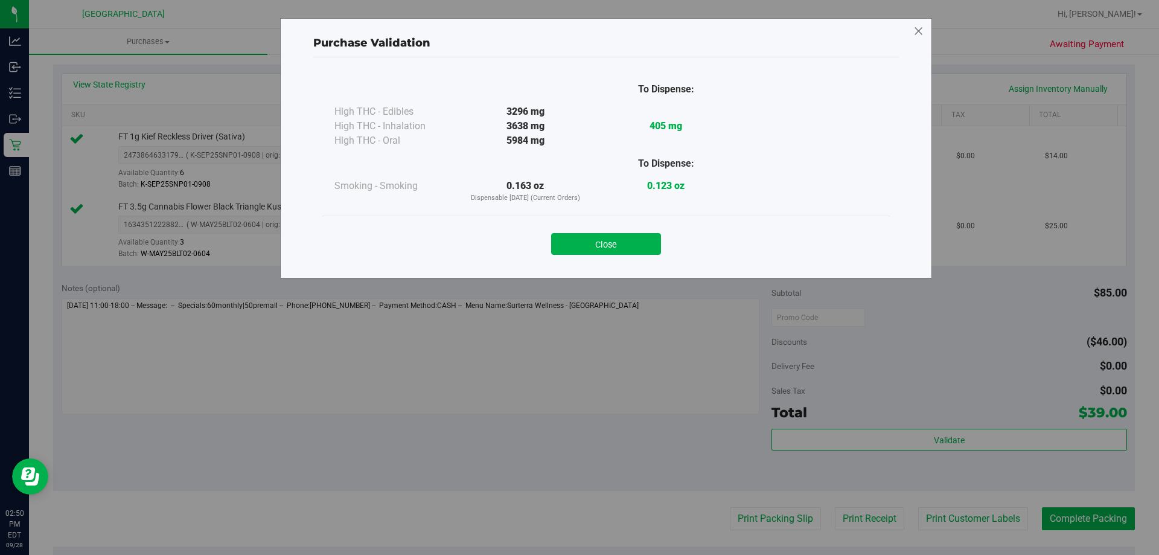
click at [923, 30] on icon at bounding box center [918, 31] width 11 height 19
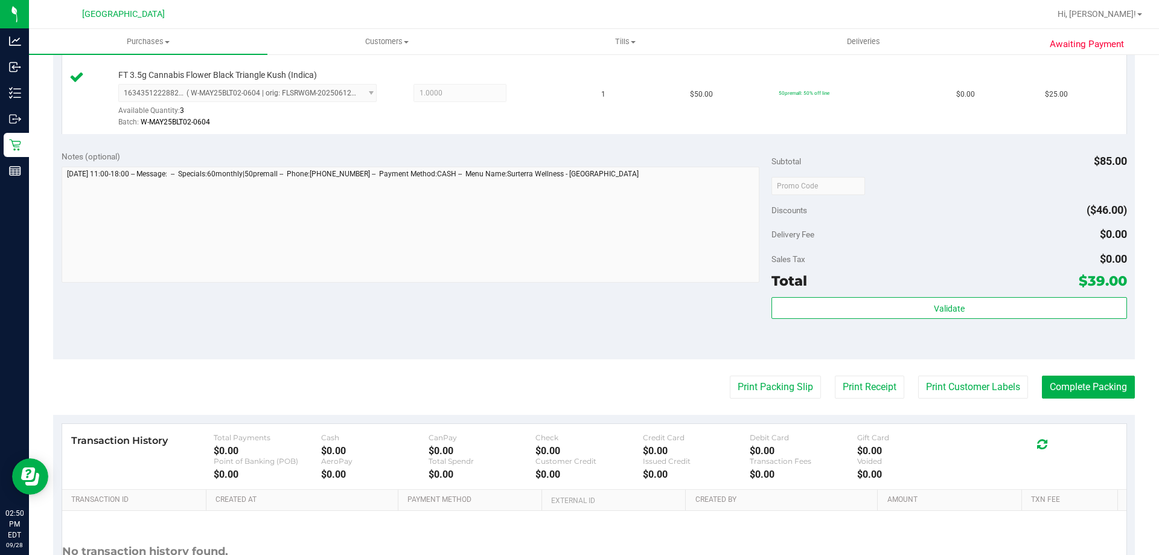
scroll to position [392, 0]
click at [975, 395] on button "Print Customer Labels" at bounding box center [973, 387] width 110 height 23
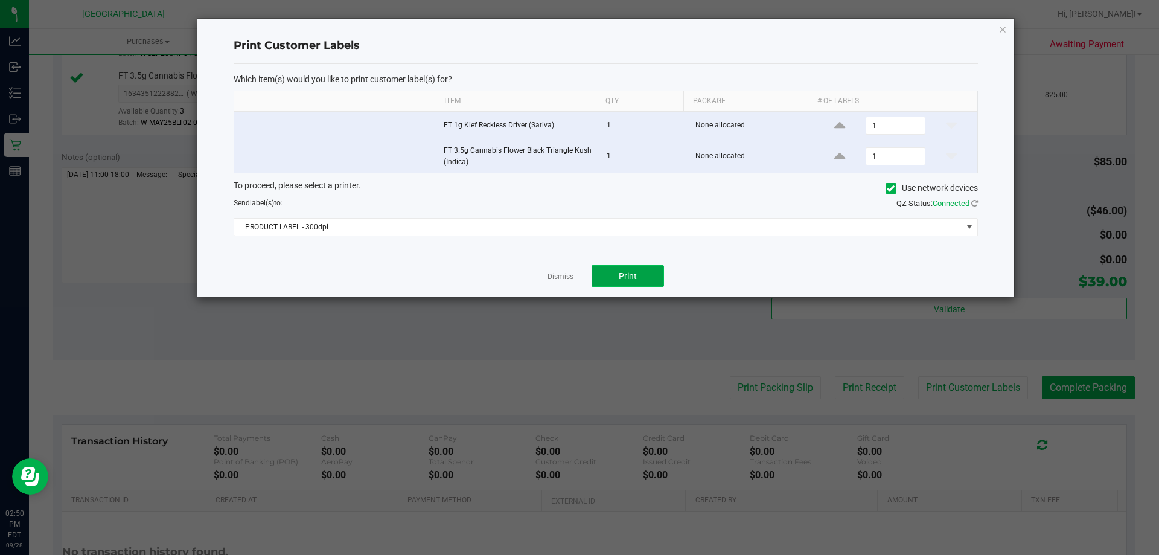
click at [637, 272] on button "Print" at bounding box center [627, 276] width 72 height 22
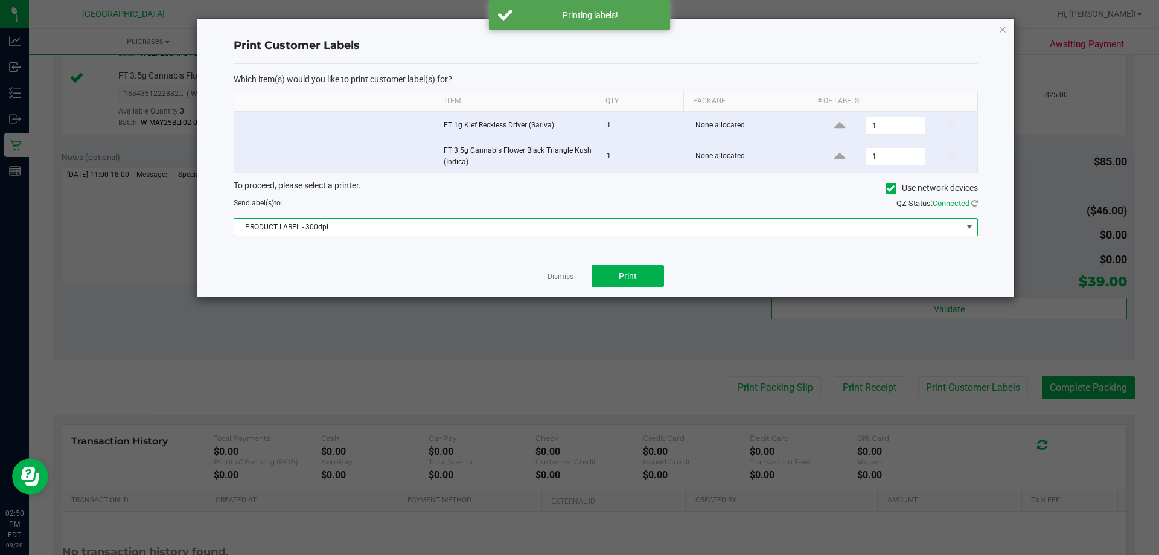
click at [969, 232] on span at bounding box center [969, 227] width 10 height 10
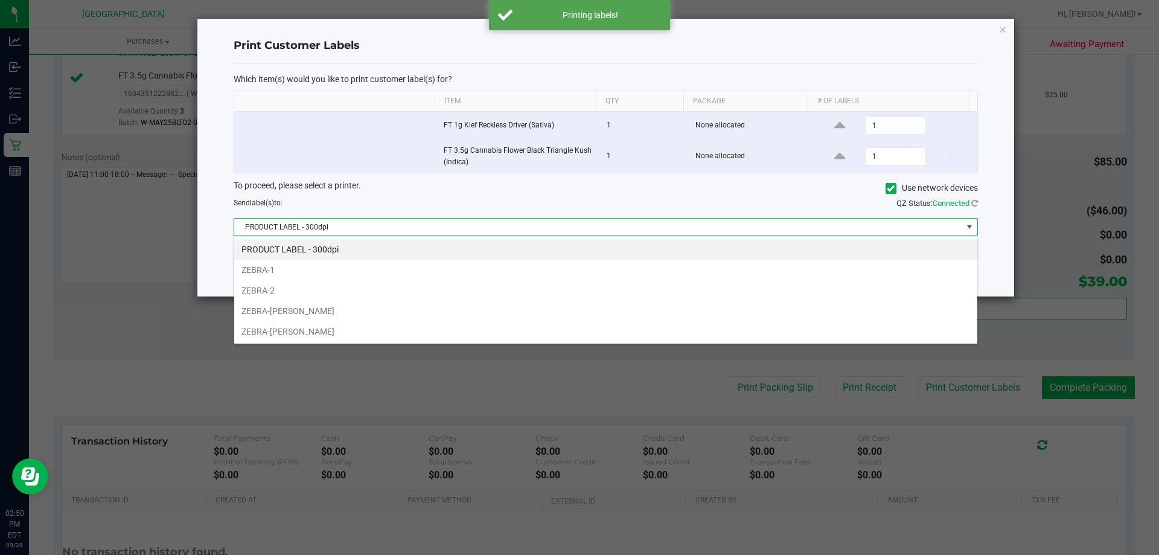
scroll to position [18, 744]
click at [357, 330] on li "ZEBRA-[PERSON_NAME]" at bounding box center [605, 331] width 743 height 21
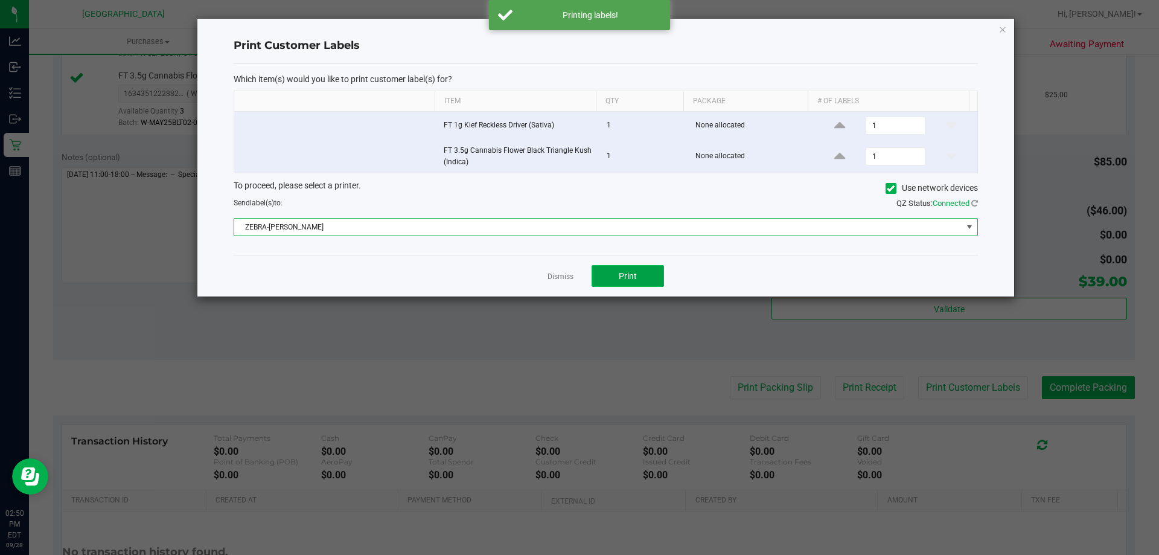
click at [637, 273] on button "Print" at bounding box center [627, 276] width 72 height 22
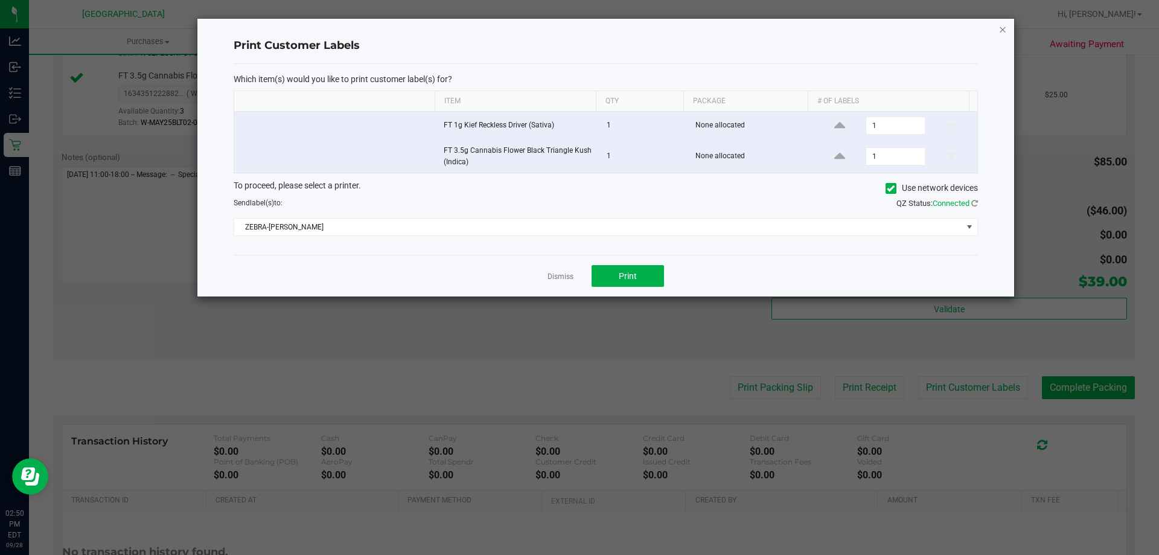
click at [1002, 30] on icon "button" at bounding box center [1002, 29] width 8 height 14
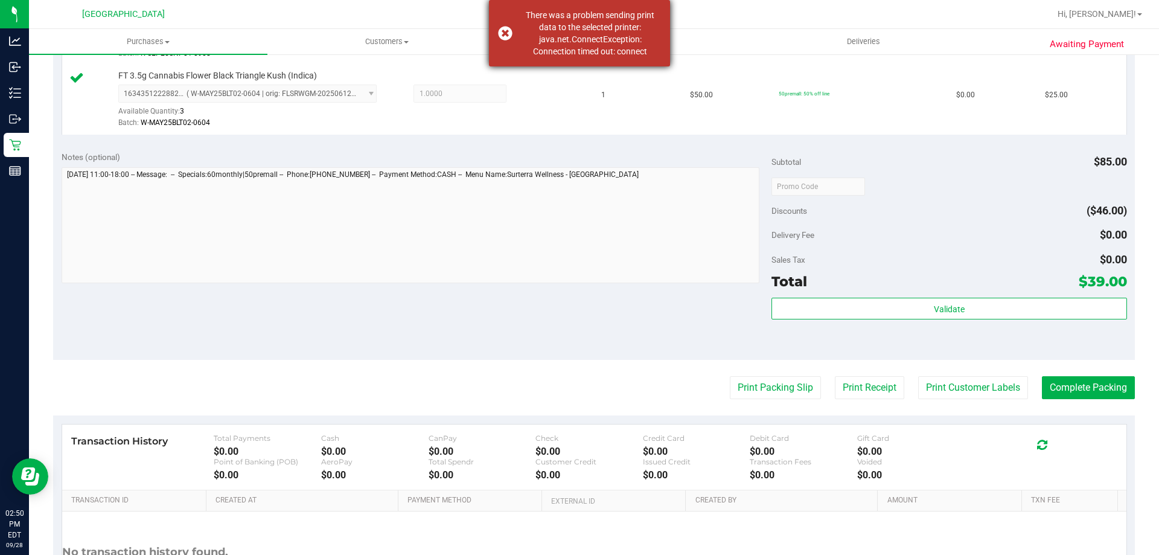
click at [505, 31] on div "There was a problem sending print data to the selected printer: java.net.Connec…" at bounding box center [579, 33] width 181 height 66
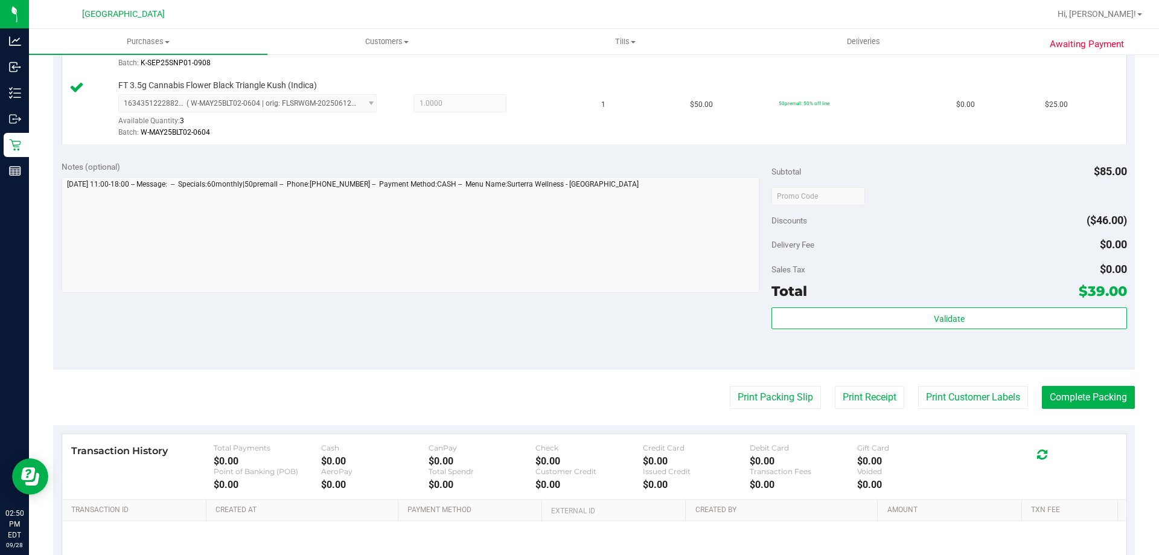
scroll to position [380, 0]
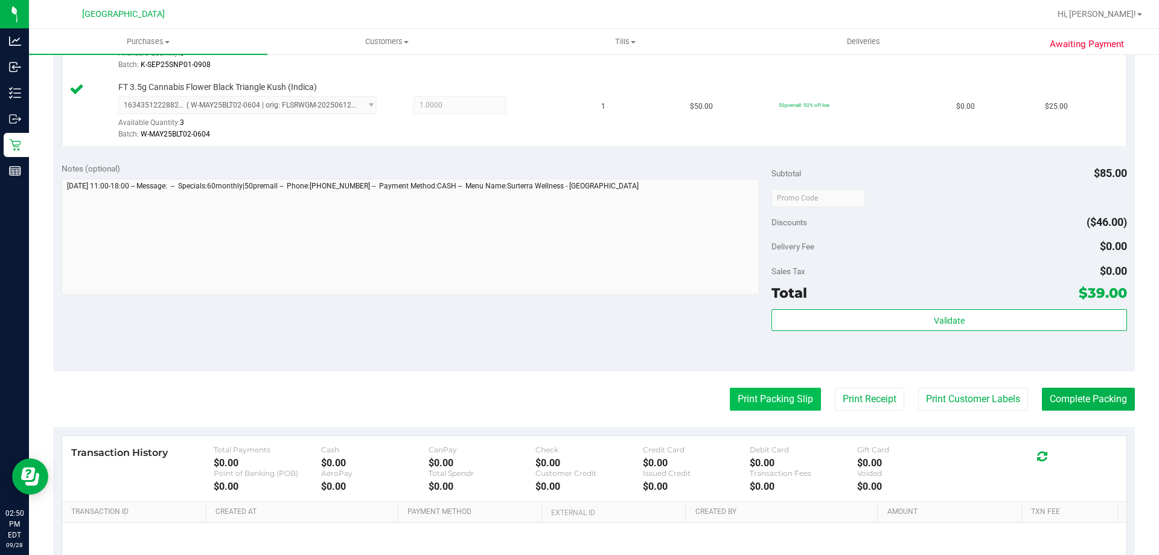
click at [781, 402] on button "Print Packing Slip" at bounding box center [775, 398] width 91 height 23
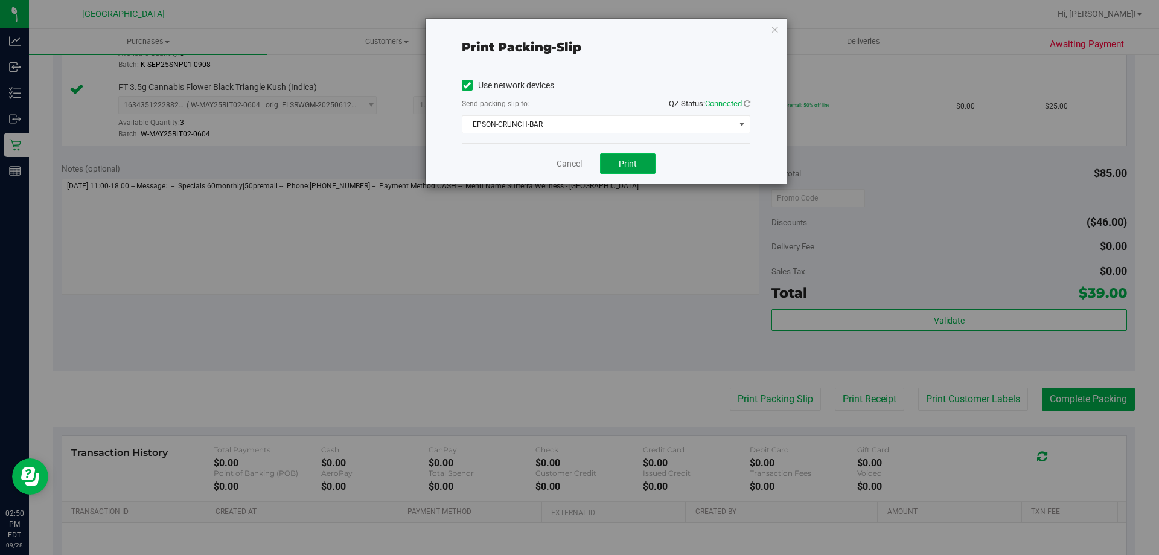
click at [632, 161] on span "Print" at bounding box center [628, 164] width 18 height 10
click at [774, 28] on icon "button" at bounding box center [775, 29] width 8 height 14
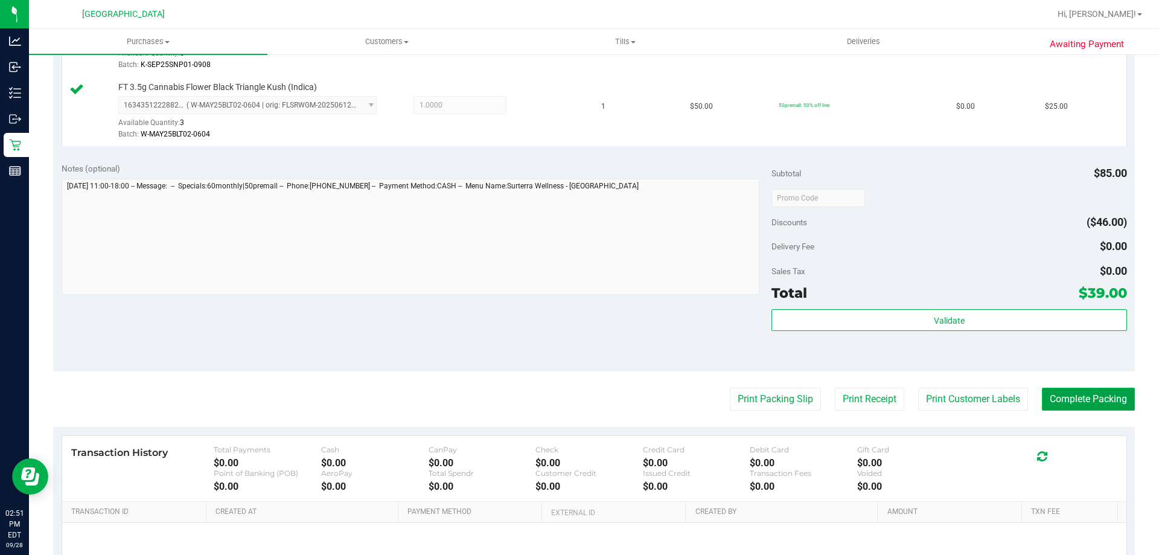
click at [1072, 397] on button "Complete Packing" at bounding box center [1088, 398] width 93 height 23
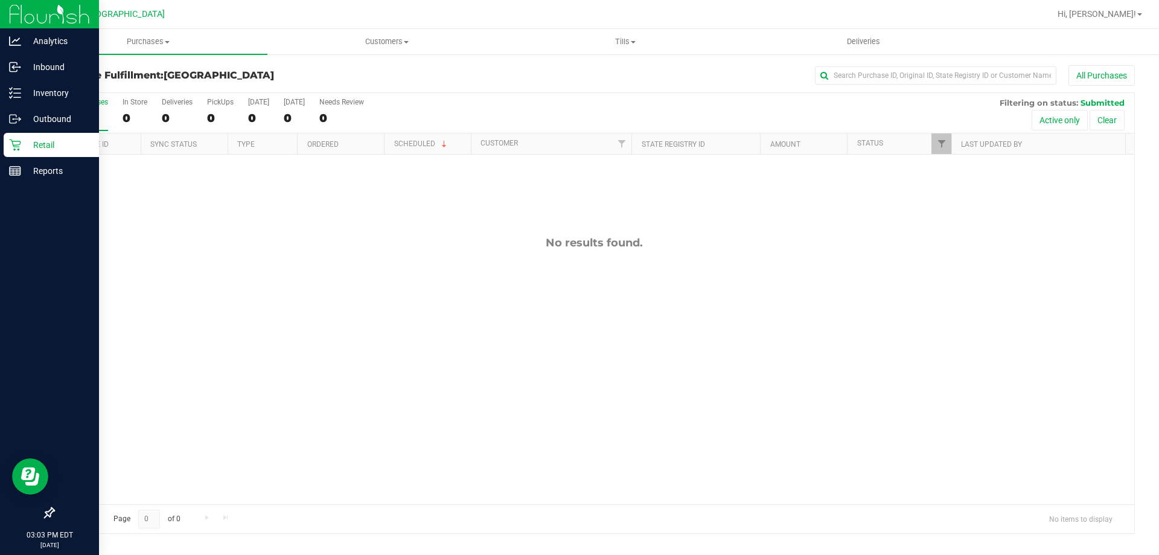
click at [25, 141] on p "Retail" at bounding box center [57, 145] width 72 height 14
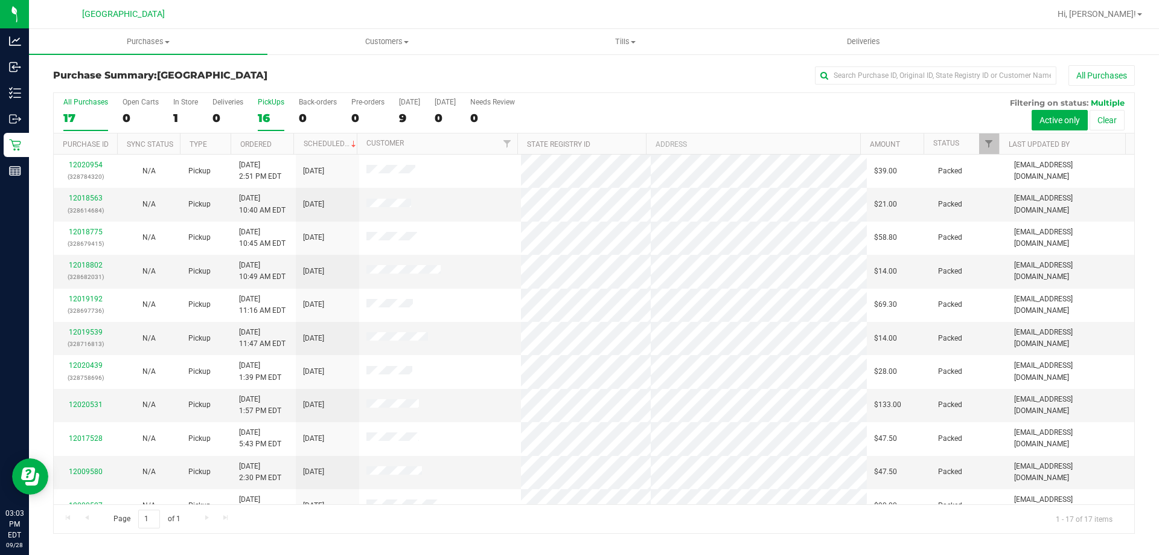
click at [268, 105] on div "PickUps" at bounding box center [271, 102] width 27 height 8
click at [0, 0] on input "PickUps 16" at bounding box center [0, 0] width 0 height 0
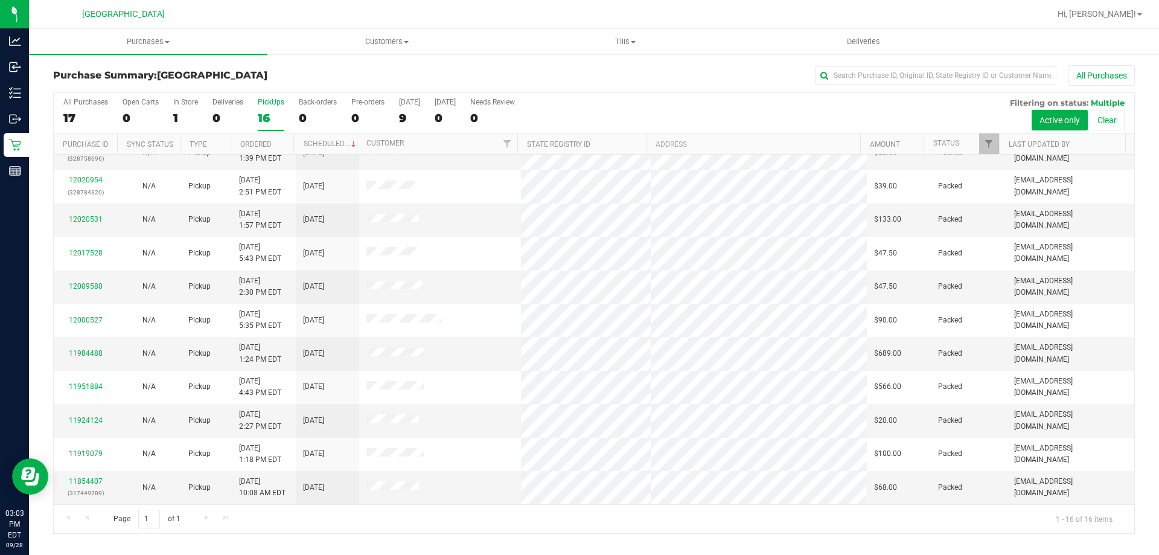
click at [266, 110] on label "PickUps 16" at bounding box center [271, 114] width 27 height 33
click at [0, 0] on input "PickUps 16" at bounding box center [0, 0] width 0 height 0
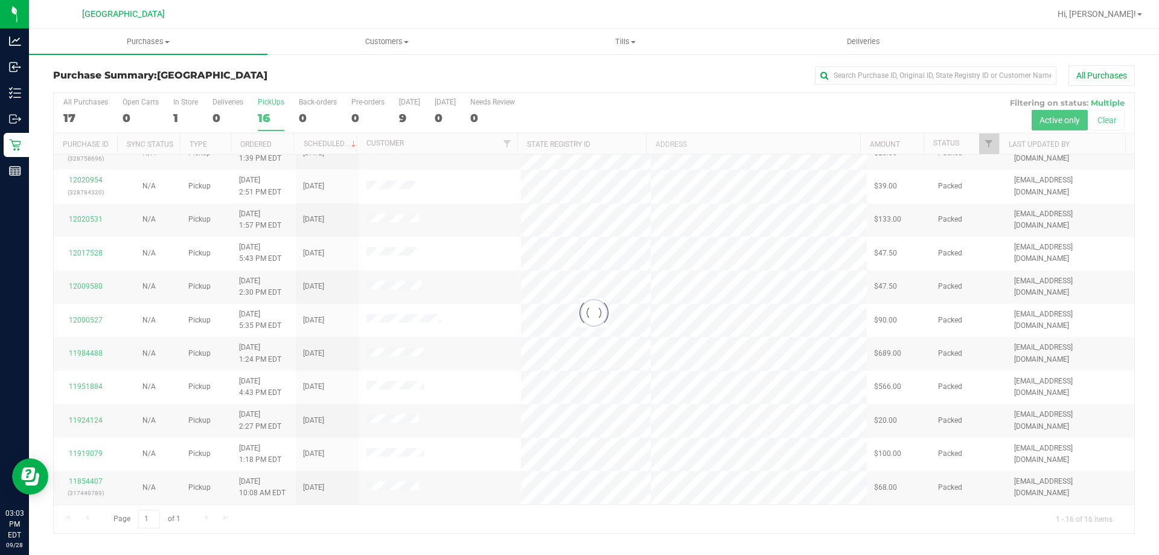
scroll to position [0, 0]
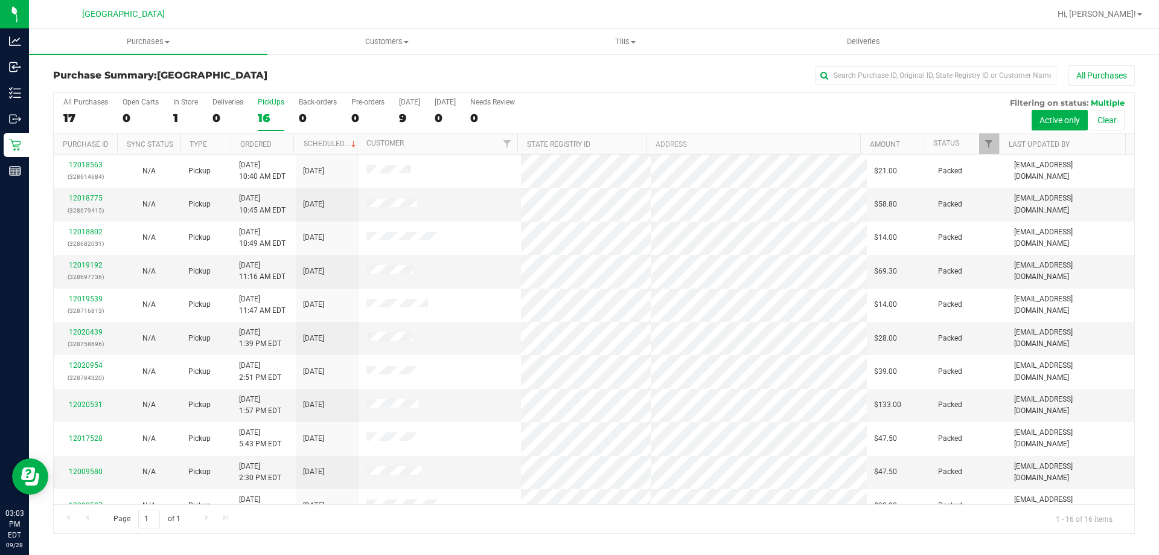
click at [0, 0] on p "Retail" at bounding box center [0, 0] width 0 height 0
click at [266, 103] on div "PickUps" at bounding box center [271, 102] width 27 height 8
click at [0, 0] on input "PickUps 16" at bounding box center [0, 0] width 0 height 0
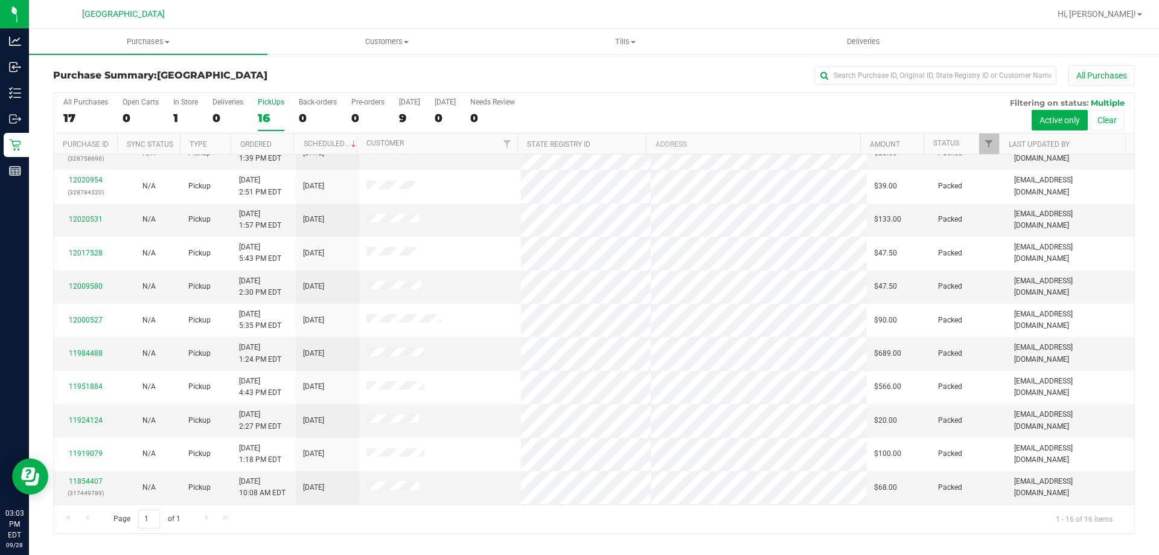
click at [264, 108] on label "PickUps 16" at bounding box center [271, 114] width 27 height 33
click at [0, 0] on input "PickUps 16" at bounding box center [0, 0] width 0 height 0
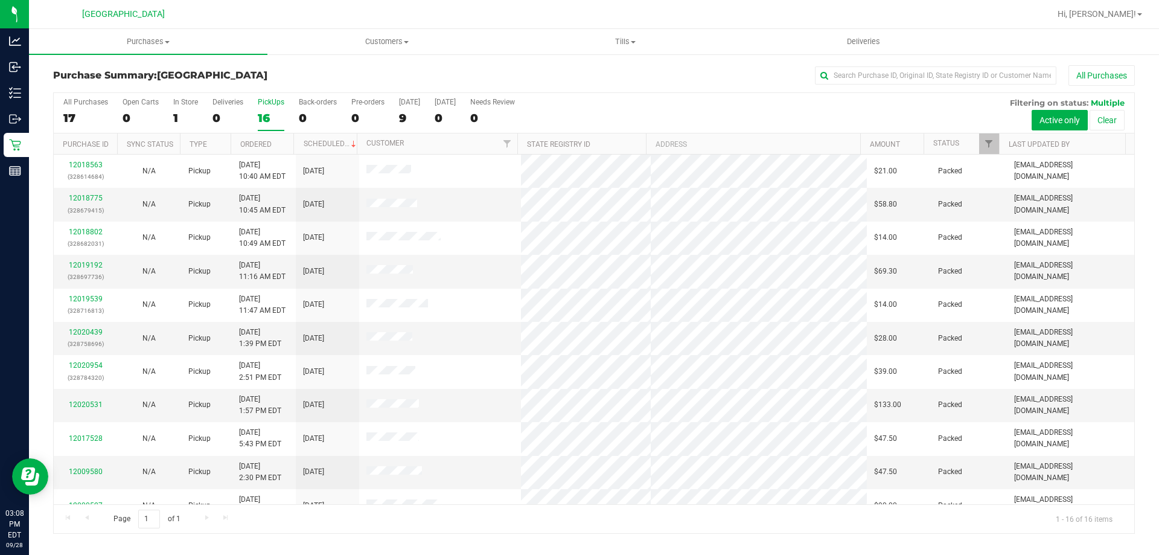
click at [265, 118] on div "16" at bounding box center [271, 118] width 27 height 14
click at [0, 0] on input "PickUps 16" at bounding box center [0, 0] width 0 height 0
click at [277, 109] on label "PickUps 16" at bounding box center [271, 114] width 27 height 33
click at [0, 0] on input "PickUps 16" at bounding box center [0, 0] width 0 height 0
click at [260, 118] on div "17" at bounding box center [271, 118] width 27 height 14
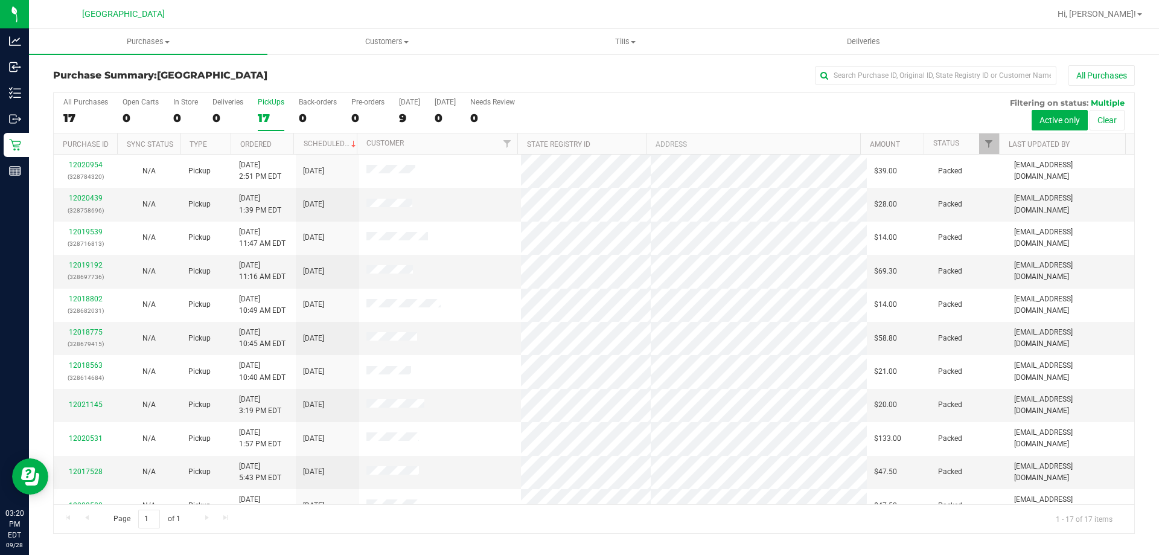
click at [0, 0] on input "PickUps 17" at bounding box center [0, 0] width 0 height 0
click at [268, 109] on label "PickUps 17" at bounding box center [271, 114] width 27 height 33
click at [0, 0] on input "PickUps 17" at bounding box center [0, 0] width 0 height 0
click at [91, 200] on link "12021188" at bounding box center [86, 198] width 34 height 8
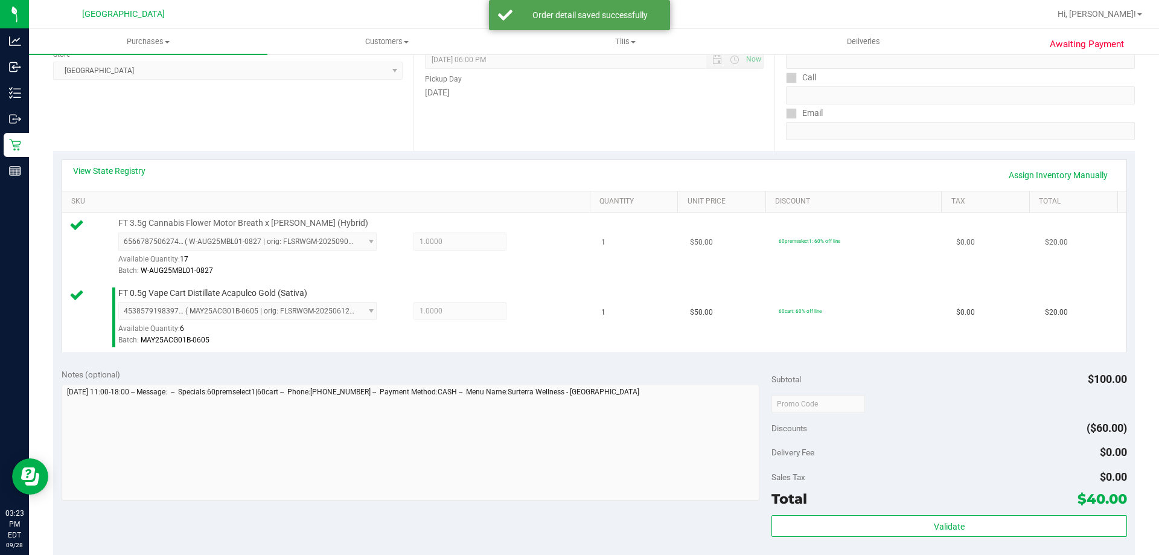
scroll to position [181, 0]
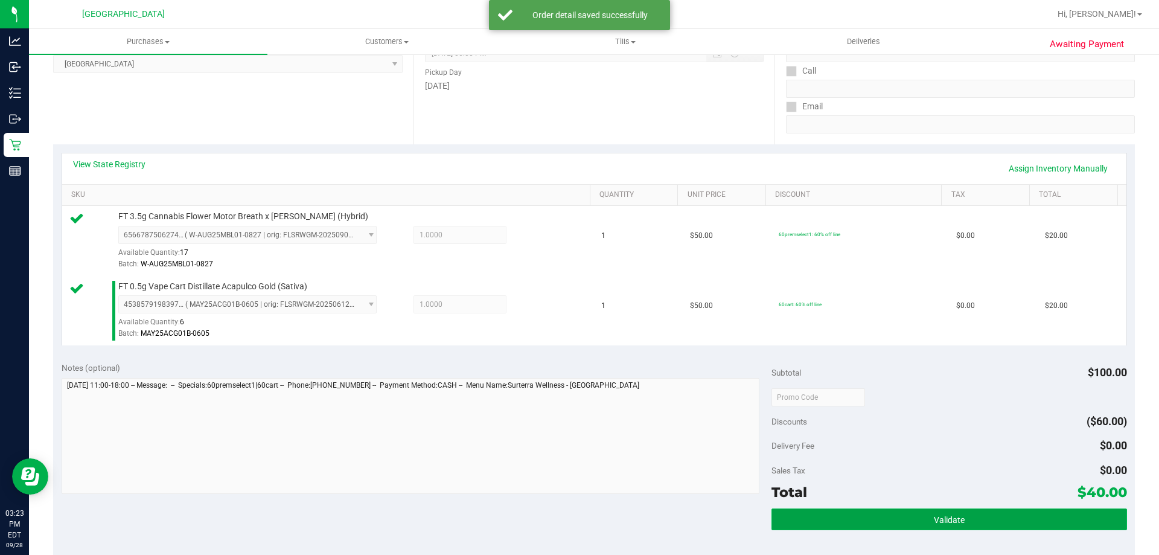
click at [1031, 518] on button "Validate" at bounding box center [948, 519] width 355 height 22
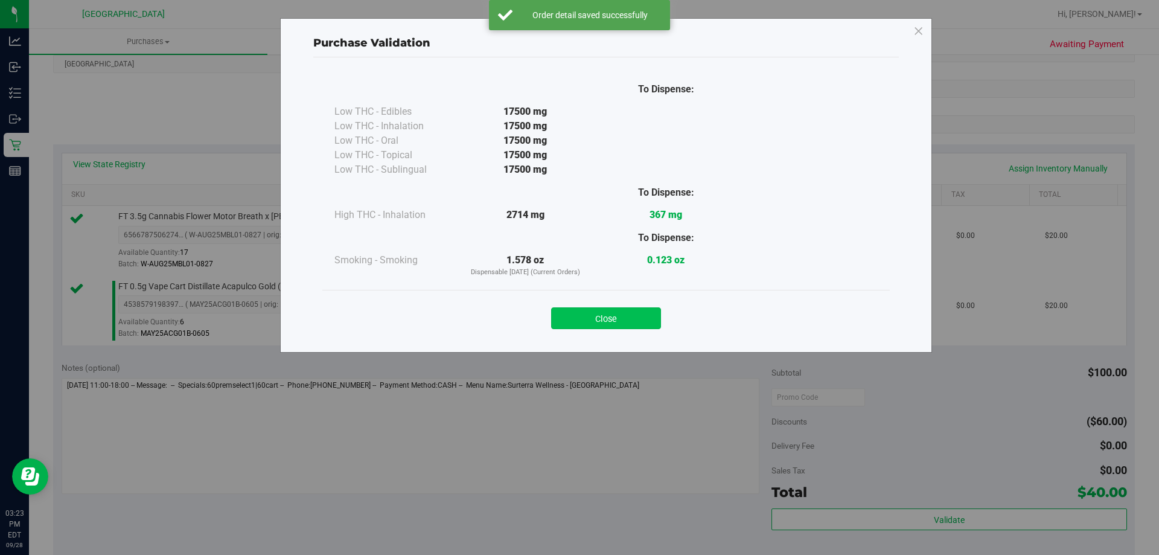
click at [573, 324] on button "Close" at bounding box center [606, 318] width 110 height 22
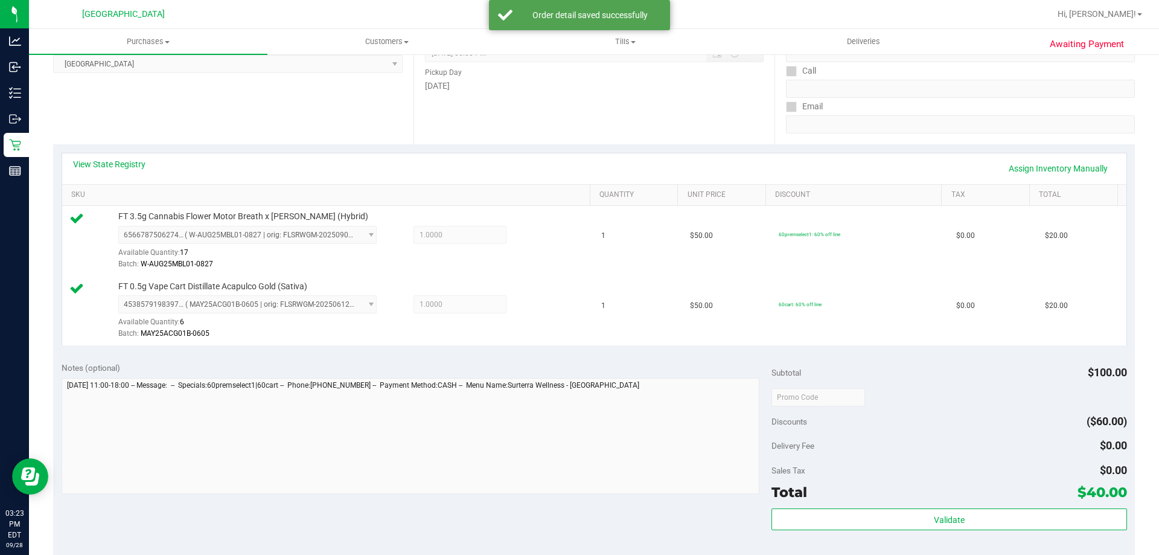
scroll to position [362, 0]
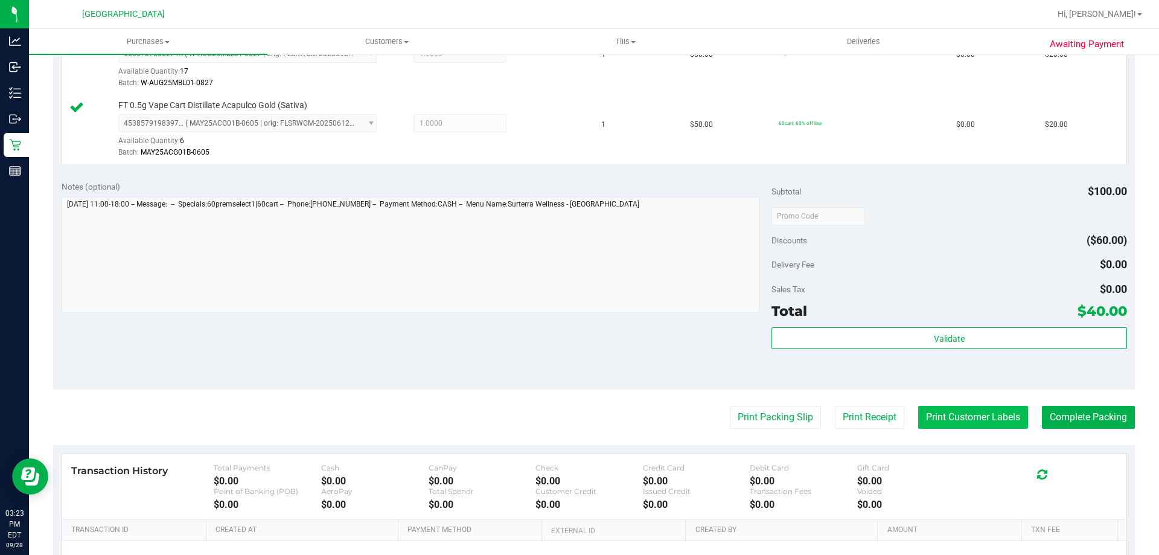
click at [993, 415] on button "Print Customer Labels" at bounding box center [973, 417] width 110 height 23
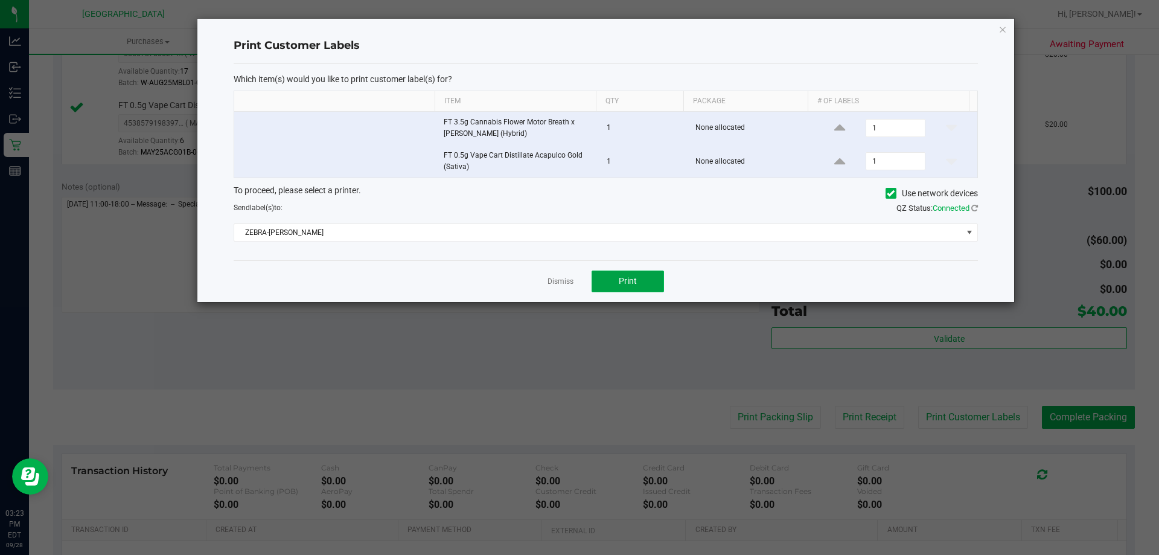
click at [641, 280] on button "Print" at bounding box center [627, 281] width 72 height 22
click at [1002, 30] on icon "button" at bounding box center [1002, 29] width 8 height 14
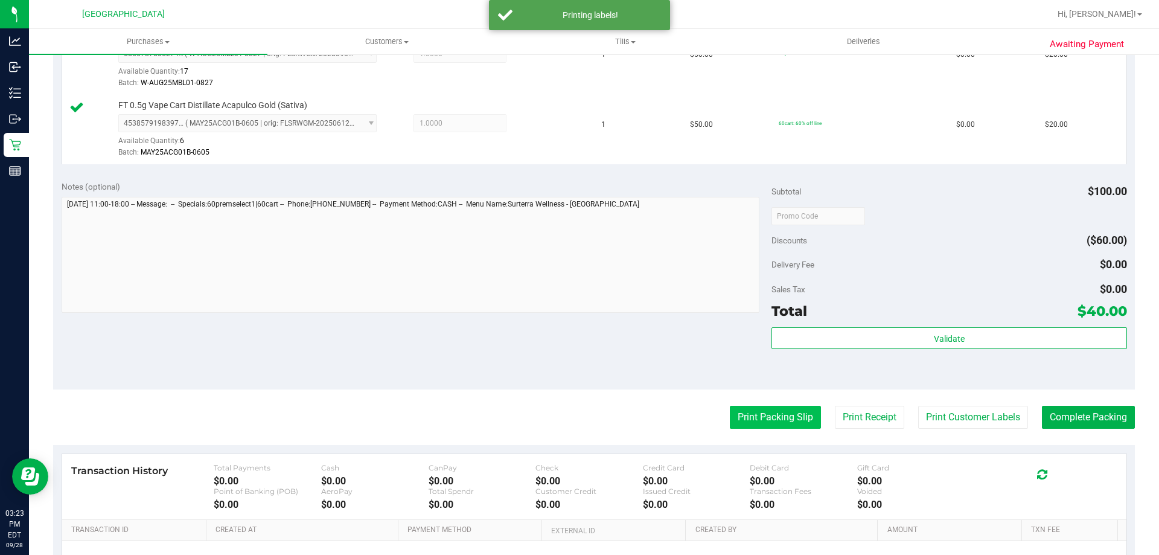
click at [777, 423] on button "Print Packing Slip" at bounding box center [775, 417] width 91 height 23
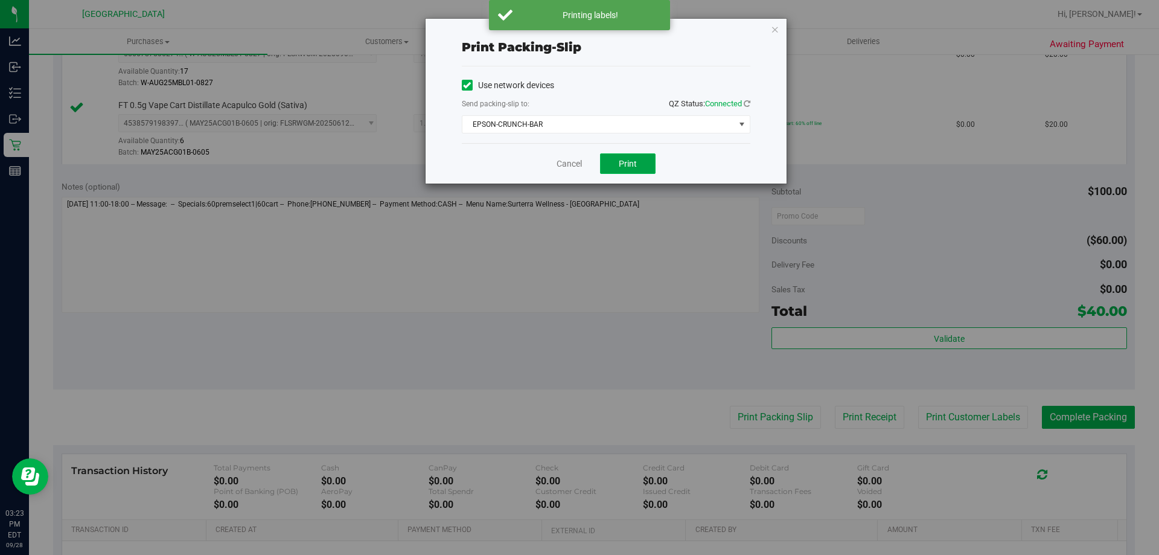
click at [616, 162] on button "Print" at bounding box center [628, 163] width 56 height 21
click at [772, 27] on icon "button" at bounding box center [775, 29] width 8 height 14
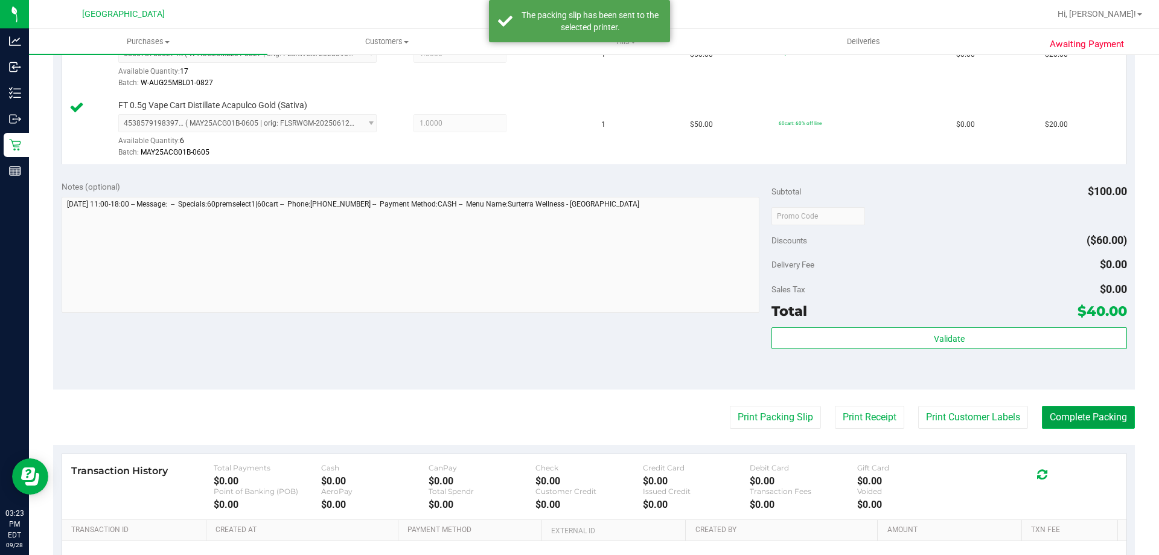
click at [1054, 413] on button "Complete Packing" at bounding box center [1088, 417] width 93 height 23
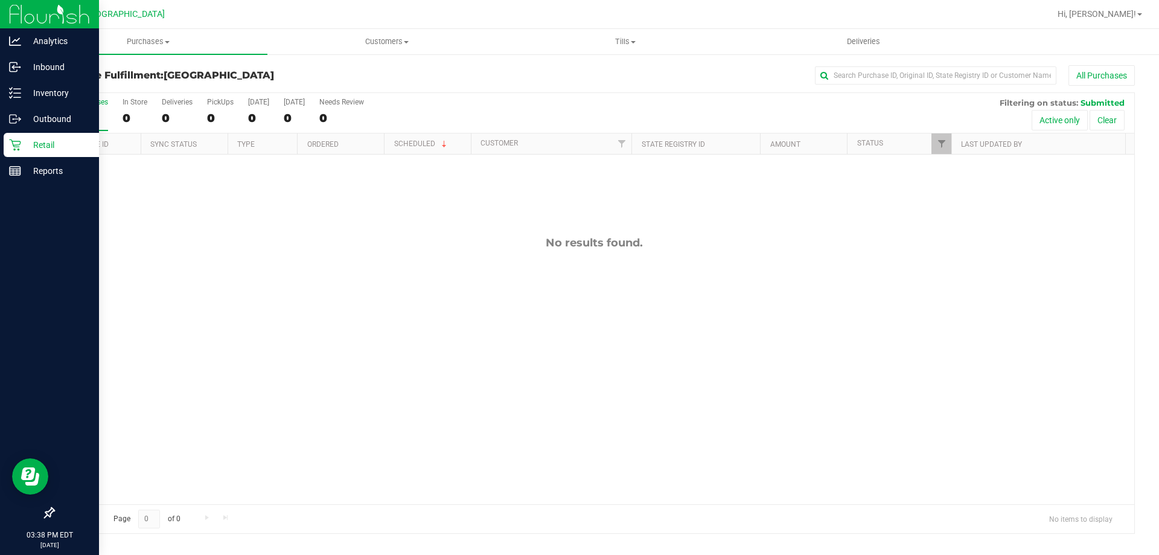
click at [11, 147] on icon at bounding box center [15, 145] width 12 height 12
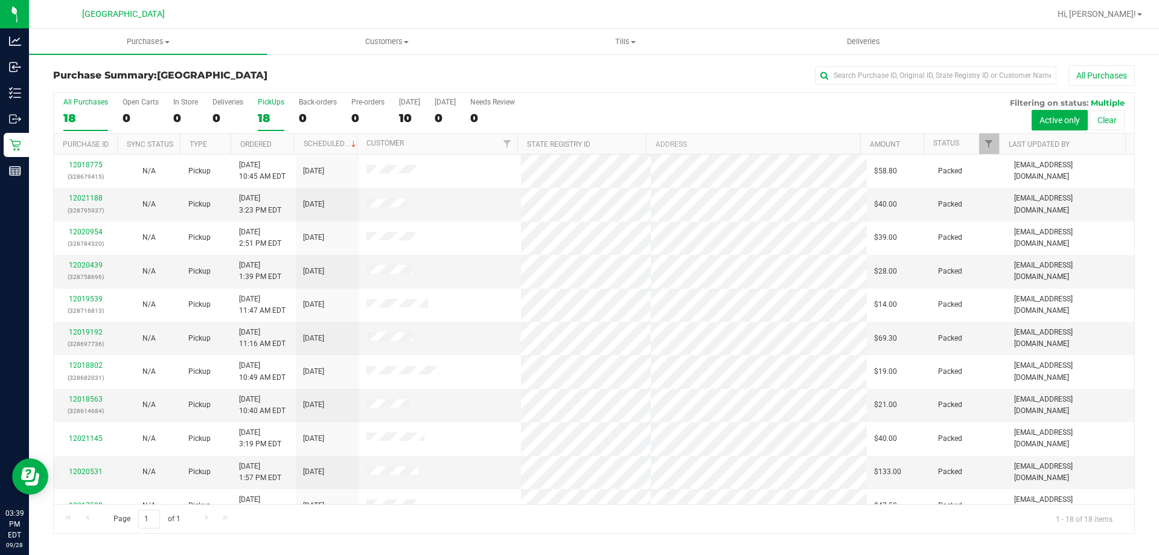
click at [273, 111] on div "18" at bounding box center [271, 118] width 27 height 14
click at [0, 0] on input "PickUps 18" at bounding box center [0, 0] width 0 height 0
click at [264, 107] on label "PickUps 18" at bounding box center [271, 114] width 27 height 33
click at [0, 0] on input "PickUps 18" at bounding box center [0, 0] width 0 height 0
click at [17, 149] on icon at bounding box center [15, 145] width 12 height 12
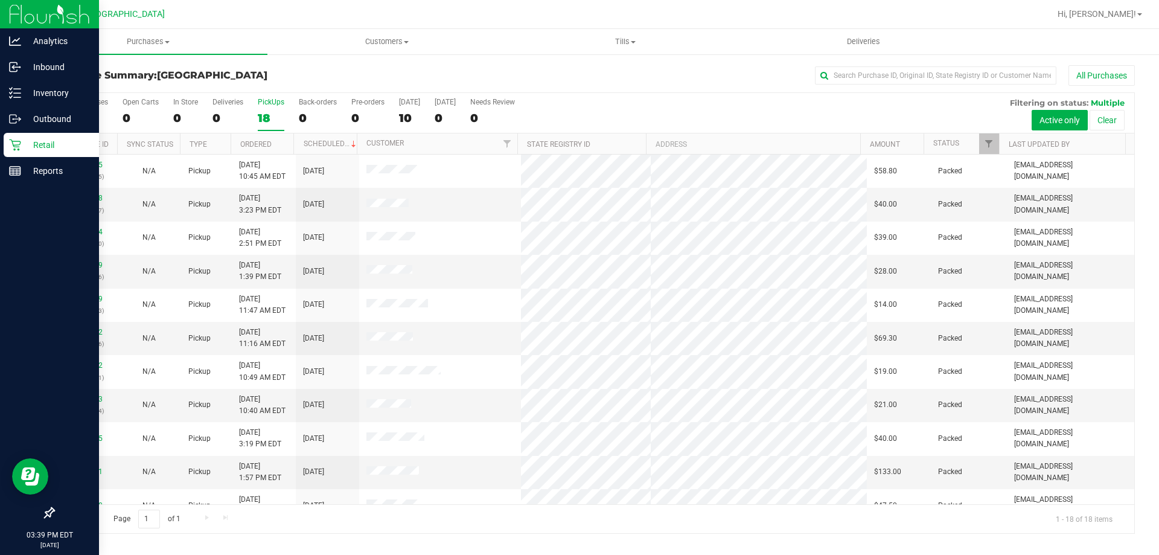
click at [45, 147] on p "Retail" at bounding box center [57, 145] width 72 height 14
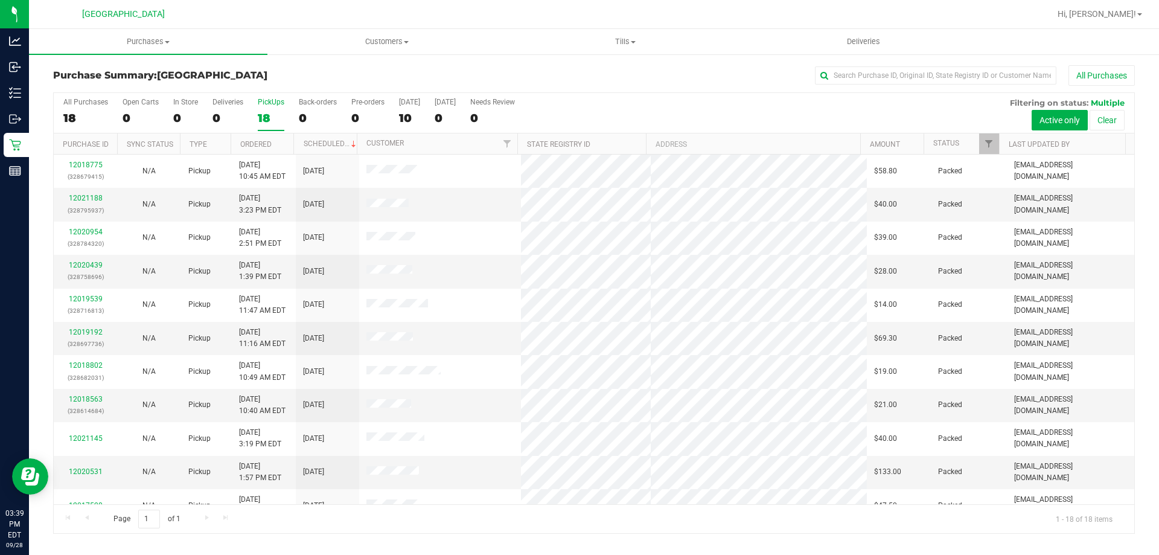
click at [281, 130] on label "PickUps 18" at bounding box center [271, 114] width 27 height 33
click at [0, 0] on input "PickUps 18" at bounding box center [0, 0] width 0 height 0
click at [94, 196] on link "12021327" at bounding box center [86, 198] width 34 height 8
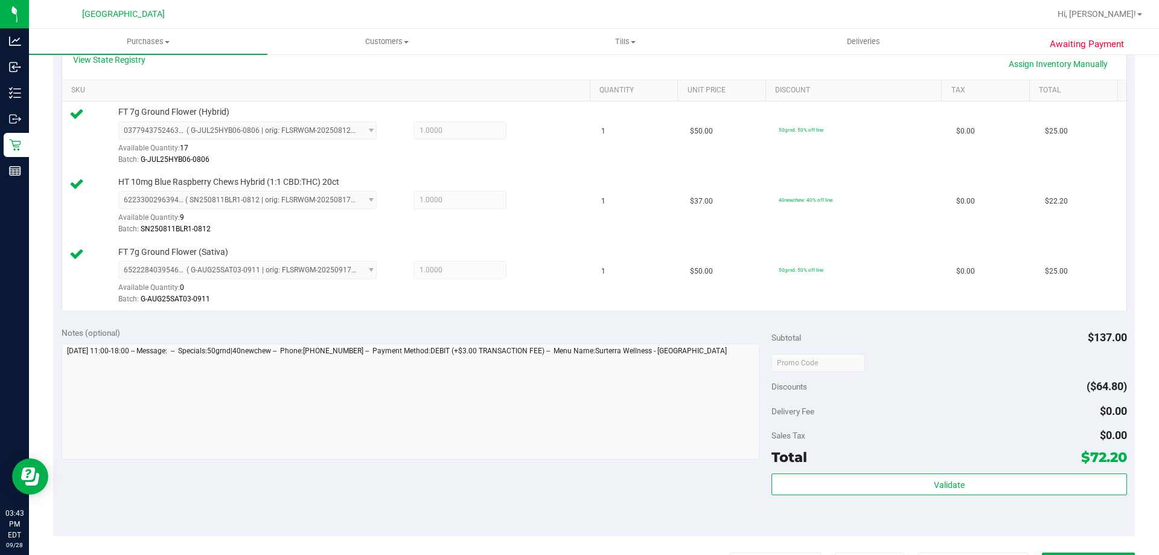
scroll to position [309, 0]
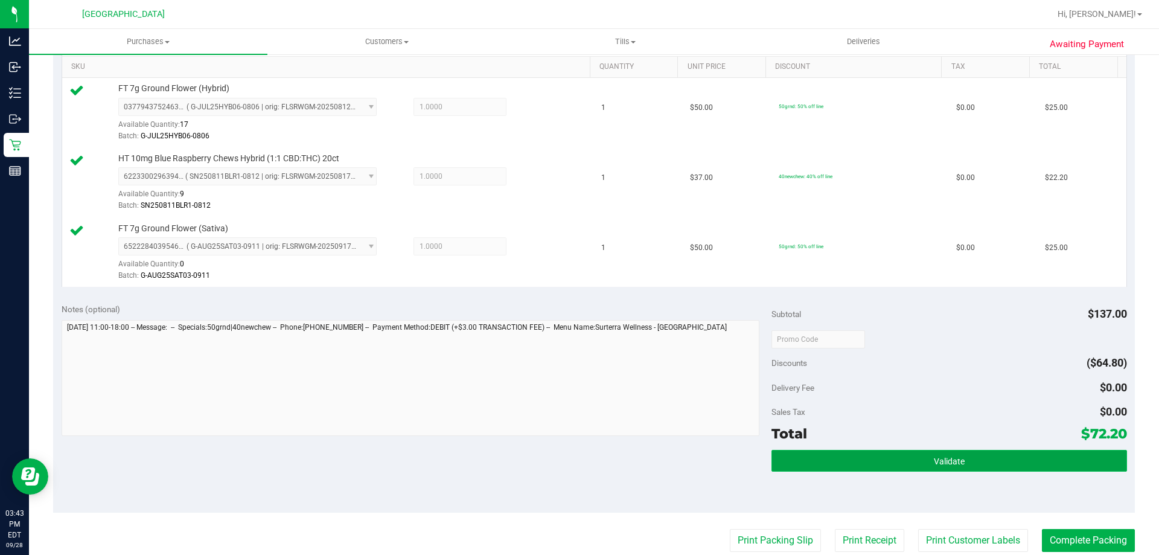
click at [957, 467] on button "Validate" at bounding box center [948, 461] width 355 height 22
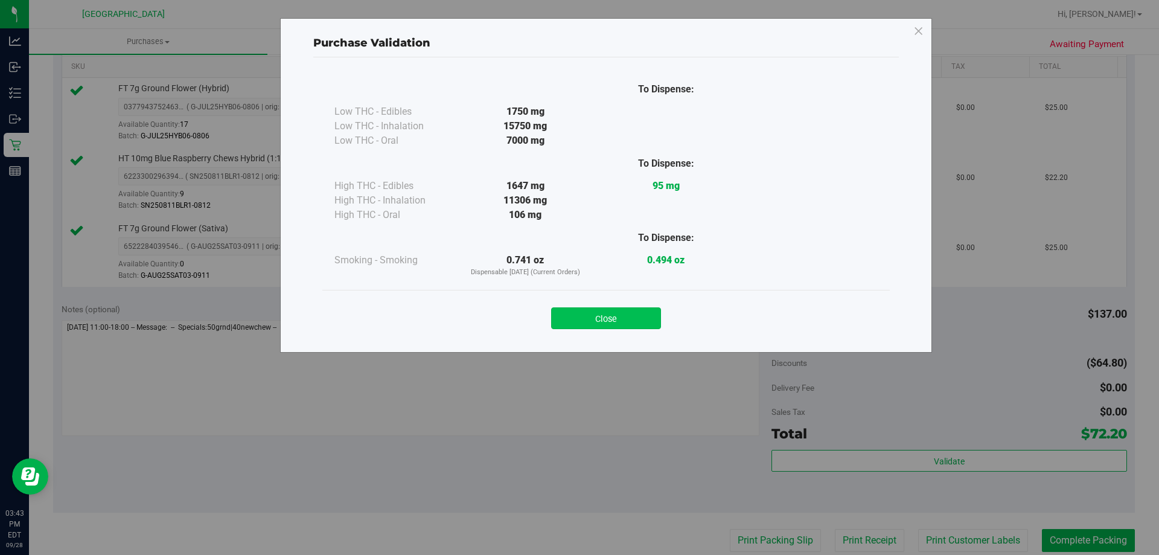
click at [619, 312] on button "Close" at bounding box center [606, 318] width 110 height 22
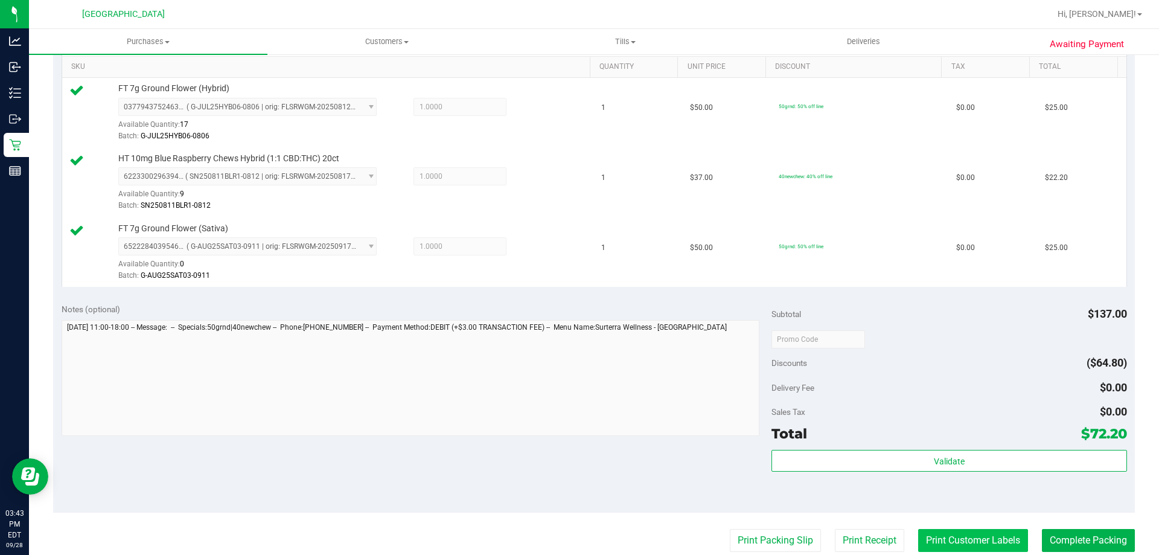
click at [971, 540] on button "Print Customer Labels" at bounding box center [973, 540] width 110 height 23
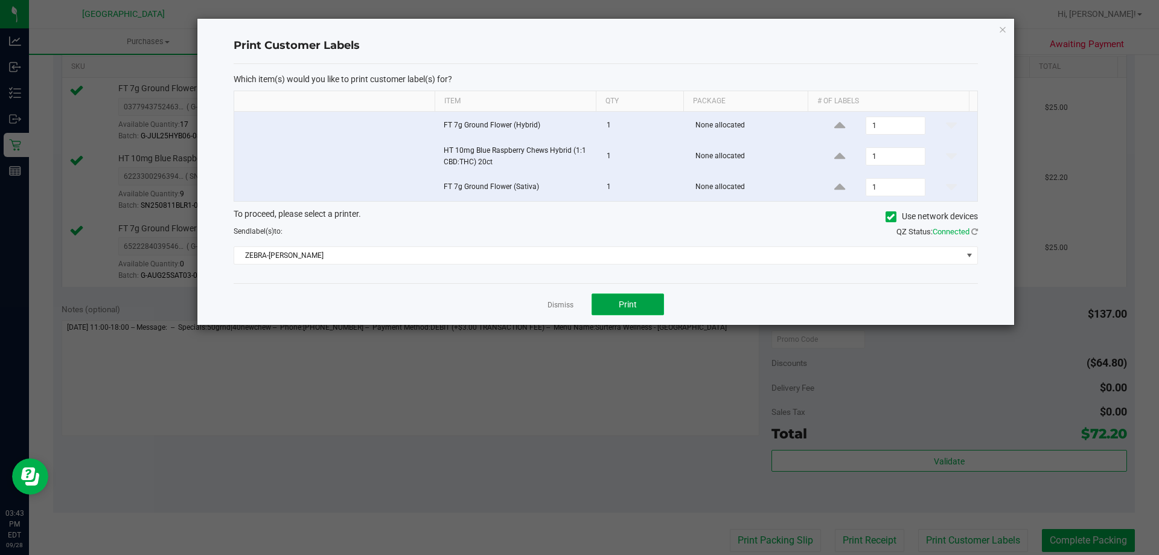
click at [640, 301] on button "Print" at bounding box center [627, 304] width 72 height 22
click at [1004, 35] on icon "button" at bounding box center [1002, 29] width 8 height 14
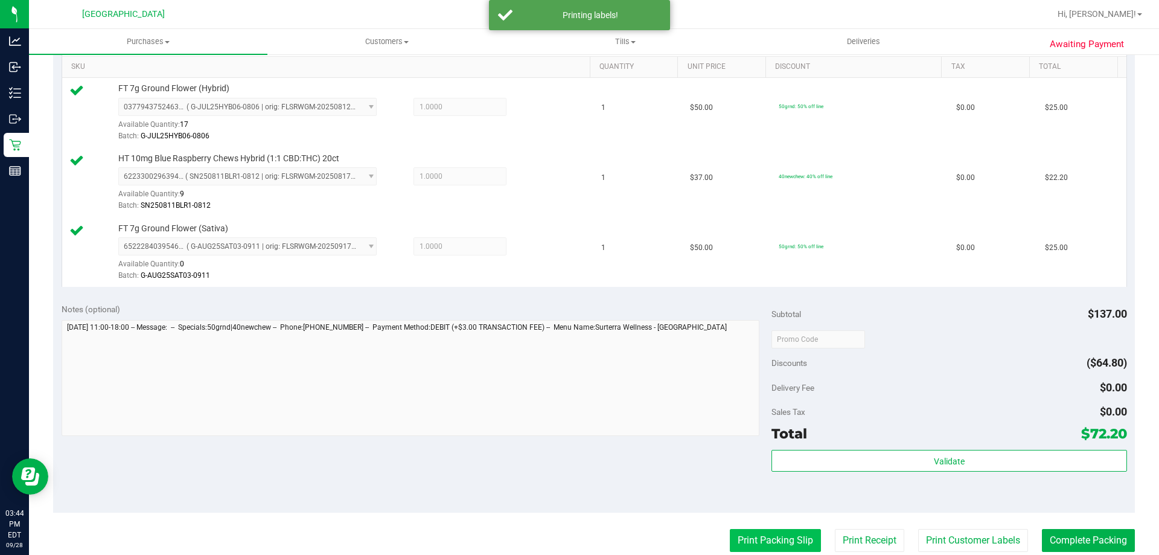
click at [776, 542] on button "Print Packing Slip" at bounding box center [775, 540] width 91 height 23
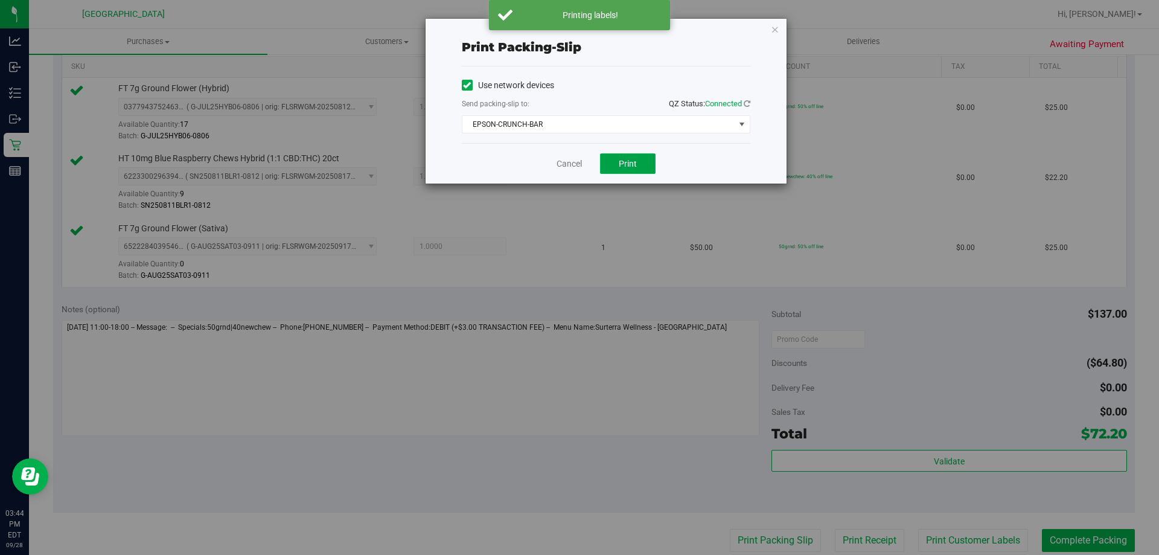
click at [625, 167] on span "Print" at bounding box center [628, 164] width 18 height 10
click at [776, 34] on icon "button" at bounding box center [775, 29] width 8 height 14
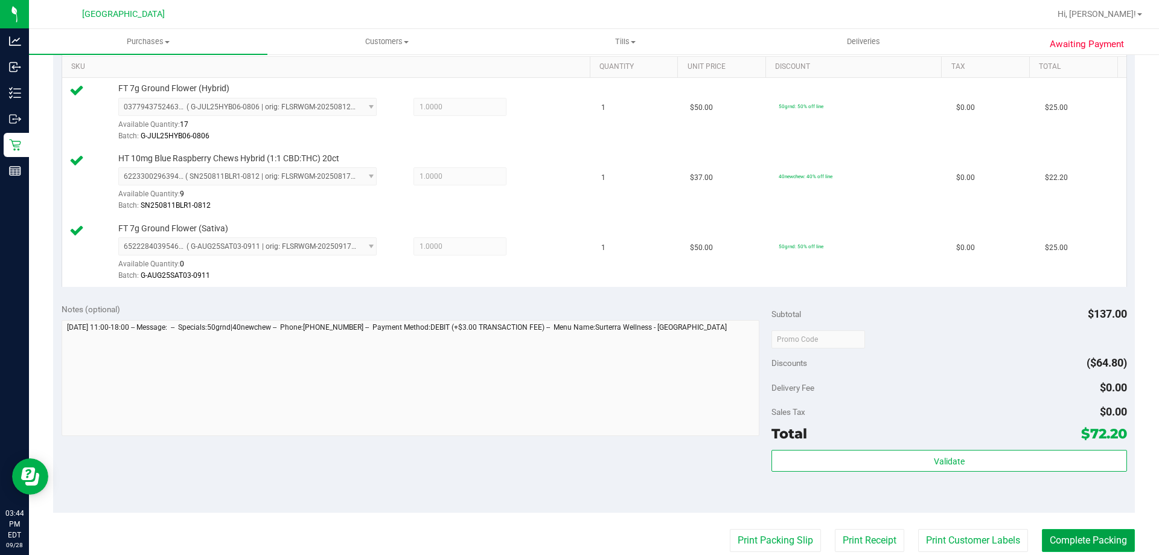
click at [1095, 549] on button "Complete Packing" at bounding box center [1088, 540] width 93 height 23
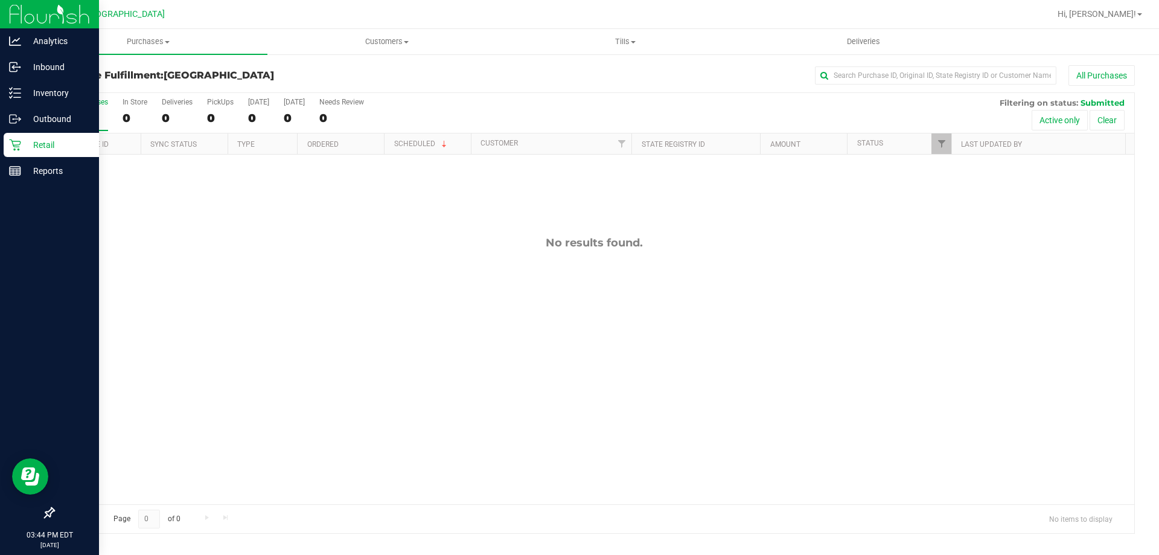
click at [8, 149] on div "Retail" at bounding box center [51, 145] width 95 height 24
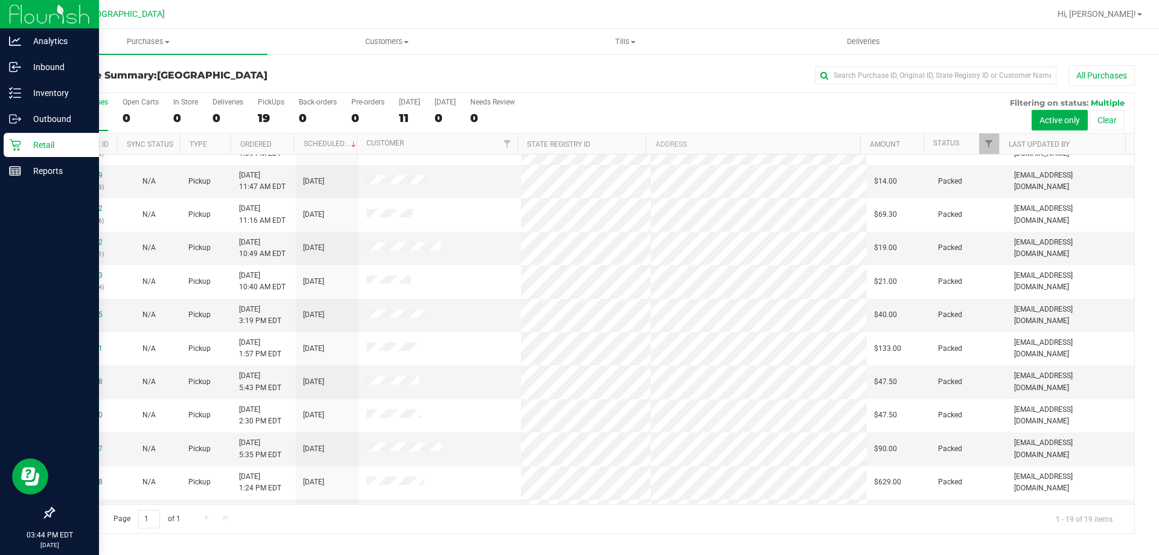
scroll to position [285, 0]
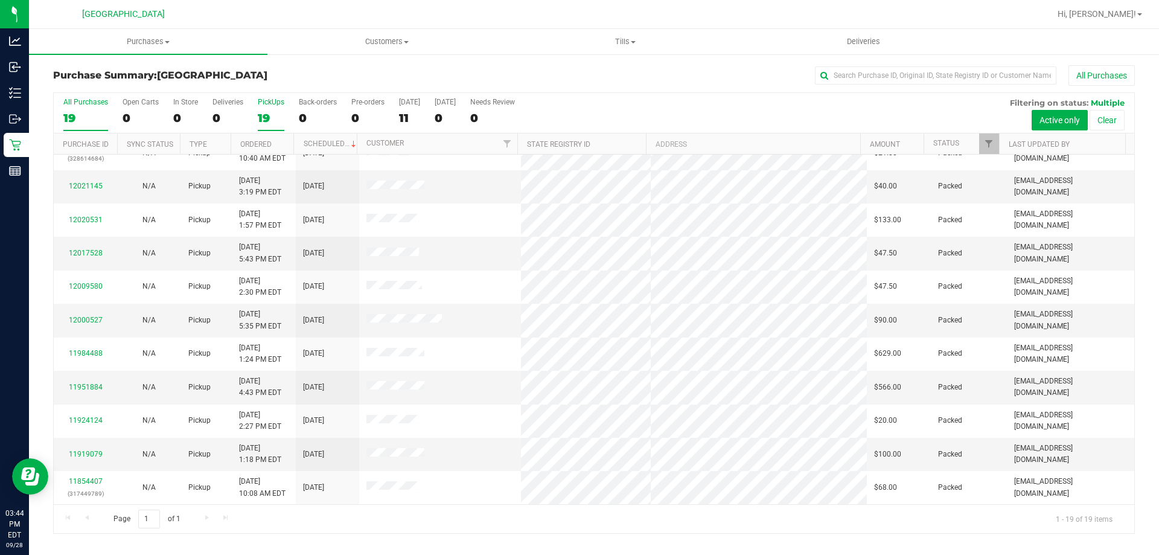
click at [264, 110] on label "PickUps 19" at bounding box center [271, 114] width 27 height 33
click at [0, 0] on input "PickUps 19" at bounding box center [0, 0] width 0 height 0
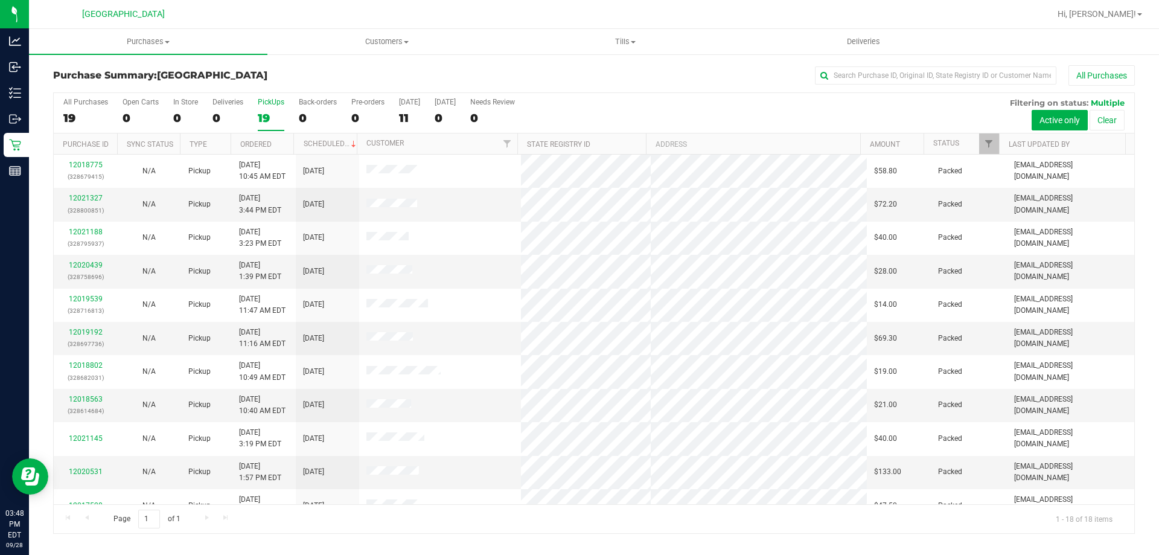
click at [270, 112] on div "19" at bounding box center [271, 118] width 27 height 14
click at [0, 0] on input "PickUps 19" at bounding box center [0, 0] width 0 height 0
click at [266, 101] on div "PickUps" at bounding box center [271, 102] width 27 height 8
click at [0, 0] on input "PickUps 18" at bounding box center [0, 0] width 0 height 0
click at [276, 112] on div "18" at bounding box center [271, 118] width 27 height 14
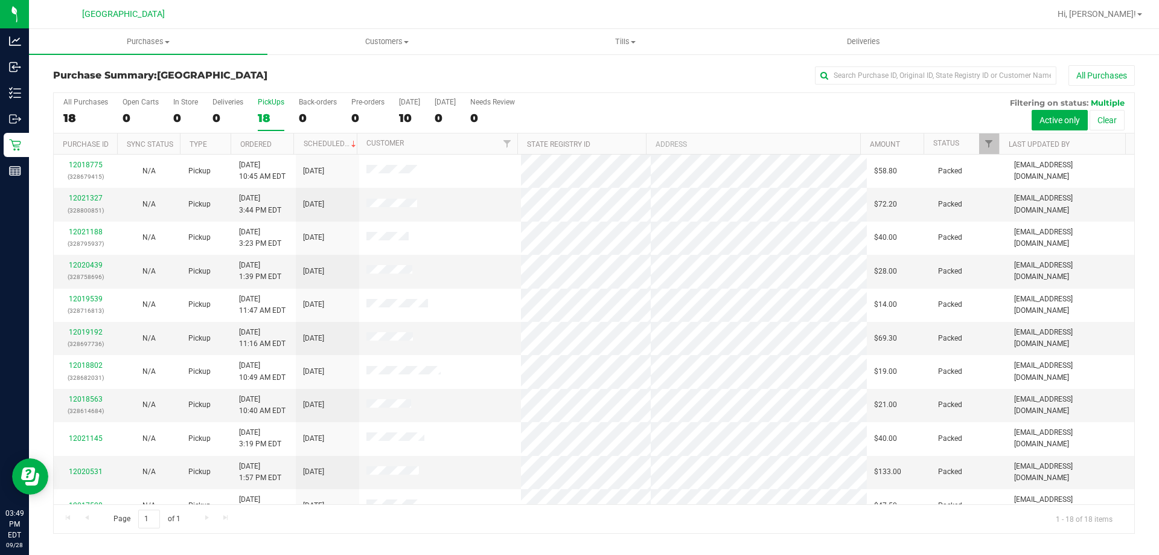
click at [0, 0] on input "PickUps 18" at bounding box center [0, 0] width 0 height 0
click at [266, 113] on div "18" at bounding box center [271, 118] width 27 height 14
click at [0, 0] on input "PickUps 18" at bounding box center [0, 0] width 0 height 0
click at [268, 113] on div "18" at bounding box center [271, 118] width 27 height 14
click at [0, 0] on input "PickUps 18" at bounding box center [0, 0] width 0 height 0
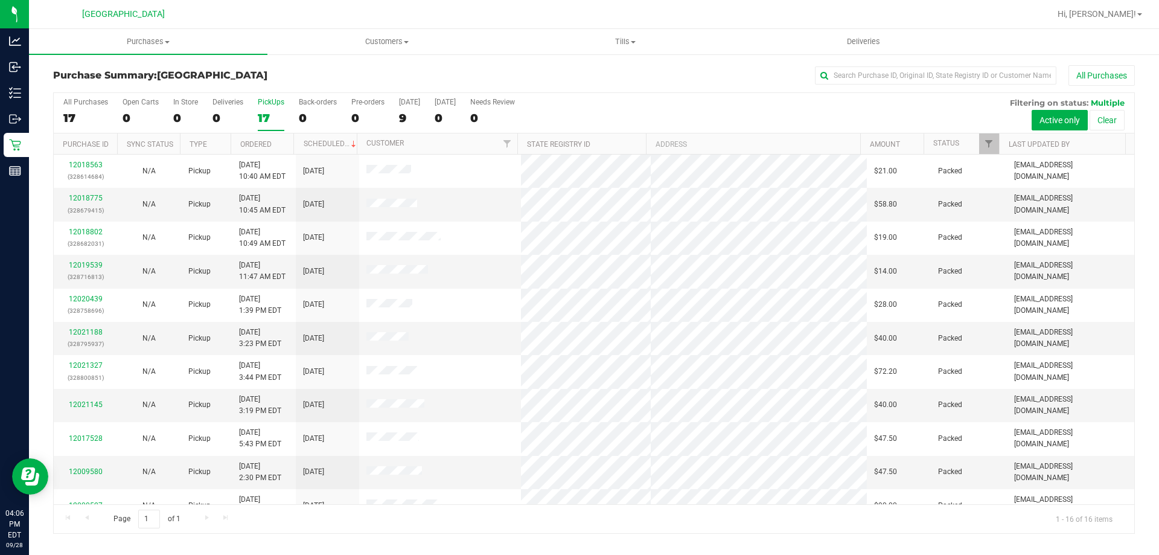
click at [276, 107] on label "PickUps 17" at bounding box center [271, 114] width 27 height 33
click at [0, 0] on input "PickUps 17" at bounding box center [0, 0] width 0 height 0
click at [270, 101] on div "PickUps" at bounding box center [271, 102] width 27 height 8
click at [0, 0] on input "PickUps 16" at bounding box center [0, 0] width 0 height 0
